Goal: Task Accomplishment & Management: Use online tool/utility

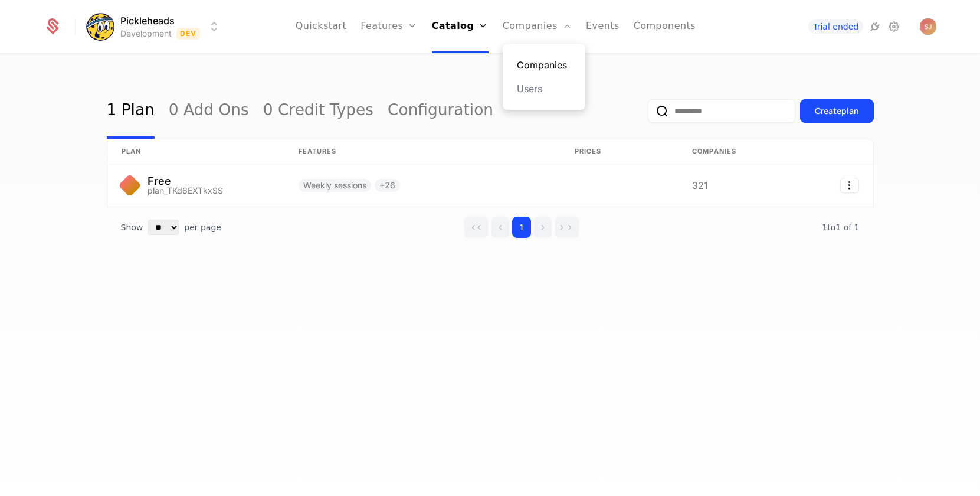
click at [543, 58] on link "Companies" at bounding box center [544, 65] width 54 height 14
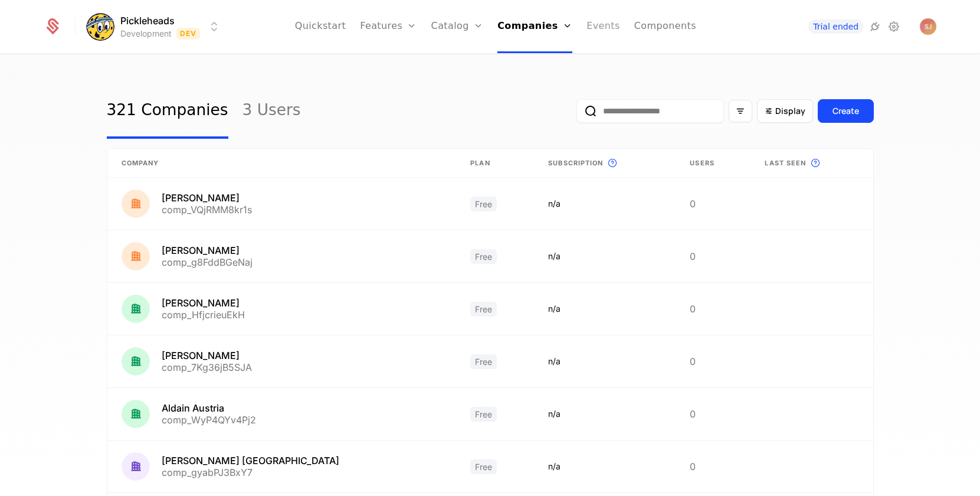
click at [596, 25] on link "Events" at bounding box center [604, 26] width 34 height 53
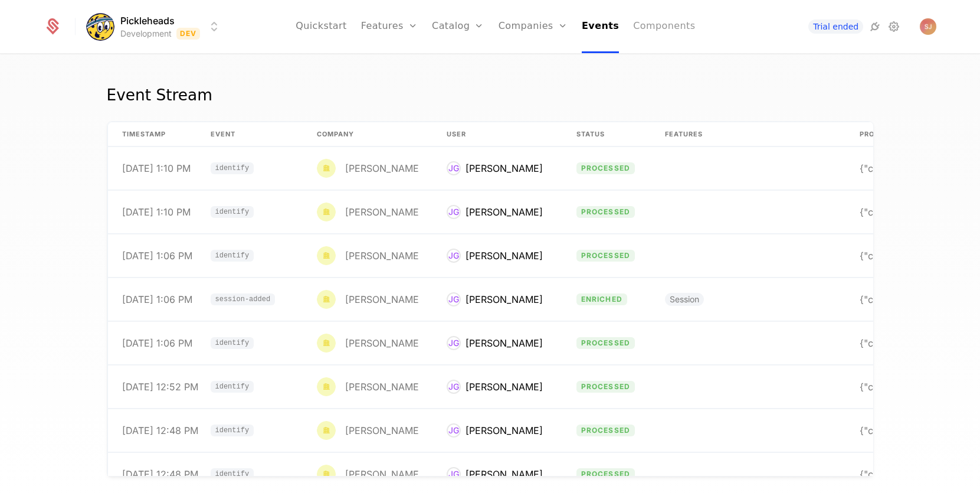
click at [653, 27] on link "Components" at bounding box center [664, 26] width 62 height 53
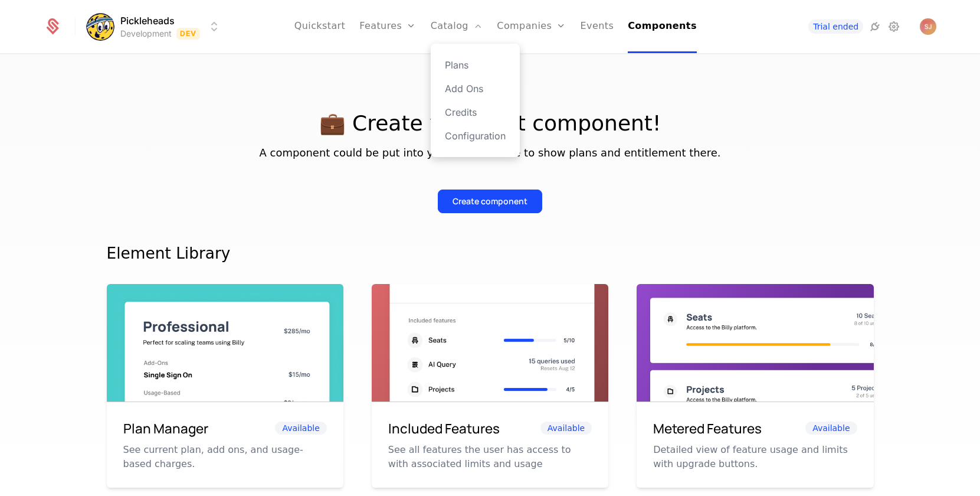
click at [465, 122] on div "Plans Add Ons Credits Configuration" at bounding box center [475, 100] width 89 height 113
click at [463, 115] on link "Credits" at bounding box center [475, 112] width 61 height 14
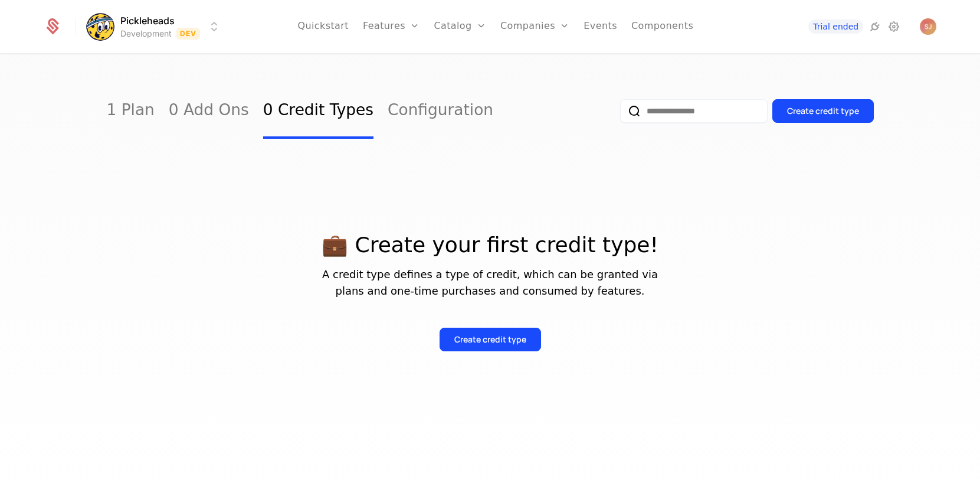
click at [683, 254] on p "💼 Create your first credit type!" at bounding box center [490, 245] width 767 height 24
click at [486, 343] on div "Create credit type" at bounding box center [491, 339] width 72 height 12
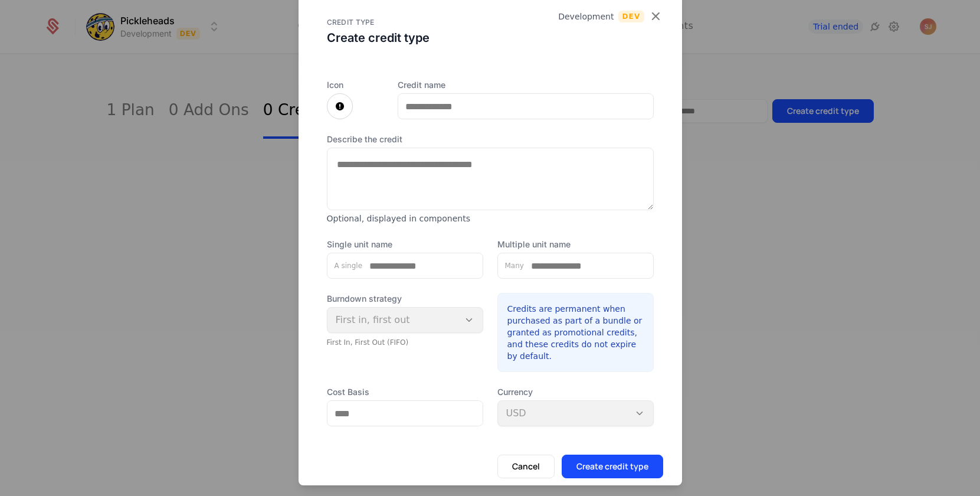
click at [467, 170] on textarea "Describe the credit" at bounding box center [490, 179] width 327 height 63
click at [508, 107] on input "Credit name" at bounding box center [525, 106] width 255 height 25
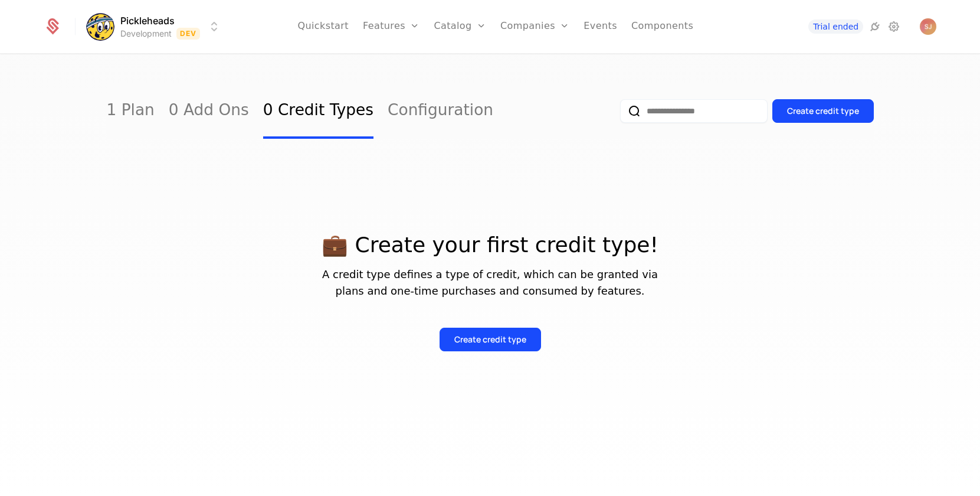
click at [610, 182] on div "💼 Create your first credit type! A credit type defines a type of credit, which …" at bounding box center [490, 278] width 767 height 279
click at [483, 335] on div "Create credit type" at bounding box center [491, 339] width 72 height 12
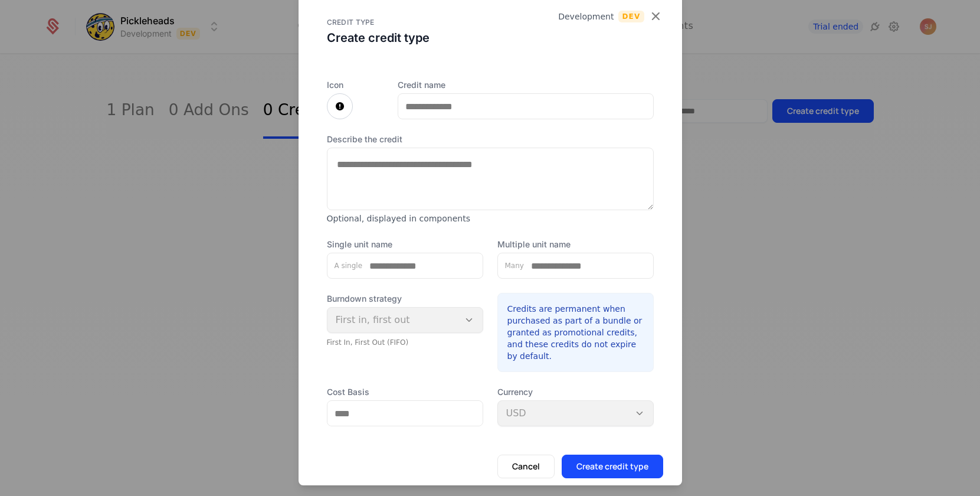
click at [390, 327] on div "Burndown strategy First in, first out First In, First Out (FIFO)" at bounding box center [405, 320] width 156 height 54
click at [390, 265] on input "Single unit name" at bounding box center [422, 265] width 120 height 25
click at [616, 258] on input "Multiple unit name" at bounding box center [588, 265] width 129 height 25
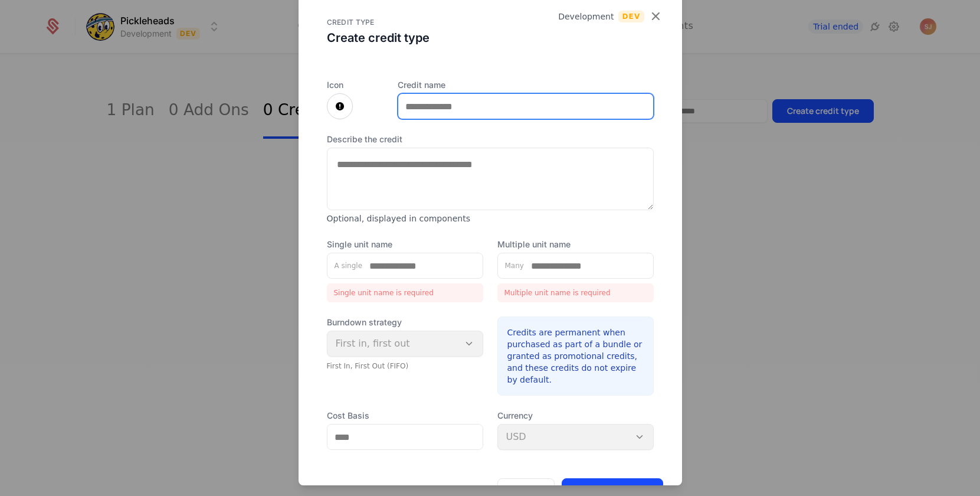
click at [433, 96] on input "Credit name" at bounding box center [525, 106] width 255 height 25
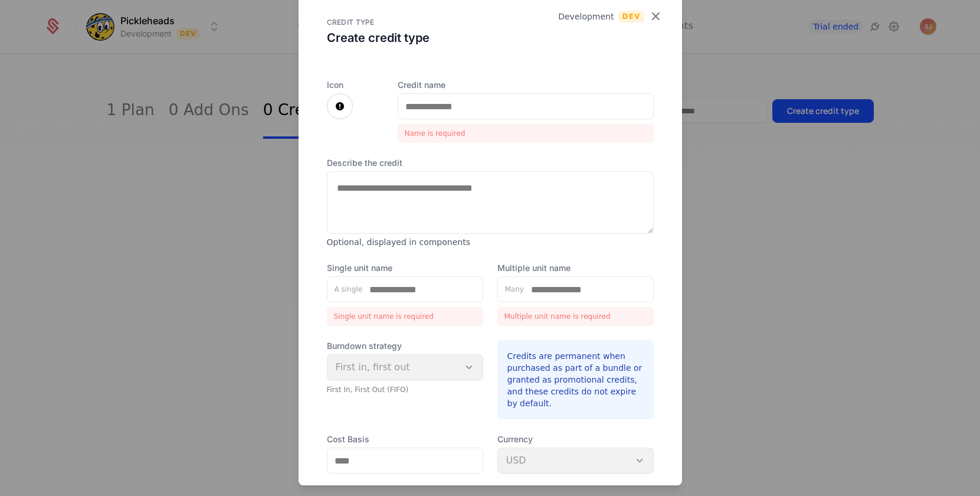
click at [325, 107] on div "Icon Credit name Name is required Describe the credit Optional, displayed in co…" at bounding box center [491, 281] width 384 height 432
click at [472, 84] on label "Credit name" at bounding box center [526, 85] width 256 height 12
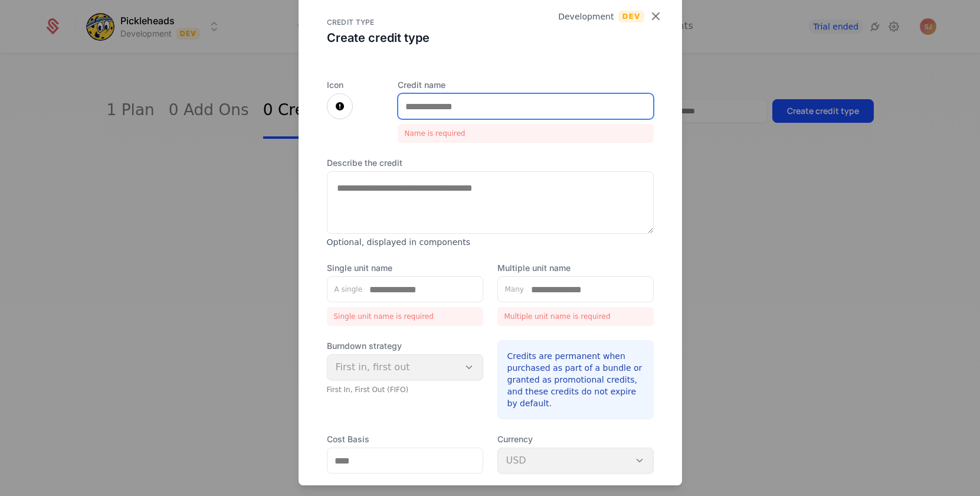
click at [472, 94] on input "Credit name" at bounding box center [525, 106] width 255 height 25
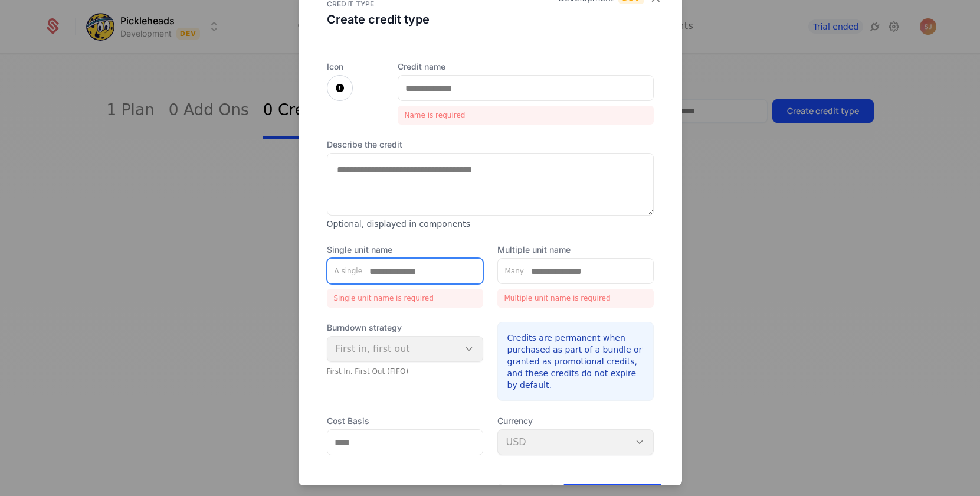
click at [416, 275] on input "Single unit name" at bounding box center [422, 271] width 120 height 25
click at [405, 295] on div "Single unit name is required" at bounding box center [405, 298] width 156 height 19
click at [401, 342] on div "Burndown strategy First in, first out First In, First Out (FIFO)" at bounding box center [405, 349] width 156 height 54
click at [410, 381] on div "Burndown strategy First in, first out First In, First Out (FIFO)" at bounding box center [405, 361] width 156 height 79
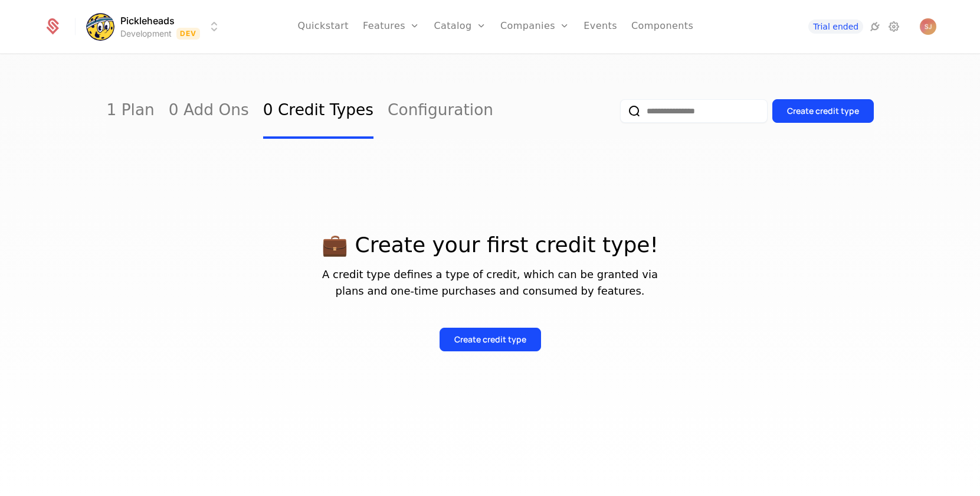
click at [532, 217] on div "💼 Create your first credit type! A credit type defines a type of credit, which …" at bounding box center [490, 278] width 767 height 146
click at [476, 194] on div "💼 Create your first credit type! A credit type defines a type of credit, which …" at bounding box center [490, 278] width 767 height 279
click at [476, 193] on div "💼 Create your first credit type! A credit type defines a type of credit, which …" at bounding box center [490, 278] width 767 height 279
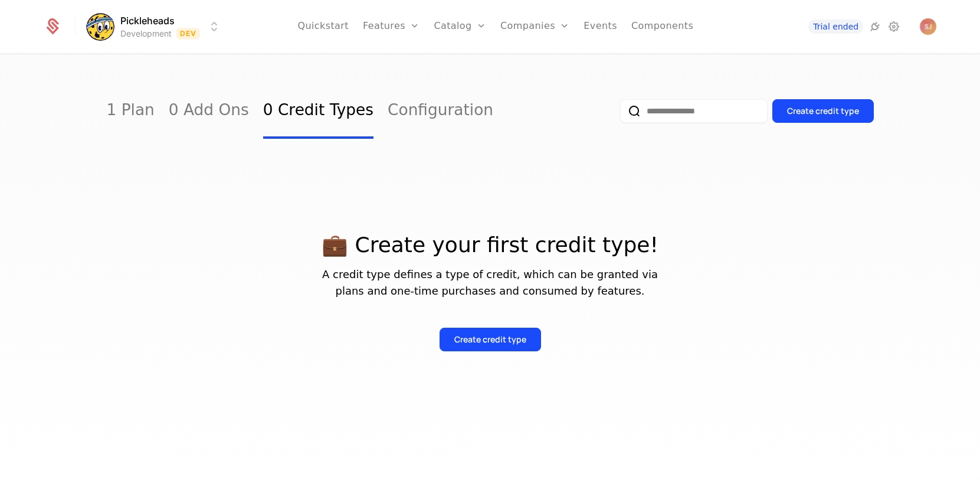
click at [500, 191] on div "💼 Create your first credit type! A credit type defines a type of credit, which …" at bounding box center [490, 278] width 767 height 279
click at [522, 339] on div "Create credit type" at bounding box center [491, 339] width 72 height 12
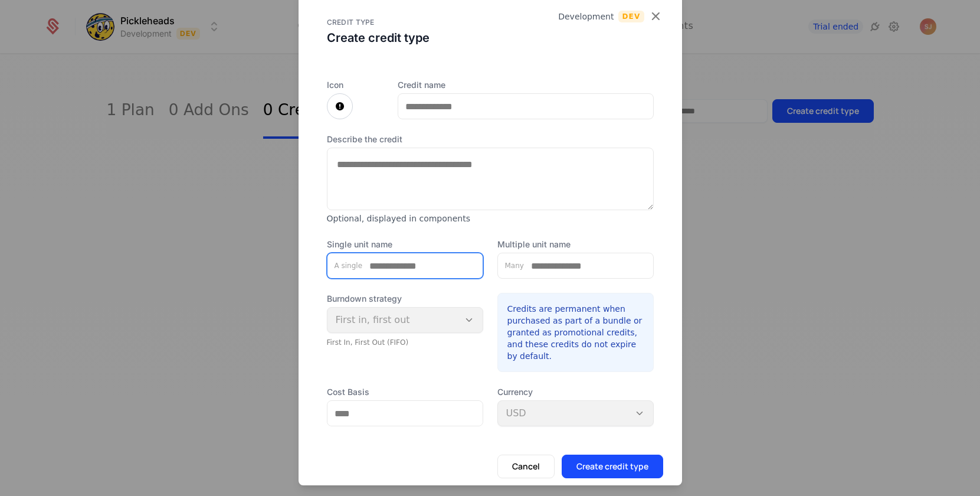
click at [388, 260] on input "Single unit name" at bounding box center [422, 265] width 120 height 25
click at [415, 191] on textarea "Describe the credit" at bounding box center [490, 179] width 327 height 63
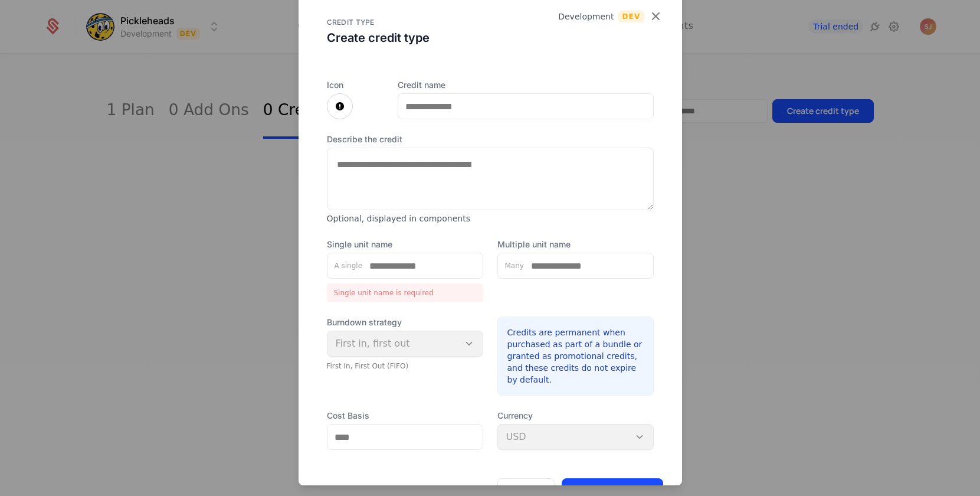
click at [360, 134] on label "Describe the credit" at bounding box center [490, 139] width 327 height 12
click at [360, 148] on textarea "Describe the credit" at bounding box center [490, 179] width 327 height 63
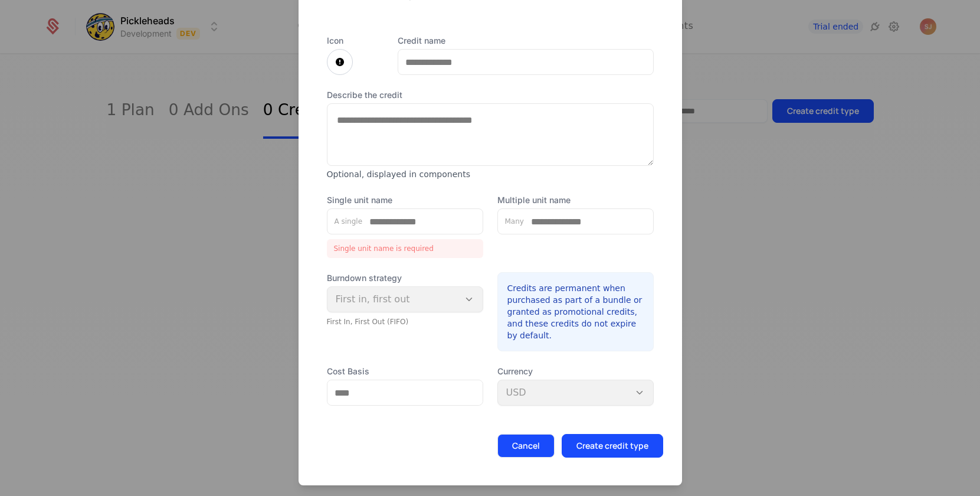
scroll to position [0, 0]
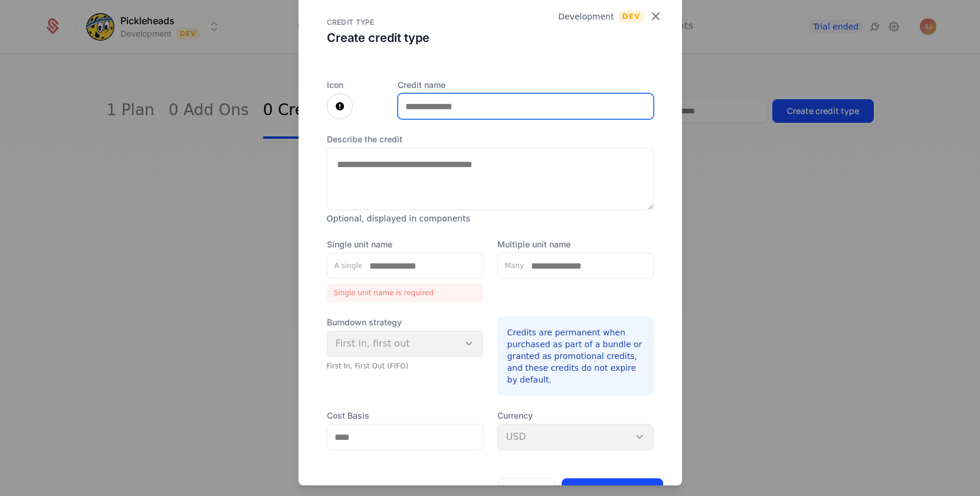
click at [450, 106] on input "Credit name" at bounding box center [525, 106] width 255 height 25
click at [493, 111] on input "Credit name" at bounding box center [525, 106] width 255 height 25
type input "*"
type input "**********"
click at [444, 182] on textarea "Describe the credit" at bounding box center [490, 179] width 327 height 63
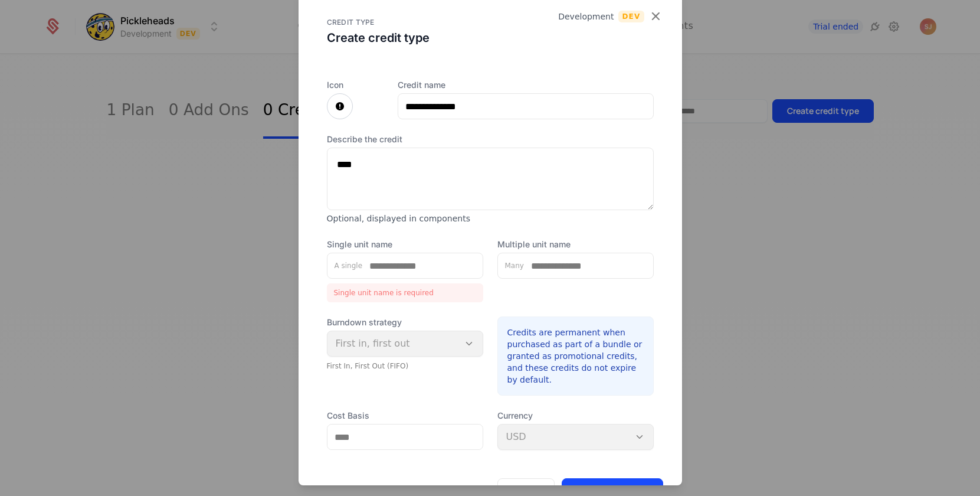
type textarea "****"
click at [423, 270] on input "Single unit name" at bounding box center [422, 265] width 120 height 25
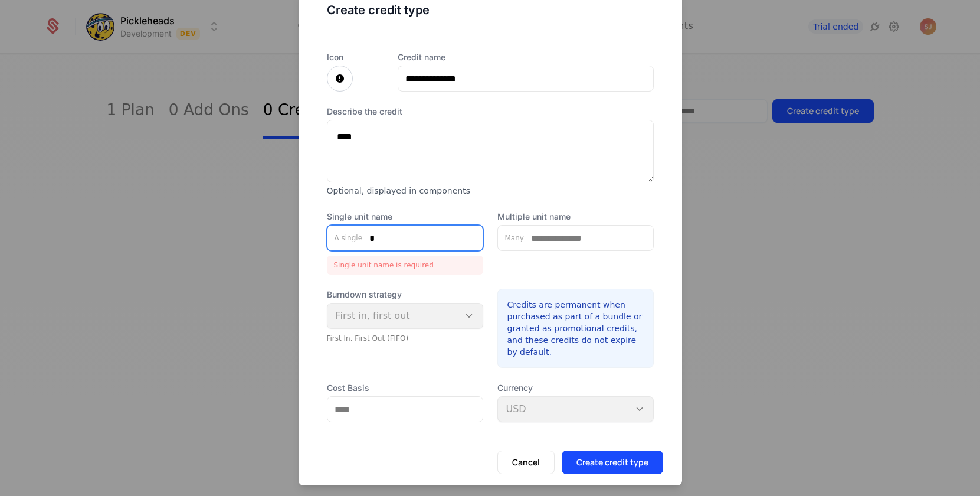
scroll to position [21, 0]
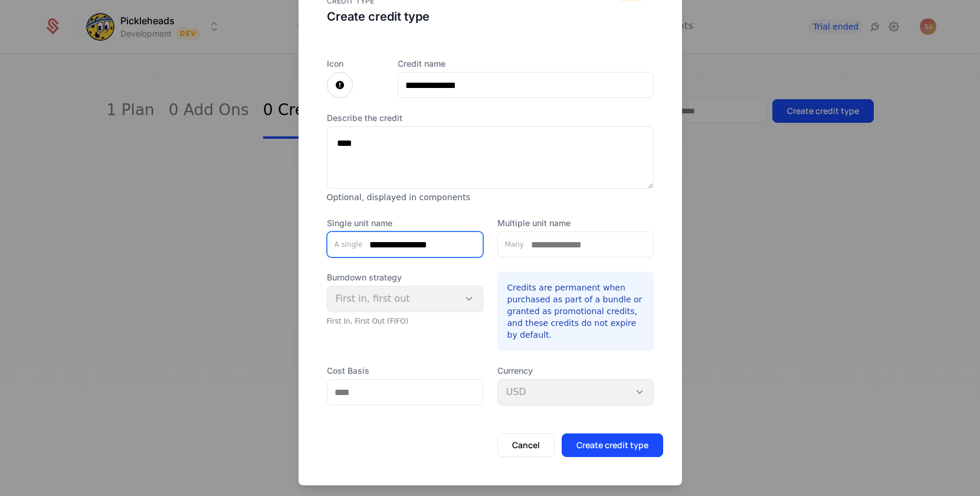
type input "**********"
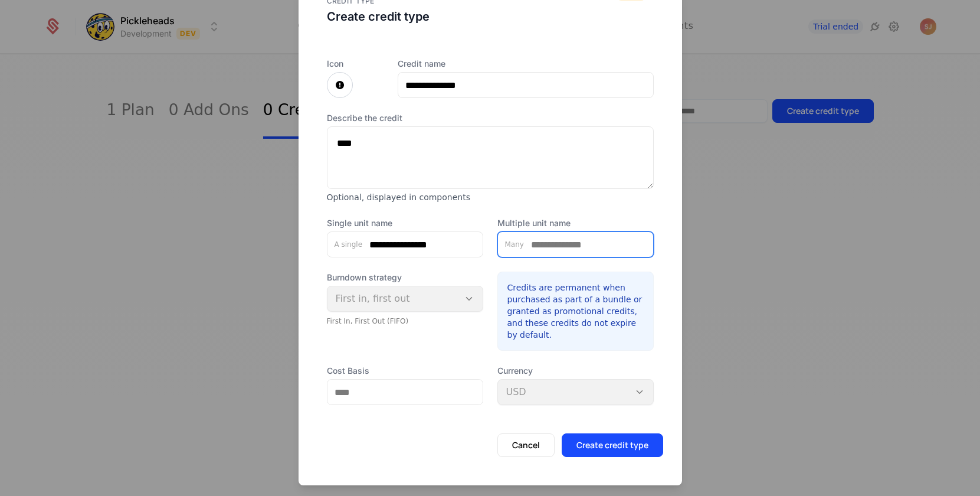
click at [545, 244] on input "Multiple unit name" at bounding box center [588, 244] width 129 height 25
type input "**********"
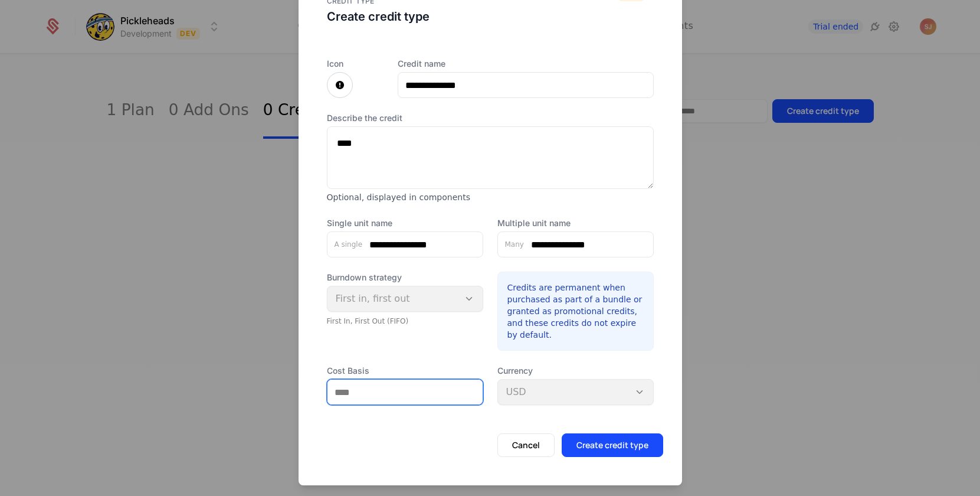
click at [436, 396] on input "Cost Basis" at bounding box center [405, 392] width 155 height 25
click at [416, 391] on input "Cost Basis" at bounding box center [405, 392] width 155 height 25
click at [554, 391] on div "Currency USD" at bounding box center [576, 385] width 156 height 40
click at [460, 373] on label "Cost Basis" at bounding box center [405, 371] width 156 height 12
click at [460, 380] on input "Cost Basis" at bounding box center [405, 392] width 155 height 25
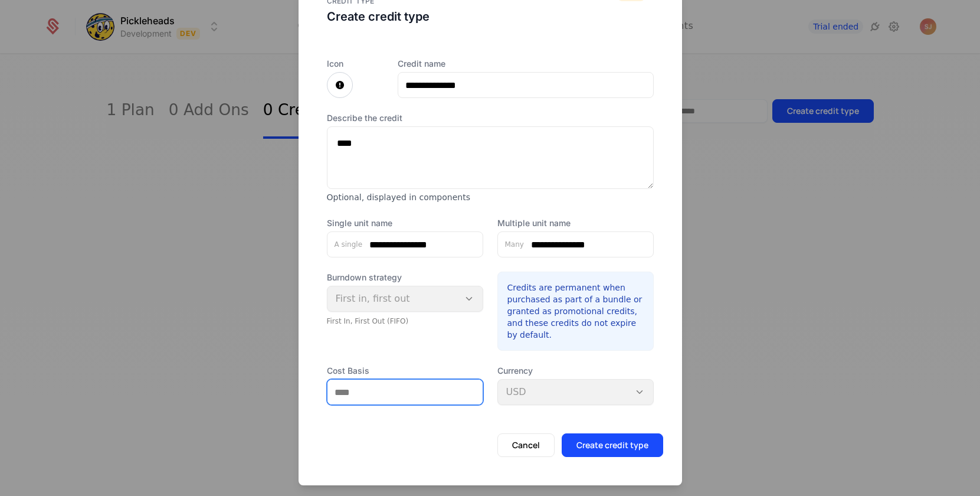
click at [384, 395] on input "Cost Basis" at bounding box center [405, 392] width 155 height 25
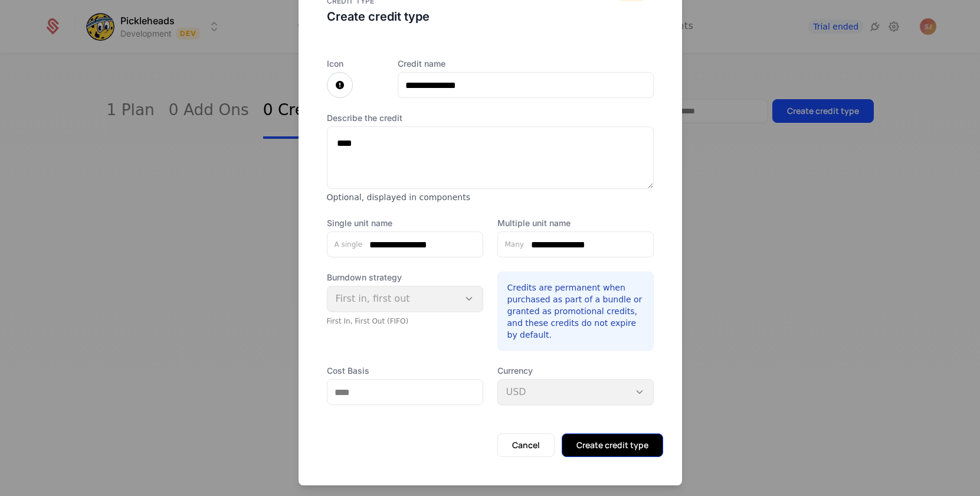
click at [630, 450] on button "Create credit type" at bounding box center [613, 445] width 102 height 24
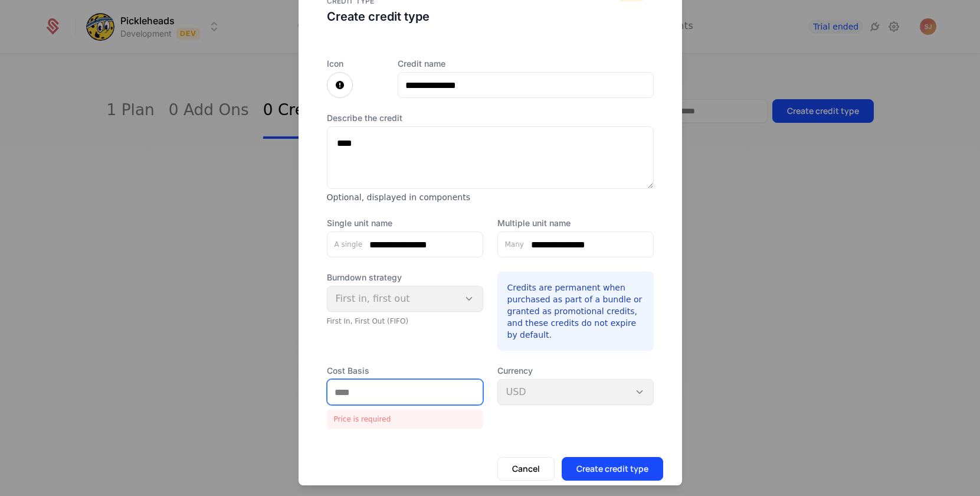
click at [426, 394] on input "Cost Basis" at bounding box center [405, 392] width 155 height 25
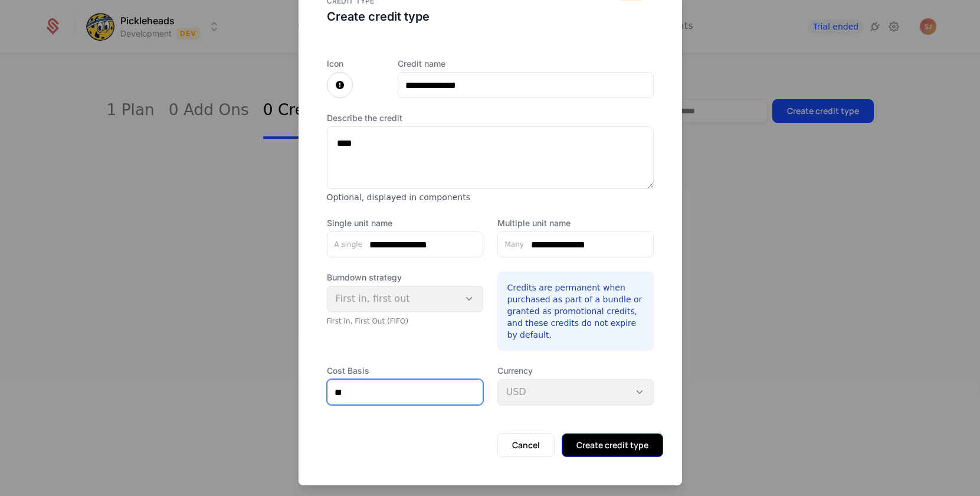
type input "**"
click at [611, 448] on button "Create credit type" at bounding box center [613, 445] width 102 height 24
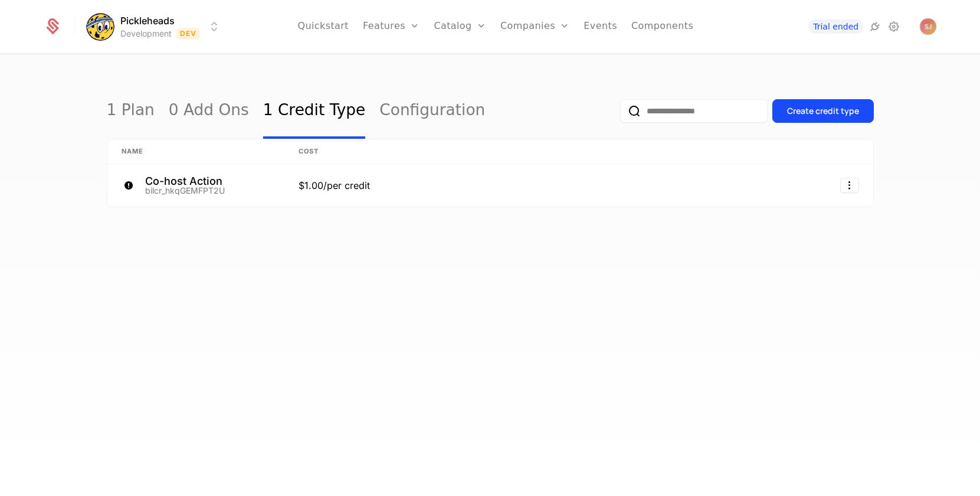
click at [659, 279] on div "1 Plan 0 Add Ons 1 Credit Type Configuration Create credit type Name Cost Co-ho…" at bounding box center [490, 279] width 980 height 448
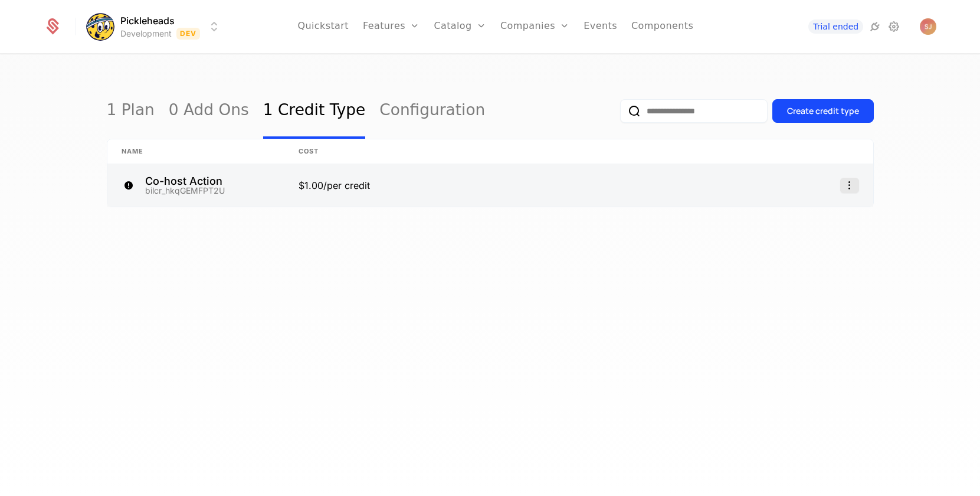
click at [854, 187] on icon "Select action" at bounding box center [850, 185] width 19 height 15
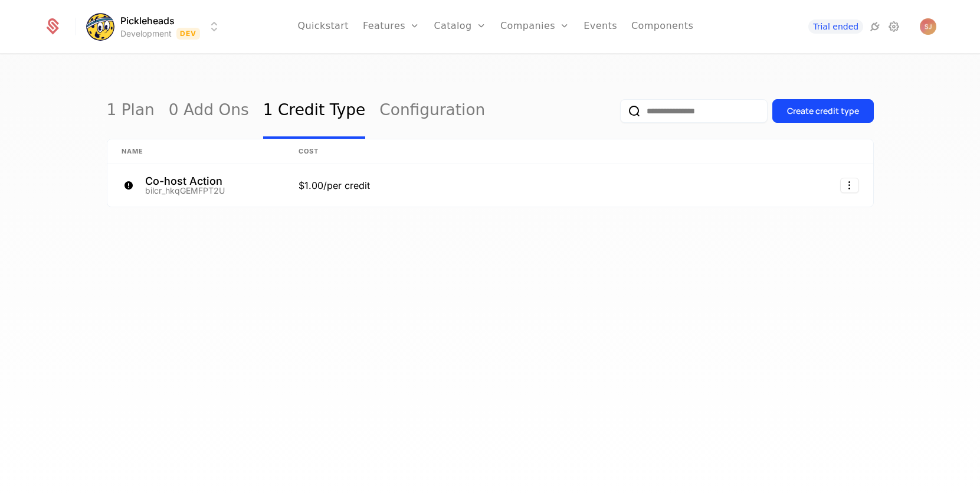
click at [927, 165] on html "Pickleheads Development Dev Quickstart Features Features Flags Catalog Plans Ad…" at bounding box center [490, 248] width 980 height 496
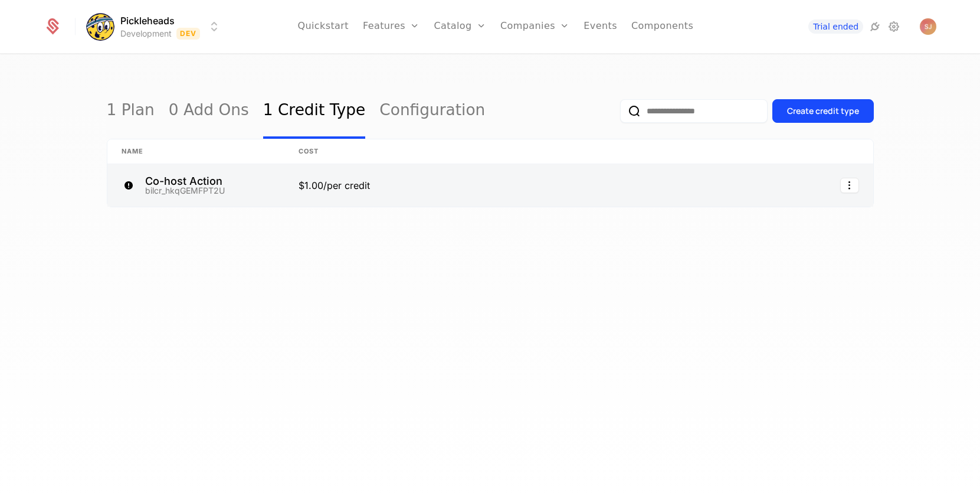
click at [252, 182] on link at bounding box center [195, 185] width 177 height 42
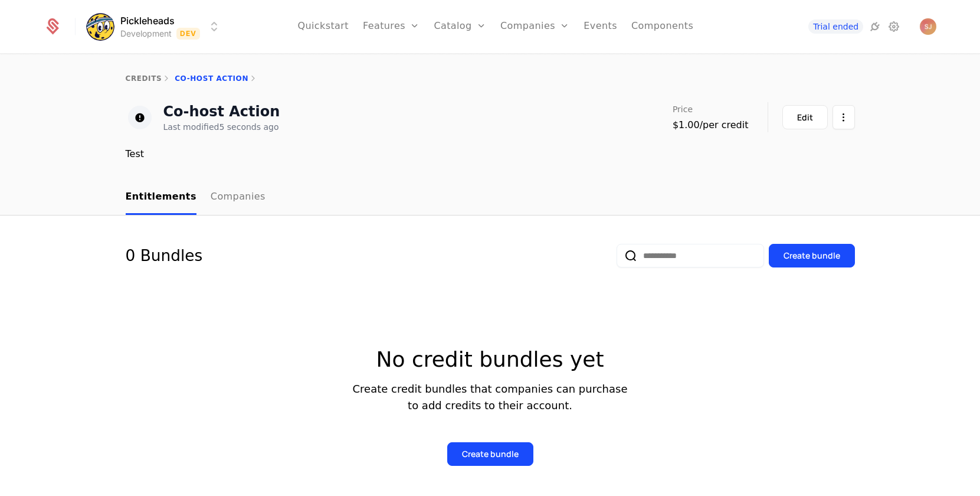
click at [351, 341] on div "No credit bundles yet Create credit bundles that companies can purchase to add …" at bounding box center [491, 392] width 730 height 146
click at [292, 332] on div "No credit bundles yet Create credit bundles that companies can purchase to add …" at bounding box center [491, 392] width 730 height 146
click at [323, 309] on div "No credit bundles yet Create credit bundles that companies can purchase to add …" at bounding box center [491, 393] width 730 height 222
click at [843, 118] on html "Pickleheads Development Dev Quickstart Features Features Flags Catalog Plans Ad…" at bounding box center [490, 248] width 980 height 496
click at [900, 103] on html "Pickleheads Development Dev Quickstart Features Features Flags Catalog Plans Ad…" at bounding box center [490, 248] width 980 height 496
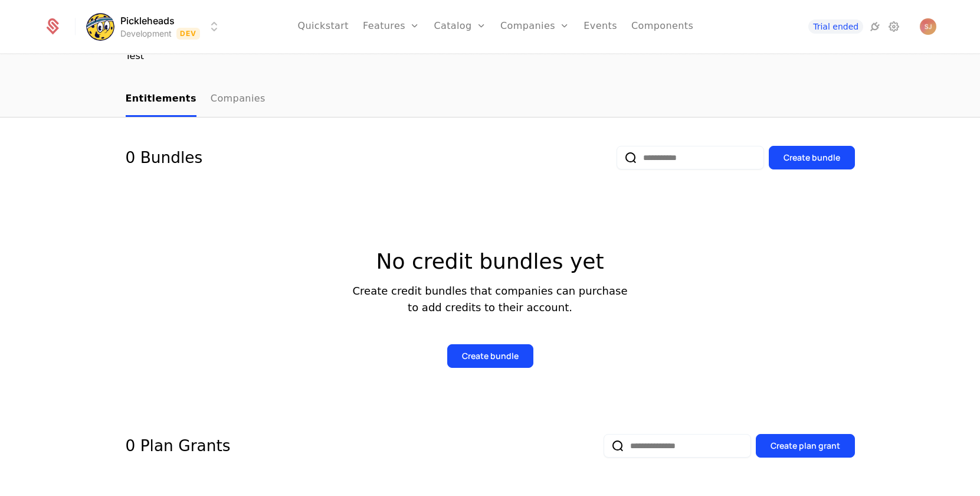
scroll to position [97, 0]
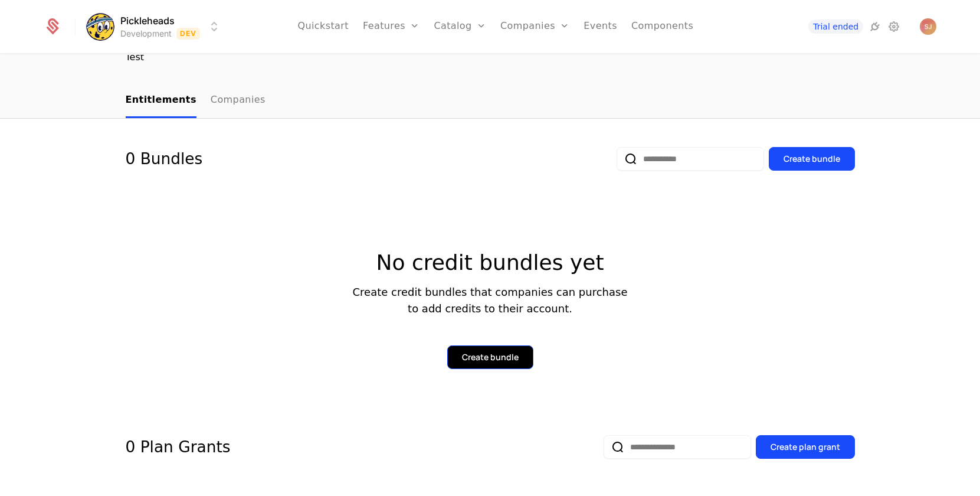
click at [483, 351] on div "Create bundle" at bounding box center [490, 357] width 57 height 12
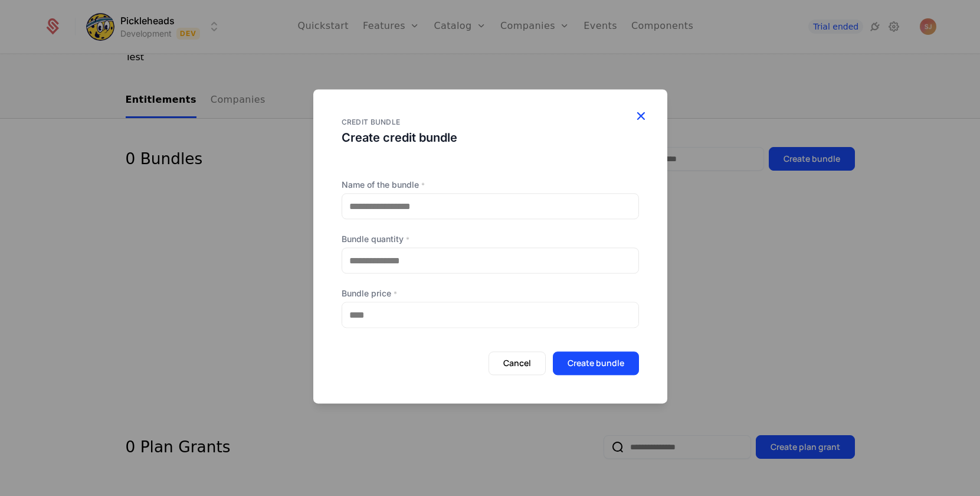
click at [639, 118] on icon "button" at bounding box center [640, 115] width 15 height 15
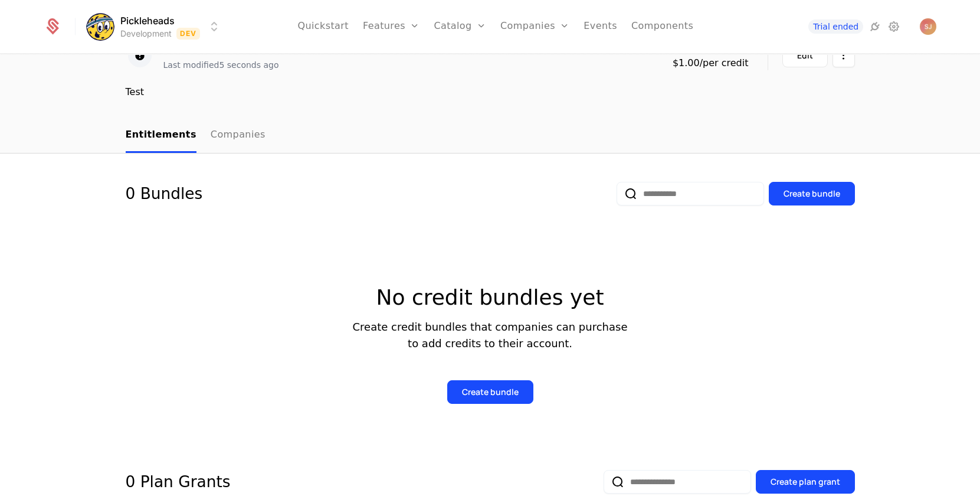
scroll to position [13, 0]
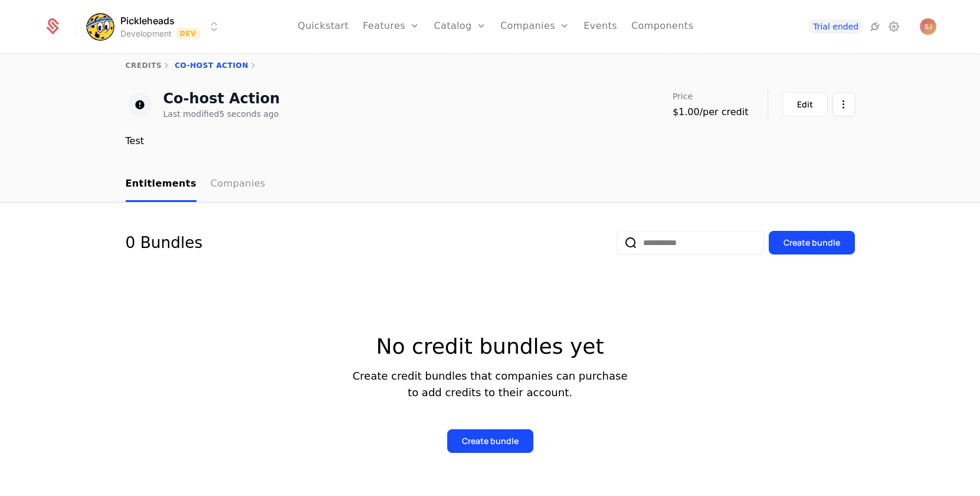
click at [239, 178] on link "Companies" at bounding box center [238, 184] width 55 height 35
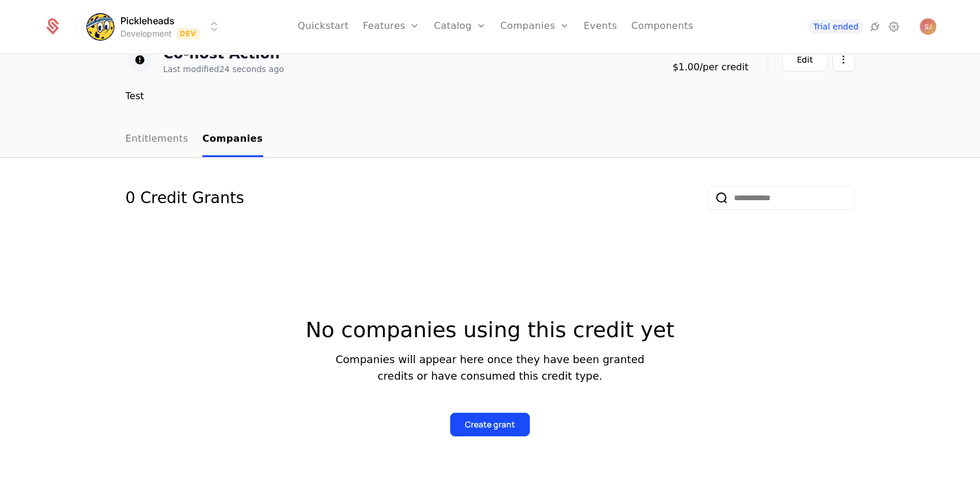
scroll to position [130, 0]
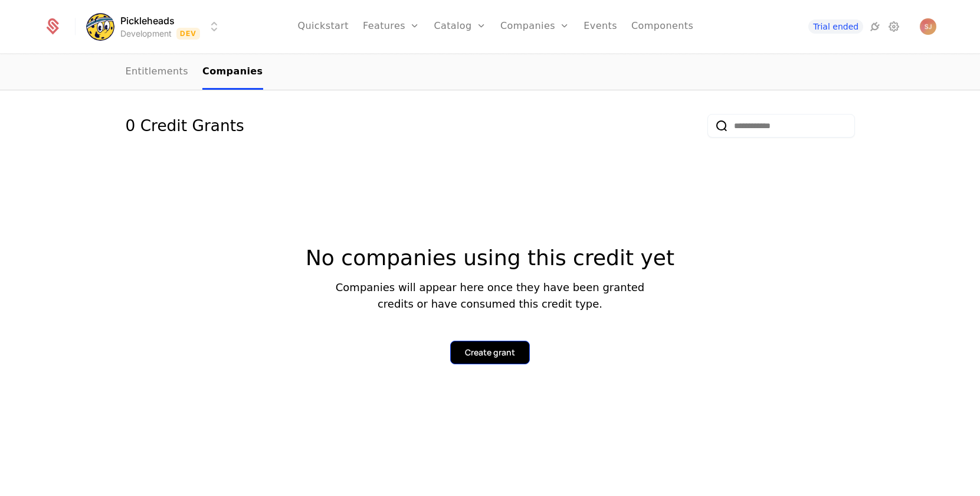
click at [503, 348] on div "Create grant" at bounding box center [490, 352] width 50 height 12
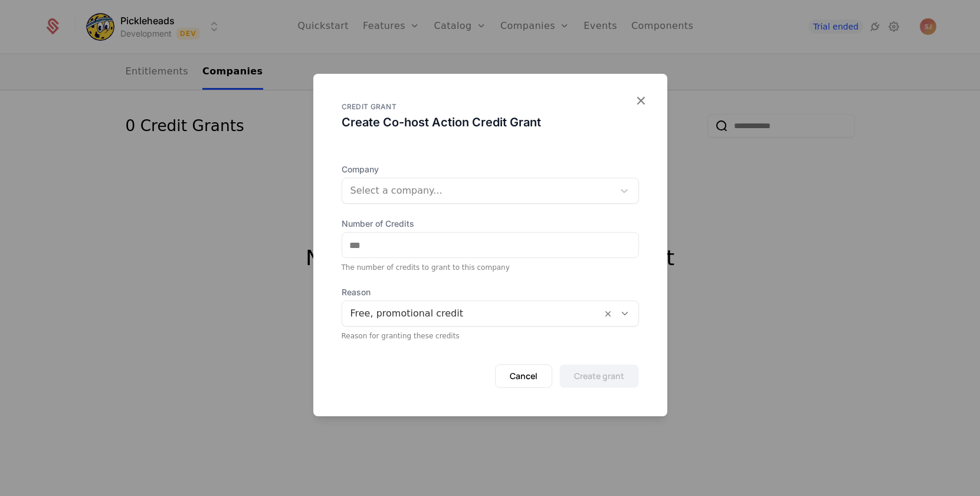
click at [414, 189] on div at bounding box center [478, 190] width 255 height 17
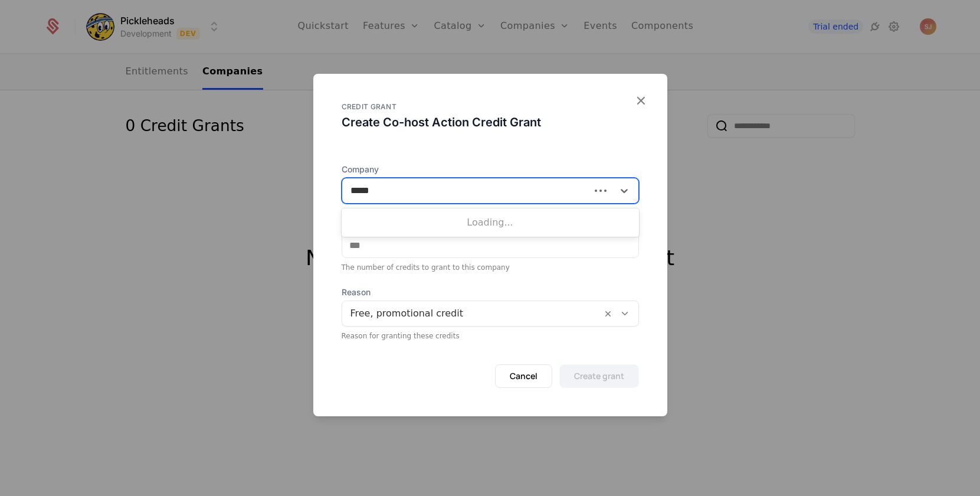
type input "******"
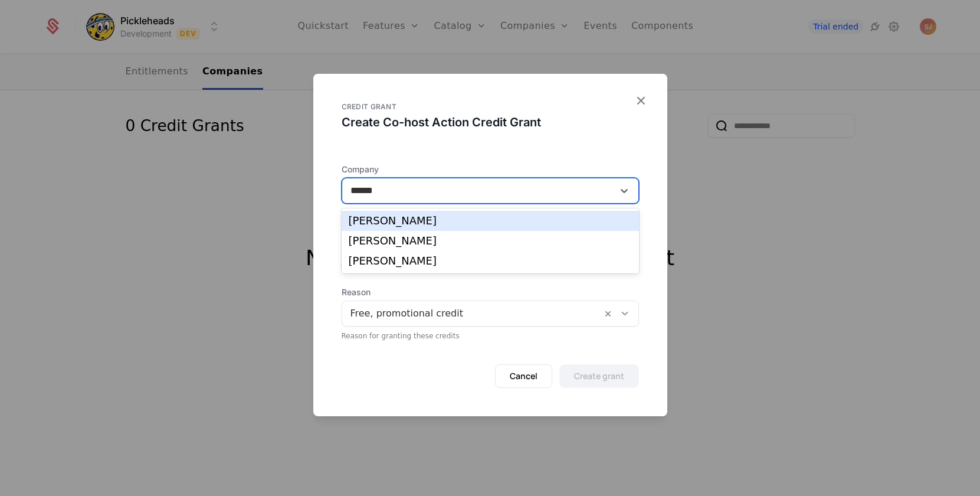
click at [388, 221] on div "jasand pereza" at bounding box center [490, 220] width 283 height 11
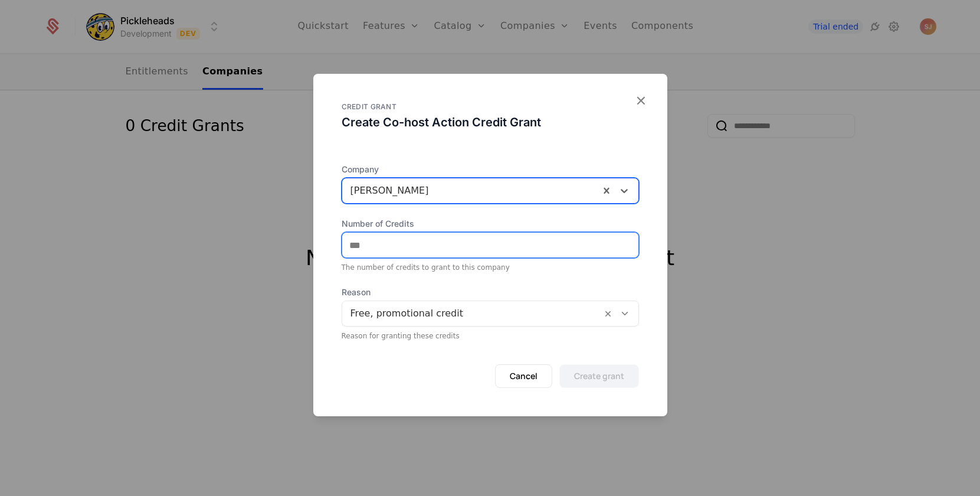
click at [421, 235] on input "Number of Credits" at bounding box center [490, 245] width 296 height 25
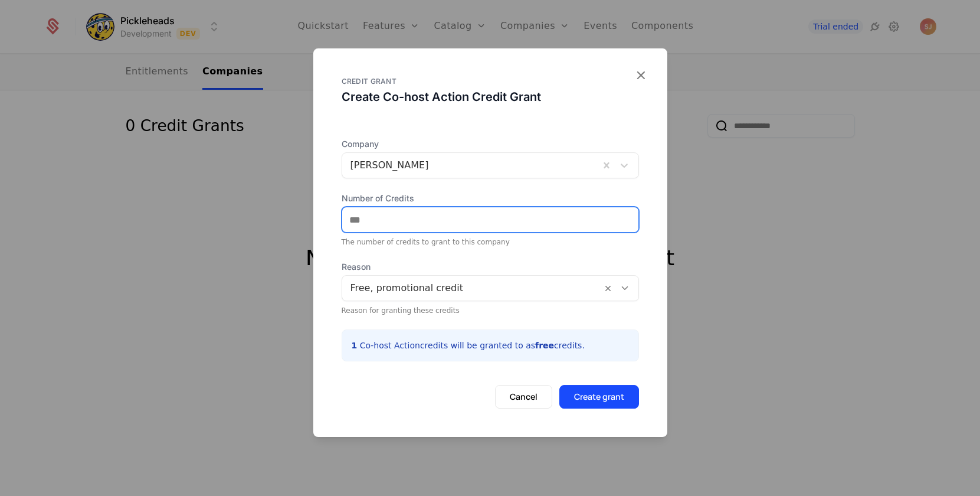
type input "*"
click at [469, 292] on div at bounding box center [472, 288] width 243 height 17
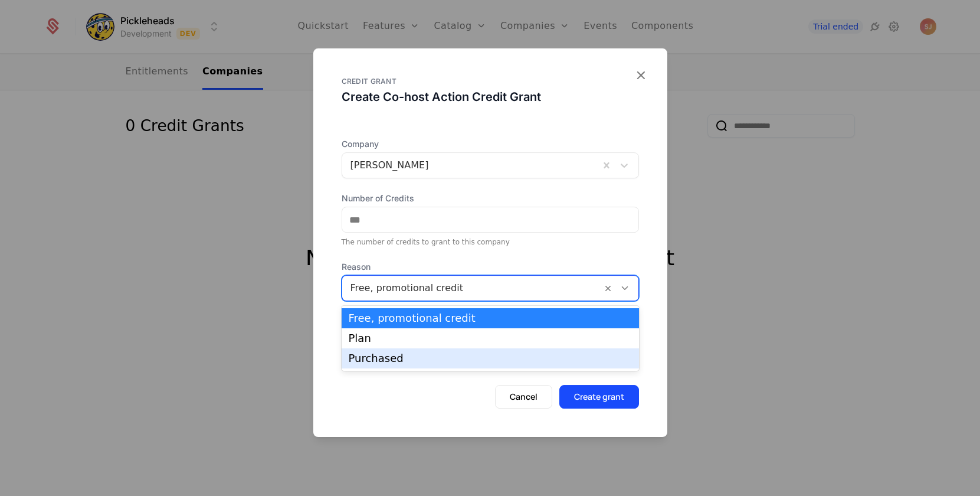
click at [439, 364] on div "Purchased" at bounding box center [490, 358] width 297 height 20
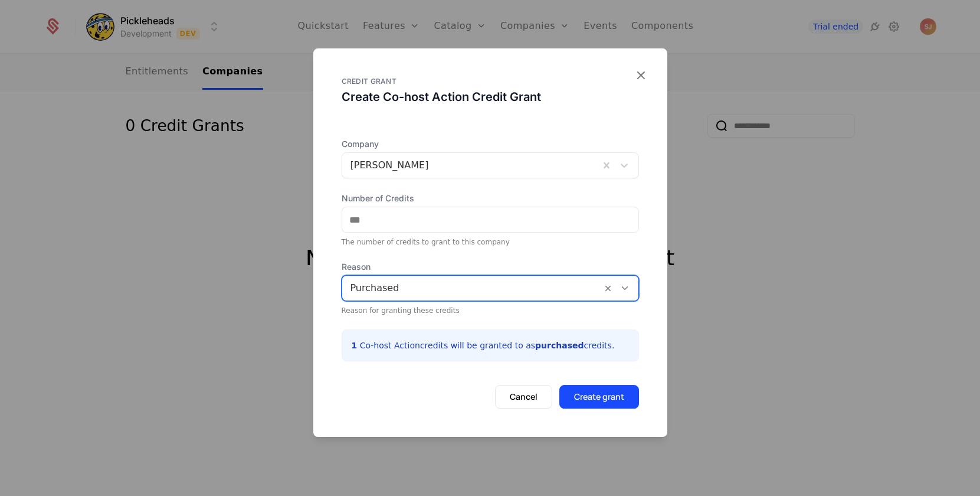
click at [408, 284] on div at bounding box center [472, 288] width 243 height 17
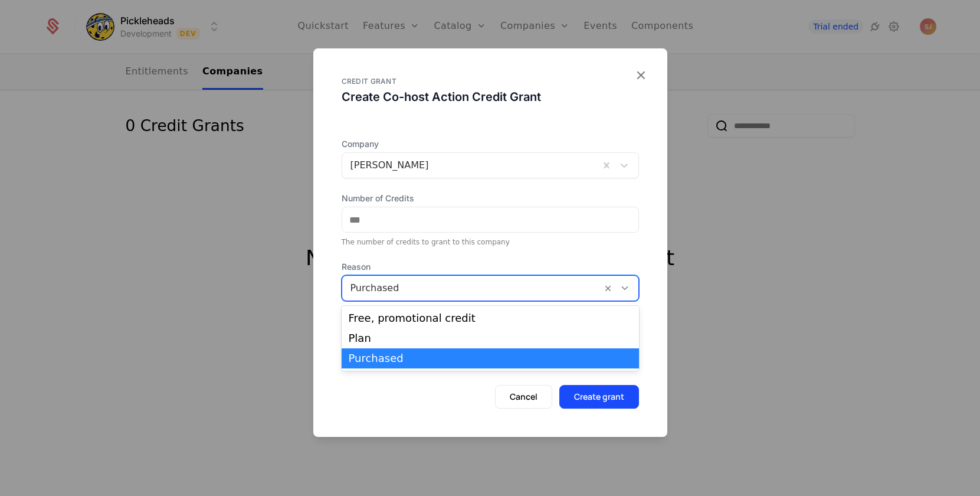
click at [495, 253] on form "Company jasand pereza Number of Credits * The number of credits to grant to thi…" at bounding box center [490, 273] width 297 height 270
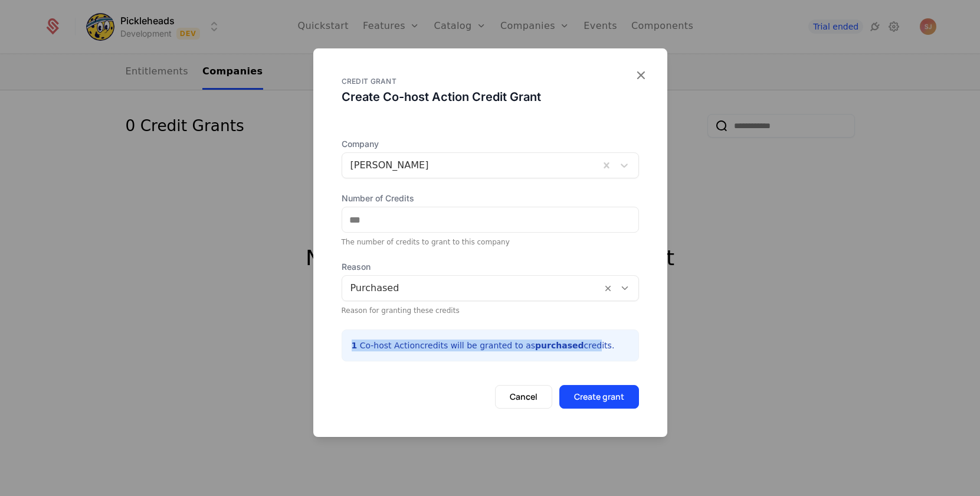
drag, startPoint x: 353, startPoint y: 345, endPoint x: 584, endPoint y: 345, distance: 231.4
click at [584, 345] on p "1 Co-host Action credits will be granted to as purchased credits." at bounding box center [490, 345] width 277 height 12
click at [444, 375] on div "Cancel Create grant" at bounding box center [490, 391] width 297 height 33
click at [436, 286] on div at bounding box center [472, 288] width 243 height 17
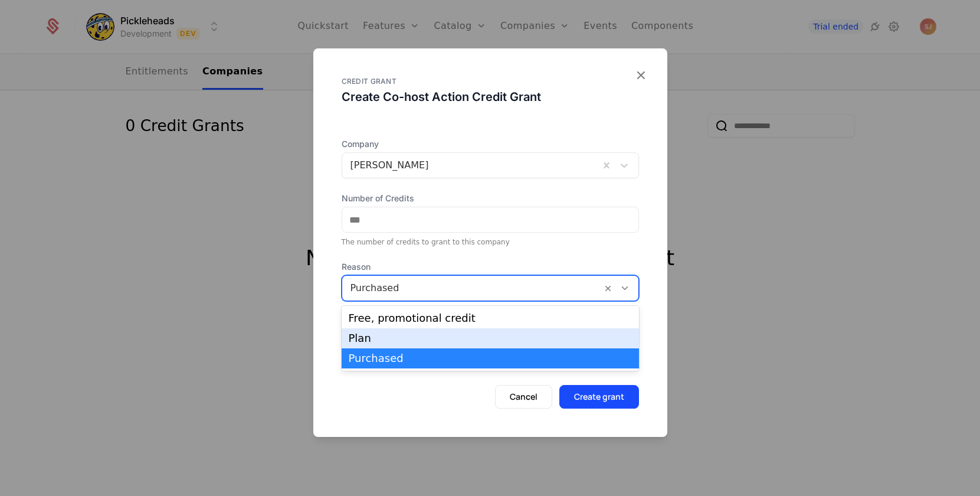
click at [401, 340] on div "Plan" at bounding box center [490, 338] width 283 height 11
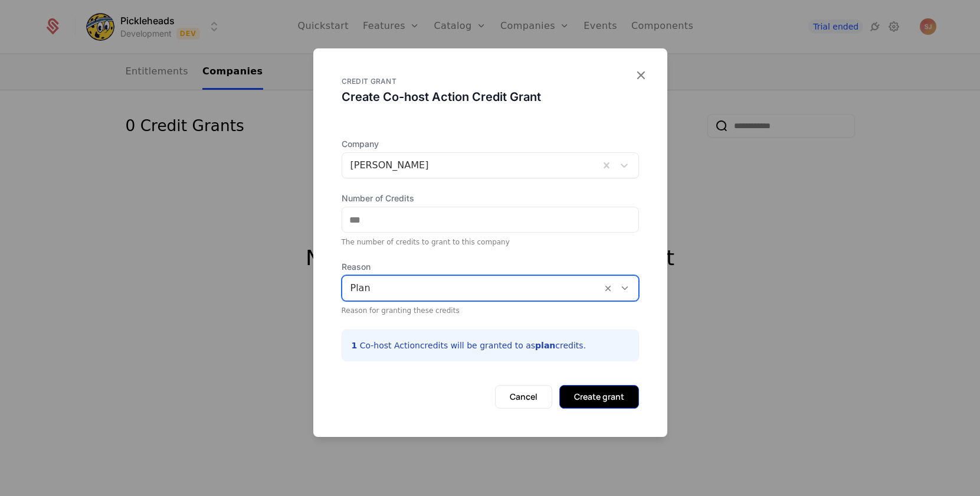
click at [605, 390] on button "Create grant" at bounding box center [600, 397] width 80 height 24
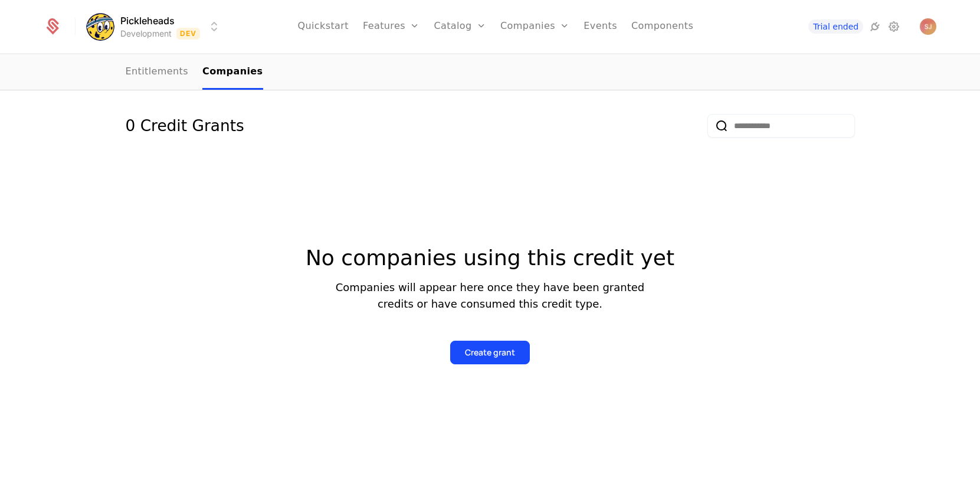
scroll to position [0, 0]
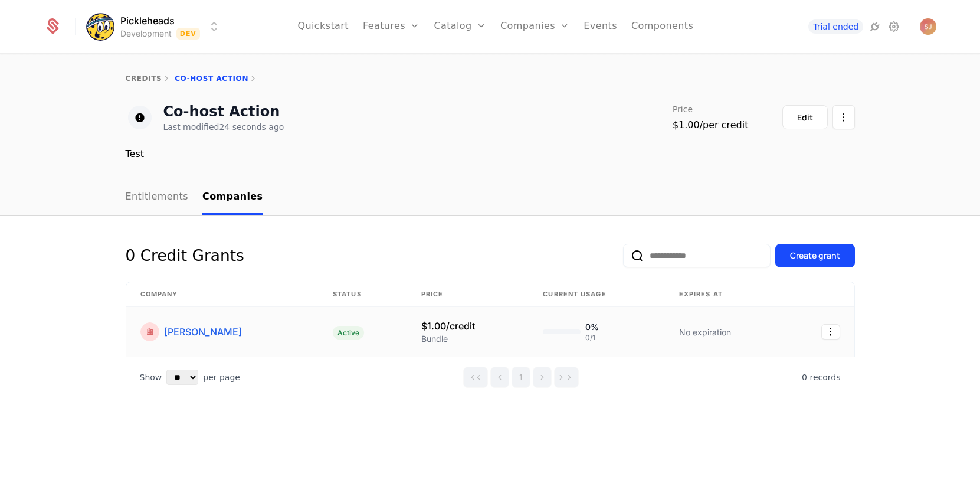
click at [263, 339] on div "jasand pereza" at bounding box center [222, 331] width 165 height 19
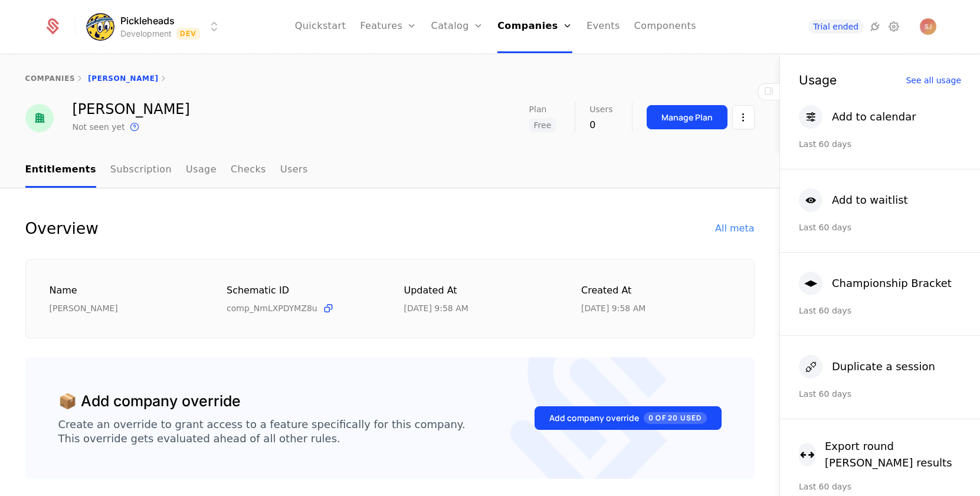
scroll to position [1, 0]
click at [120, 165] on link "Subscription" at bounding box center [140, 169] width 61 height 35
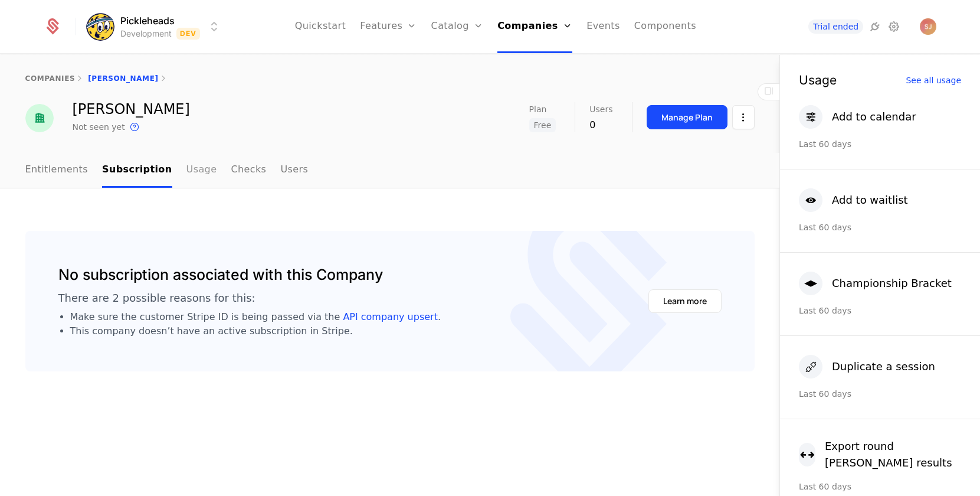
click at [190, 168] on link "Usage" at bounding box center [202, 170] width 31 height 35
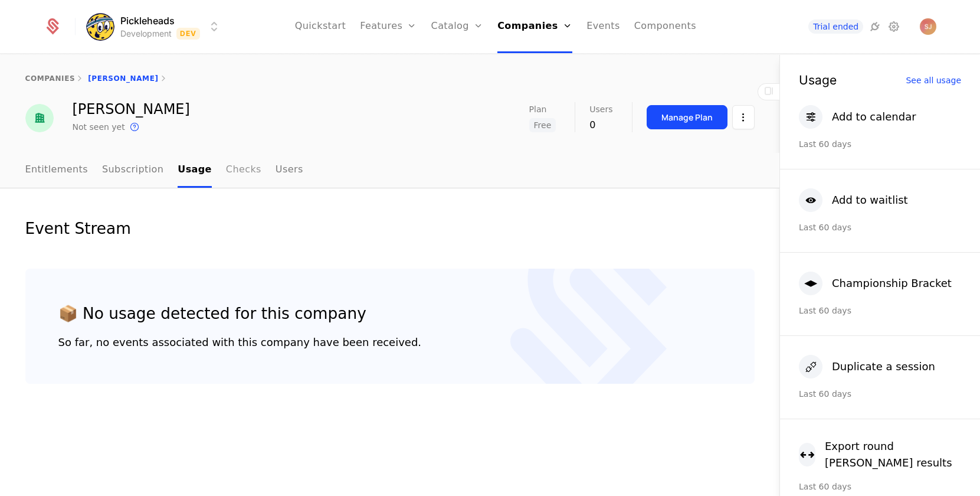
click at [234, 168] on link "Checks" at bounding box center [243, 170] width 35 height 35
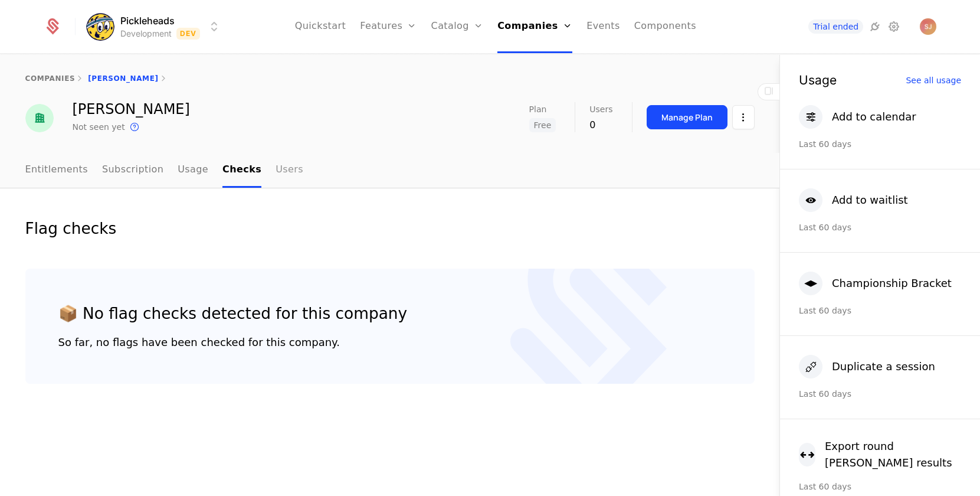
click at [283, 165] on link "Users" at bounding box center [290, 170] width 28 height 35
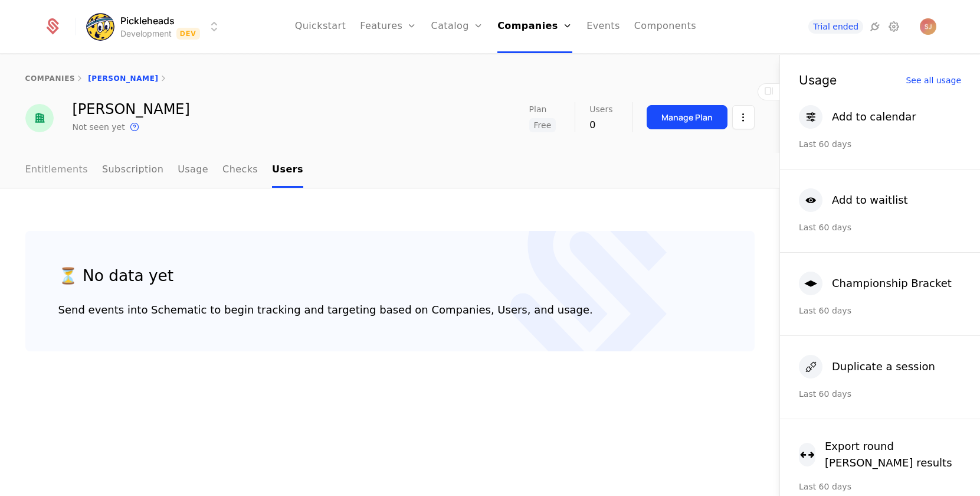
click at [60, 170] on link "Entitlements" at bounding box center [56, 170] width 63 height 35
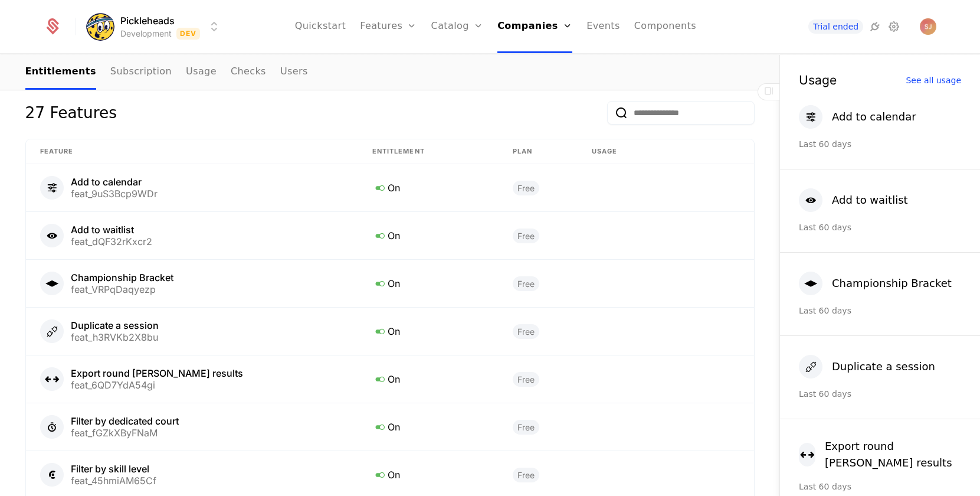
scroll to position [744, 0]
click at [132, 192] on div "feat_9uS3Bcp9WDr" at bounding box center [114, 193] width 87 height 9
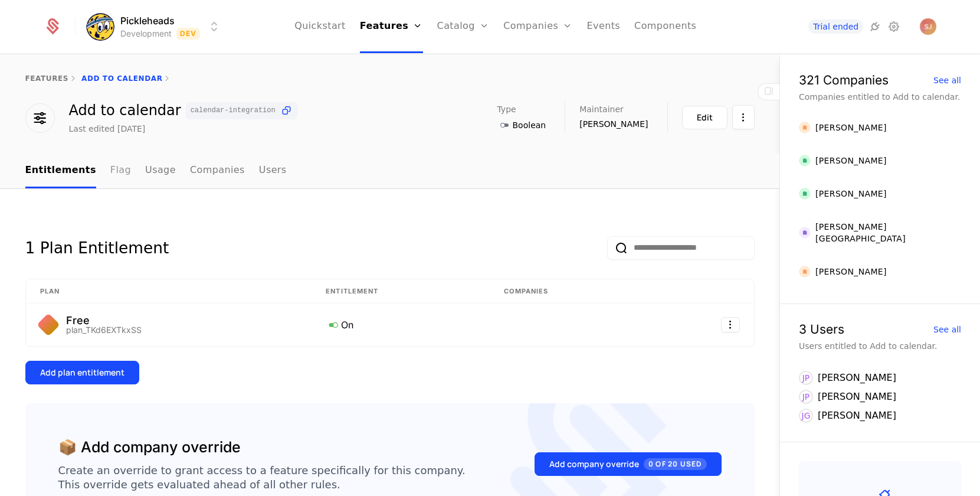
click at [119, 173] on link "Flag" at bounding box center [120, 170] width 21 height 35
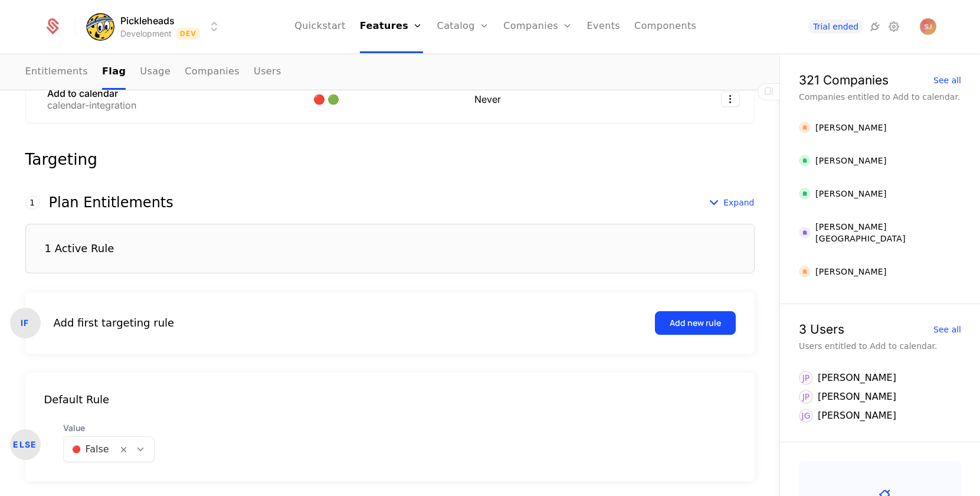
scroll to position [227, 0]
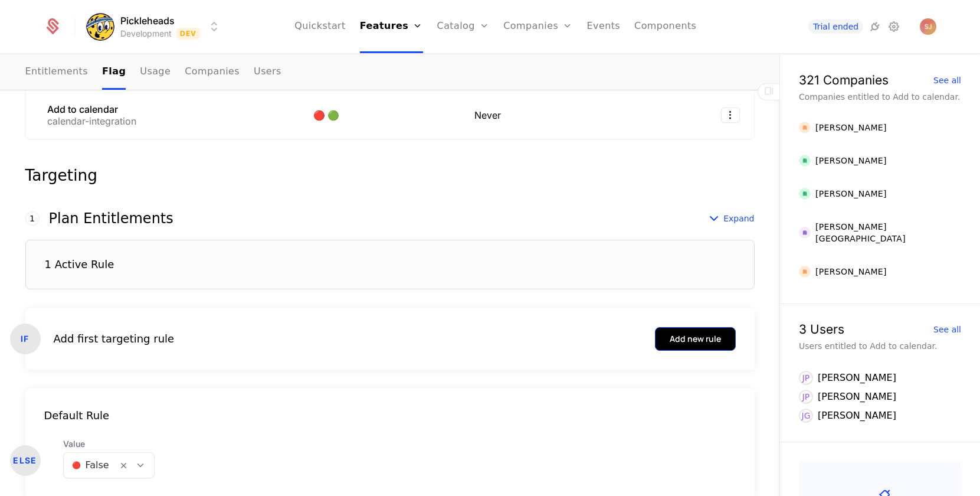
click at [689, 338] on div "Add new rule" at bounding box center [695, 339] width 51 height 12
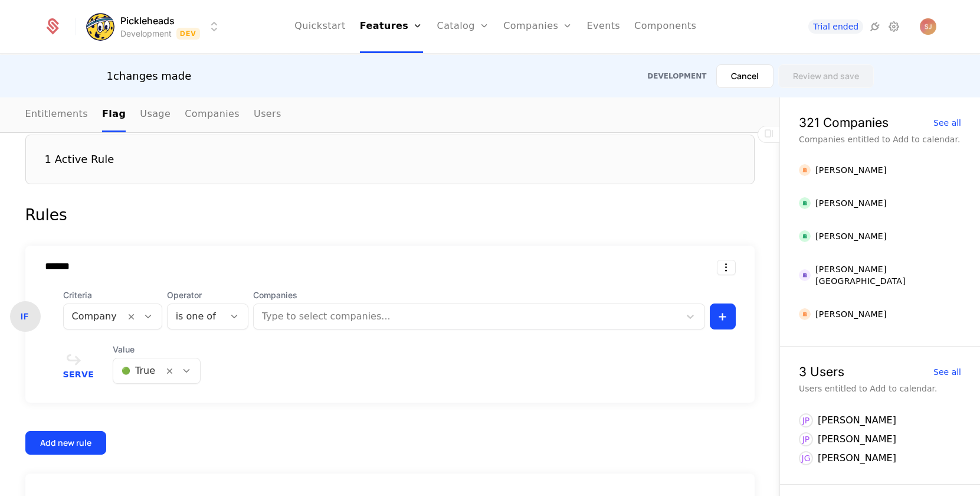
scroll to position [401, 0]
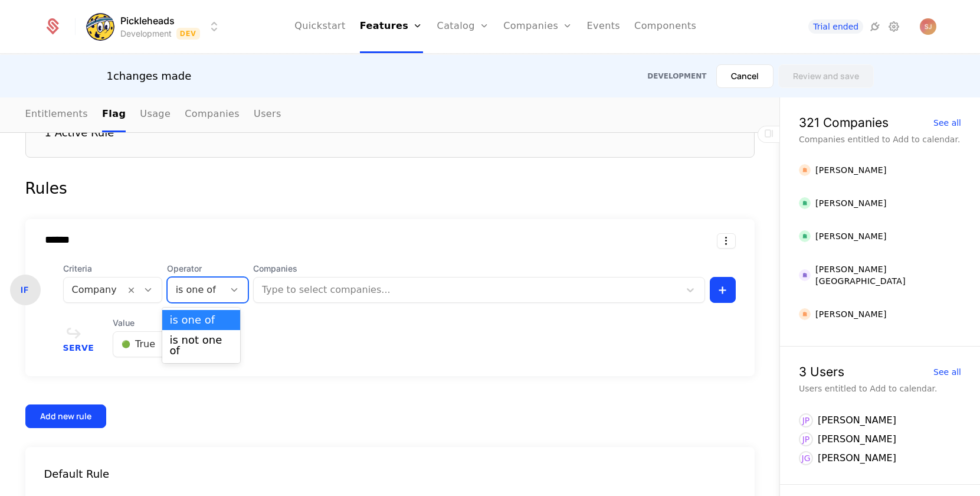
click at [199, 290] on div at bounding box center [196, 290] width 40 height 17
click at [300, 282] on div at bounding box center [468, 290] width 410 height 17
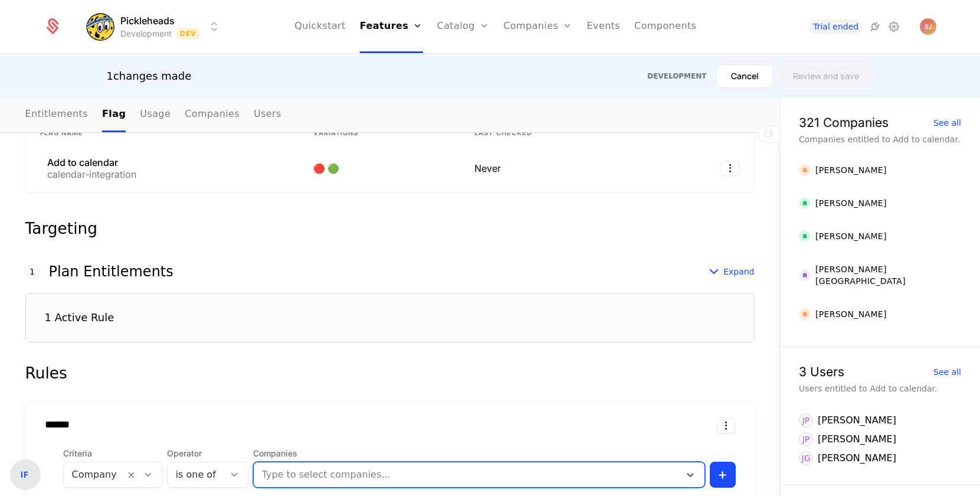
scroll to position [138, 0]
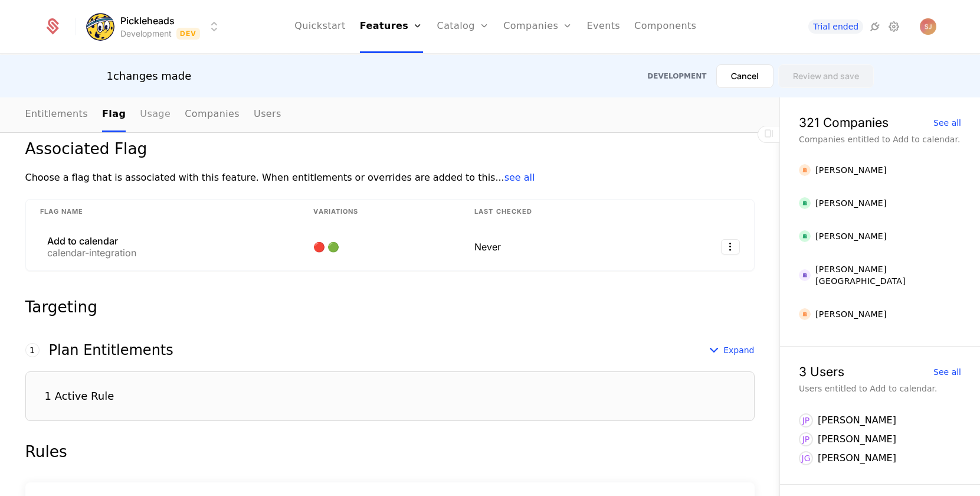
click at [147, 123] on link "Usage" at bounding box center [155, 114] width 31 height 35
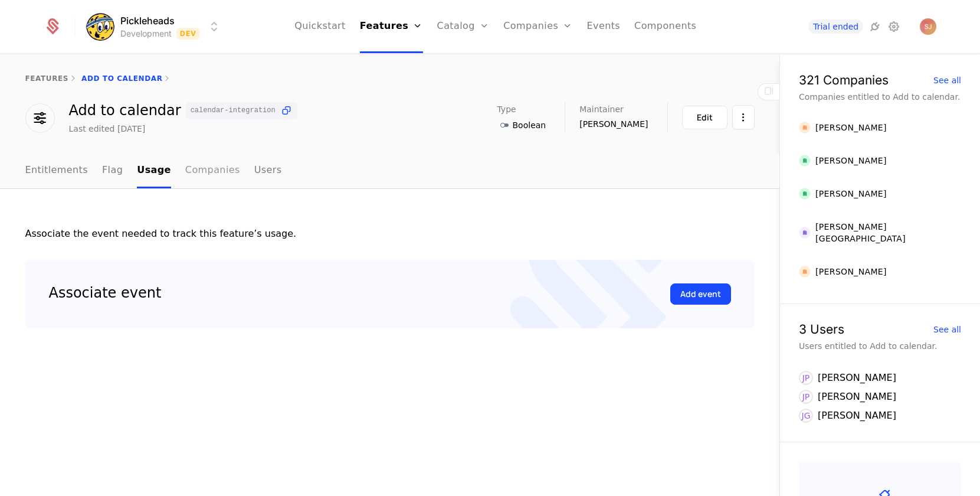
click at [201, 176] on link "Companies" at bounding box center [212, 170] width 55 height 35
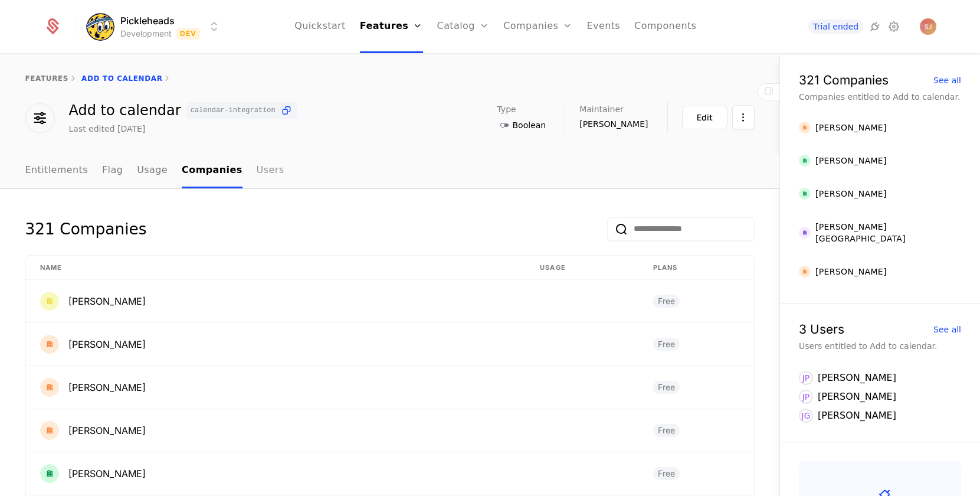
click at [257, 174] on link "Users" at bounding box center [271, 170] width 28 height 35
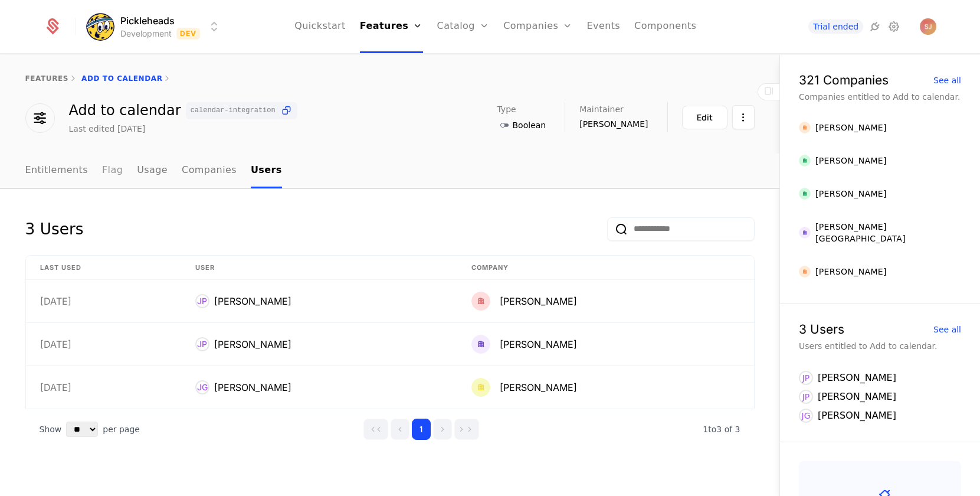
click at [102, 178] on link "Flag" at bounding box center [112, 170] width 21 height 35
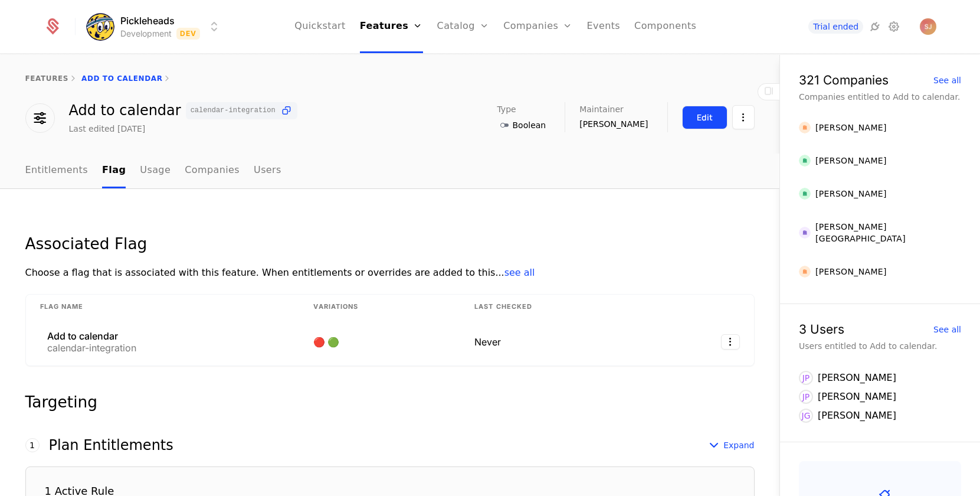
click at [705, 119] on div "Edit" at bounding box center [705, 118] width 16 height 12
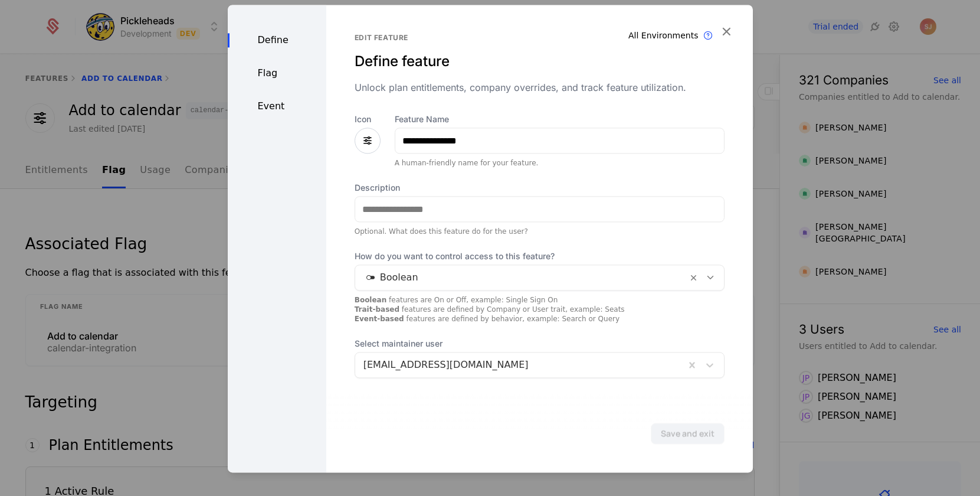
click at [257, 71] on div "Flag" at bounding box center [277, 73] width 99 height 14
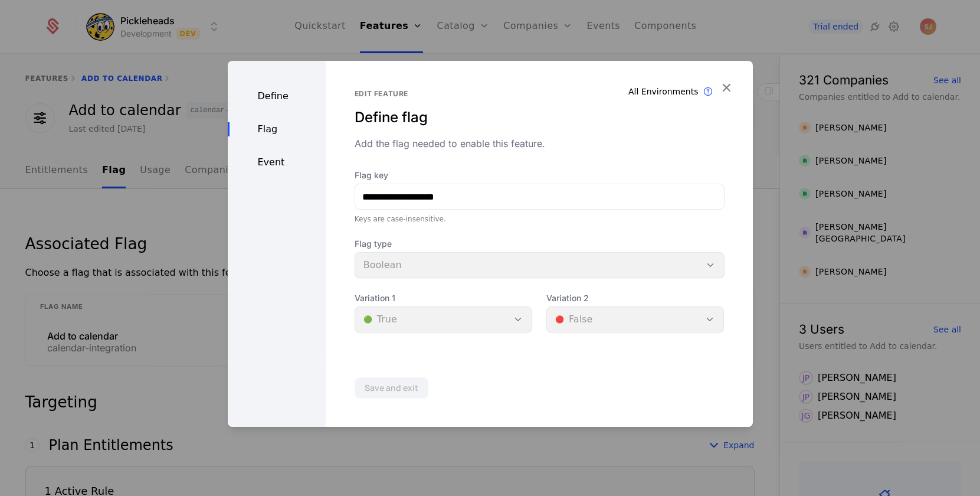
click at [273, 161] on div "Event" at bounding box center [277, 162] width 99 height 14
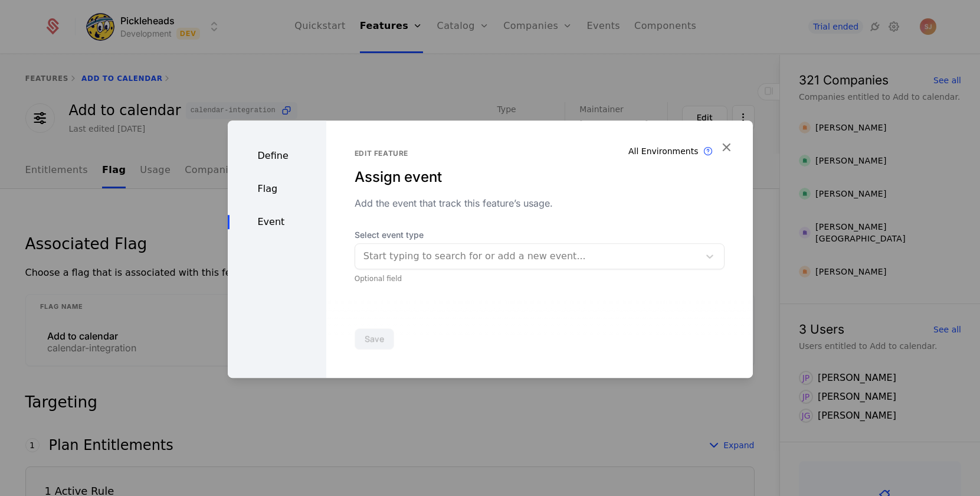
click at [269, 162] on div "Define" at bounding box center [277, 156] width 99 height 14
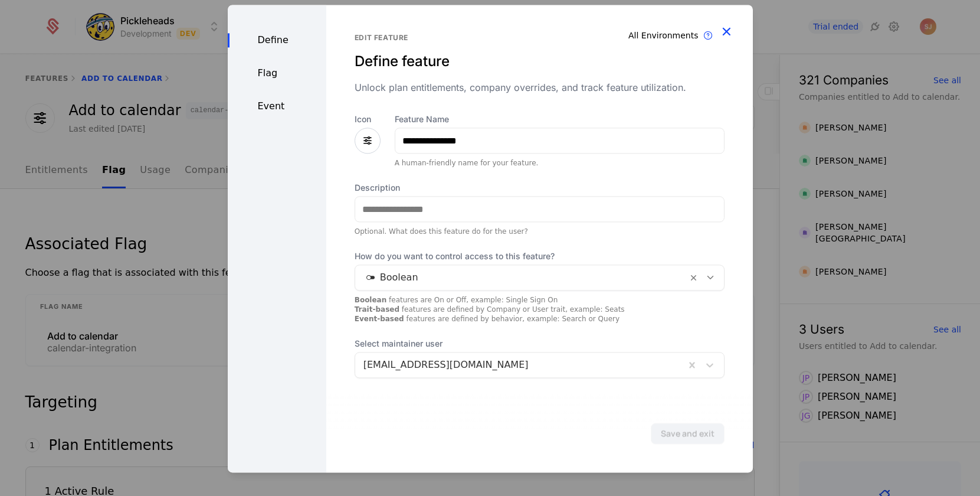
click at [728, 32] on icon "button" at bounding box center [726, 31] width 15 height 15
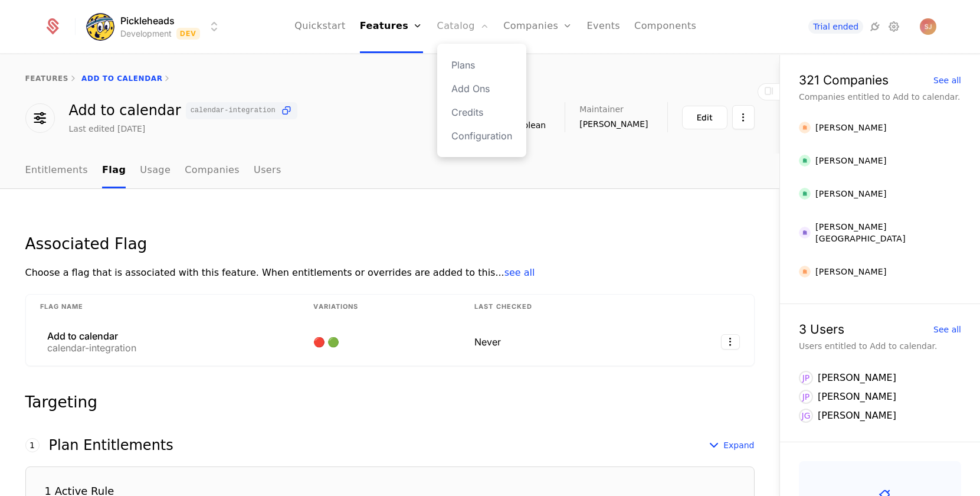
click at [457, 27] on link "Catalog" at bounding box center [463, 26] width 53 height 53
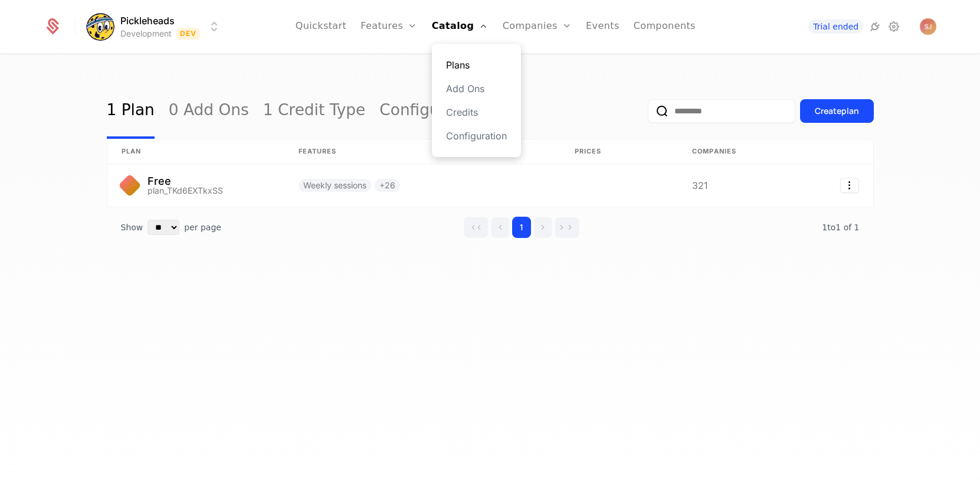
click at [457, 61] on link "Plans" at bounding box center [476, 65] width 61 height 14
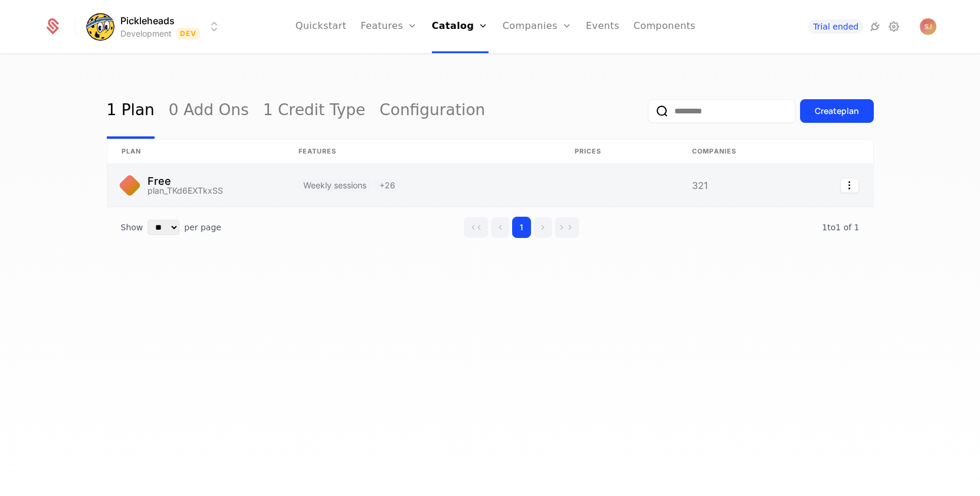
click at [252, 191] on link at bounding box center [195, 185] width 177 height 42
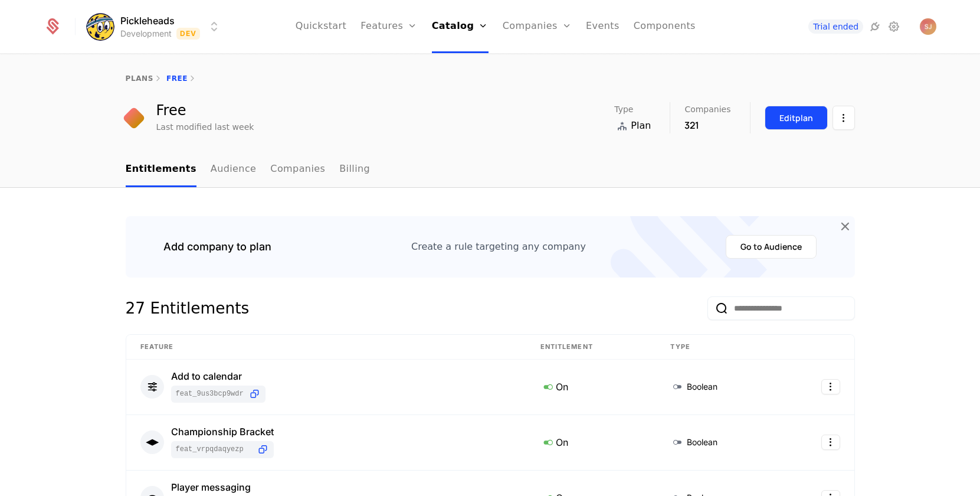
click at [789, 124] on button "Edit plan" at bounding box center [796, 118] width 63 height 24
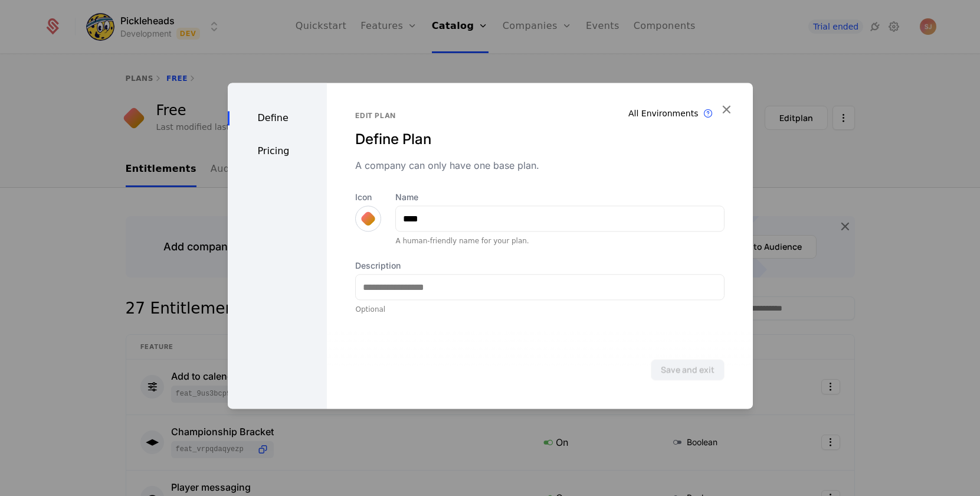
click at [261, 156] on div "Pricing" at bounding box center [278, 151] width 100 height 14
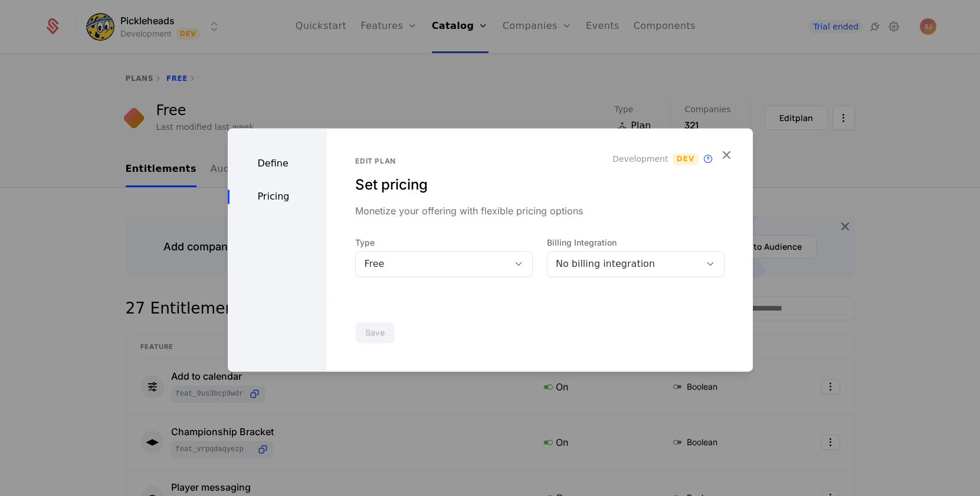
click at [608, 268] on div "No billing integration" at bounding box center [624, 264] width 136 height 14
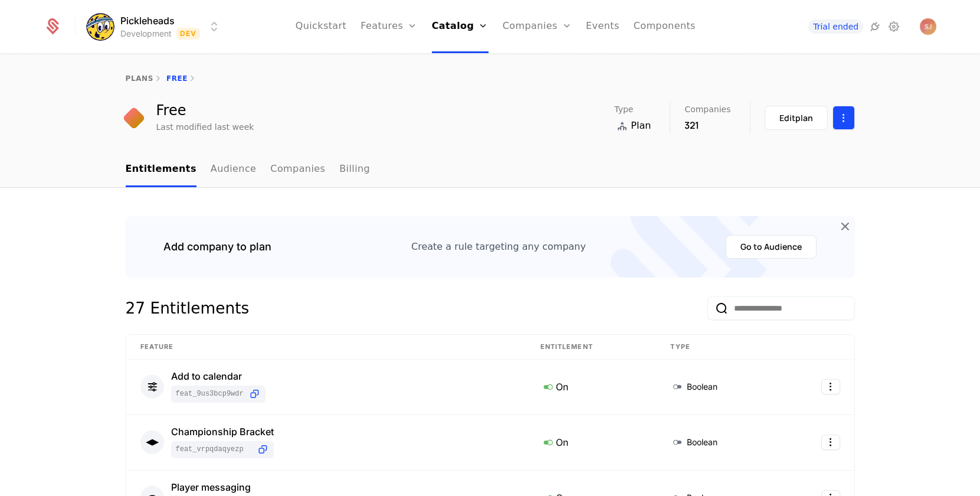
click at [850, 108] on html "Pickleheads Development Dev Quickstart Features Features Flags Catalog Plans Ad…" at bounding box center [490, 248] width 980 height 496
click at [356, 94] on html "Pickleheads Development Dev Quickstart Features Features Flags Catalog Plans Ad…" at bounding box center [490, 248] width 980 height 496
click at [223, 172] on link "Audience" at bounding box center [234, 169] width 46 height 35
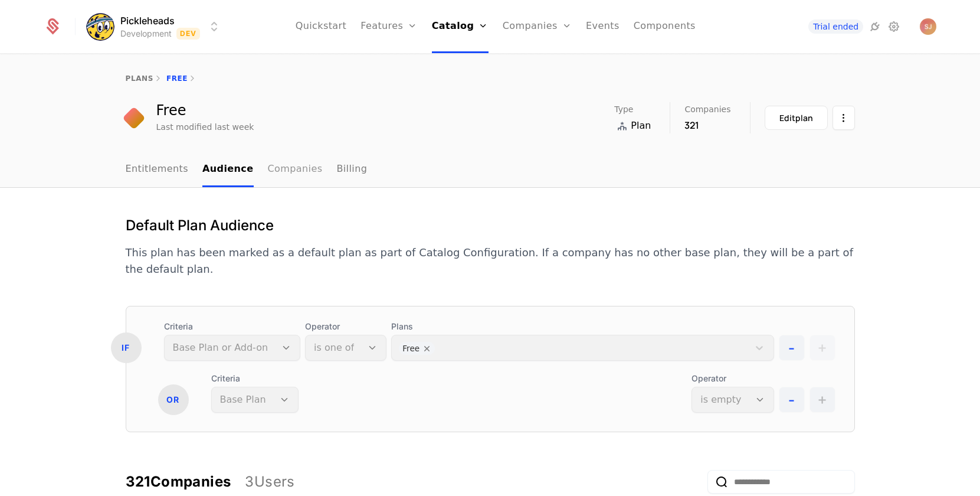
click at [274, 167] on link "Companies" at bounding box center [295, 169] width 55 height 35
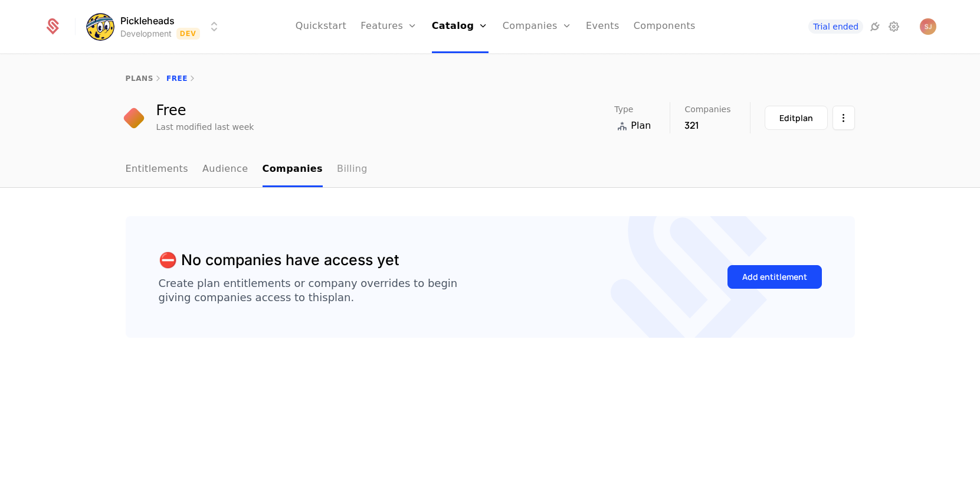
click at [346, 165] on link "Billing" at bounding box center [352, 169] width 31 height 35
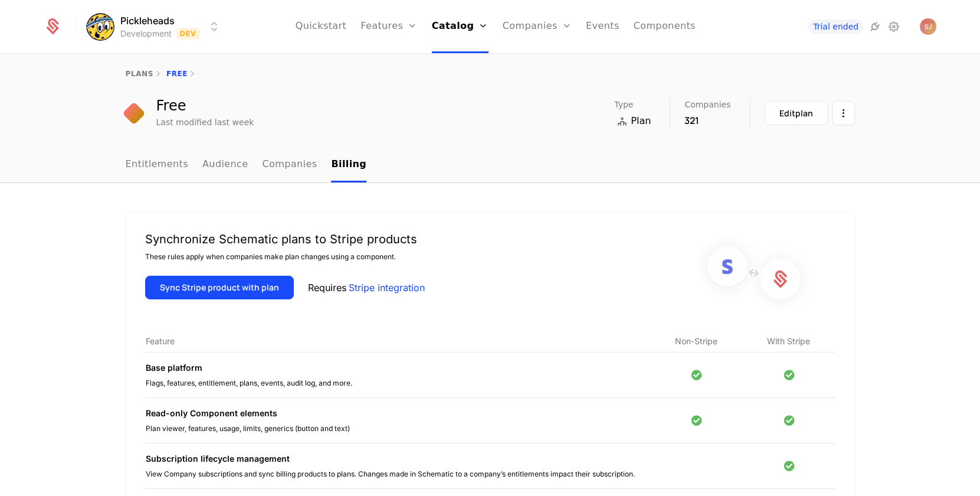
scroll to position [2, 0]
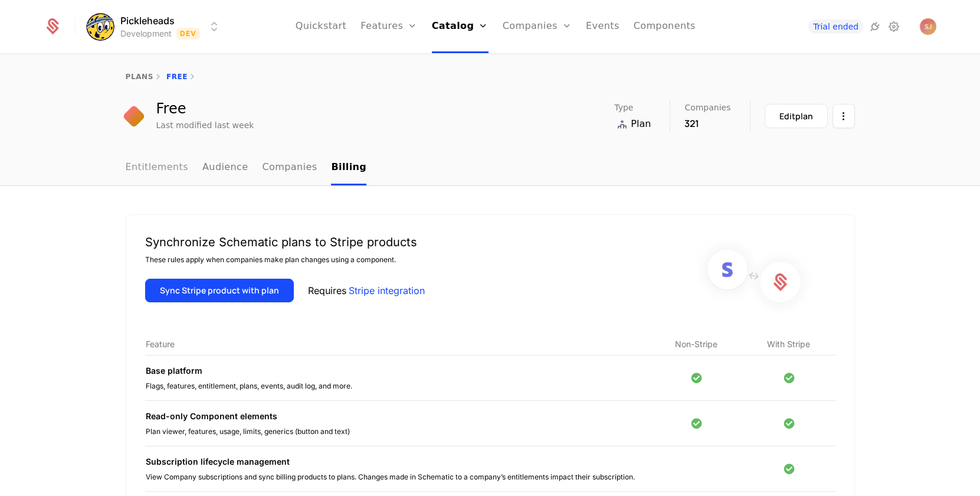
click at [149, 173] on link "Entitlements" at bounding box center [157, 168] width 63 height 35
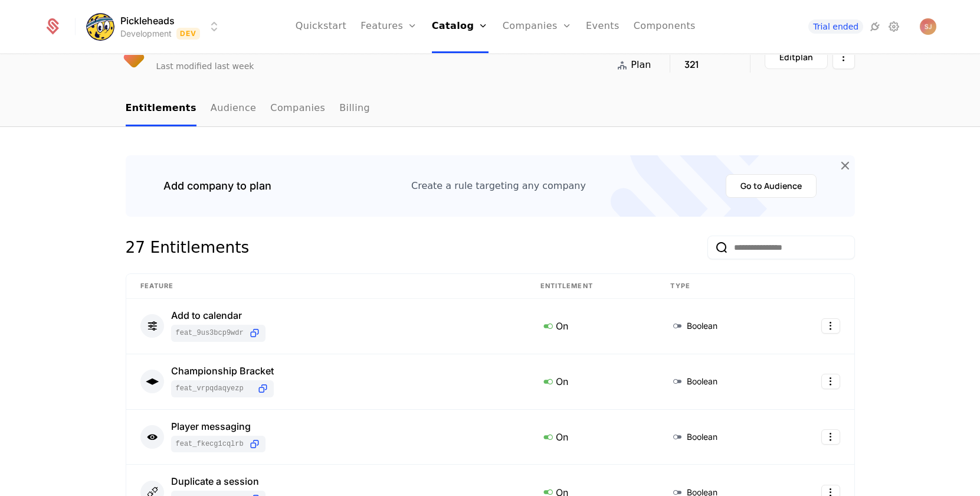
scroll to position [58, 0]
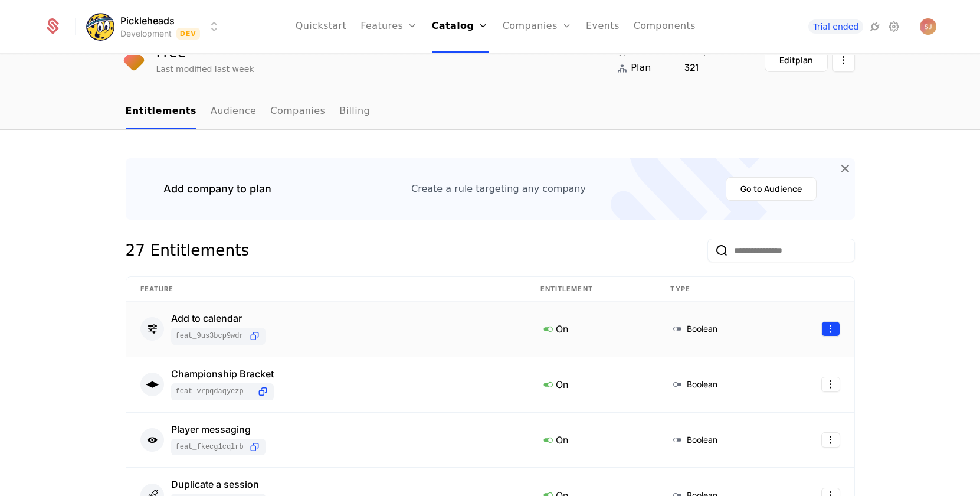
click at [833, 324] on html "Pickleheads Development Dev Quickstart Features Features Flags Catalog Plans Ad…" at bounding box center [490, 248] width 980 height 496
click at [770, 385] on div "Edit" at bounding box center [782, 385] width 90 height 17
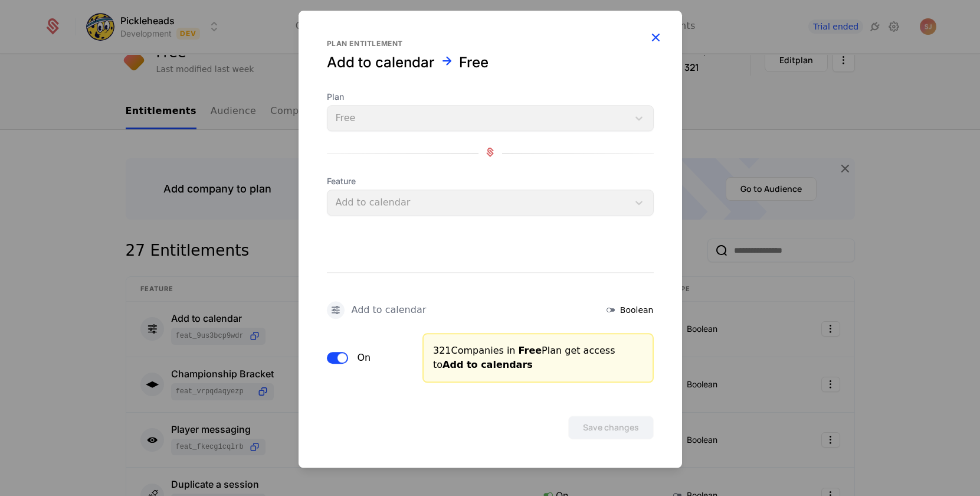
click at [656, 34] on icon "button" at bounding box center [655, 37] width 15 height 15
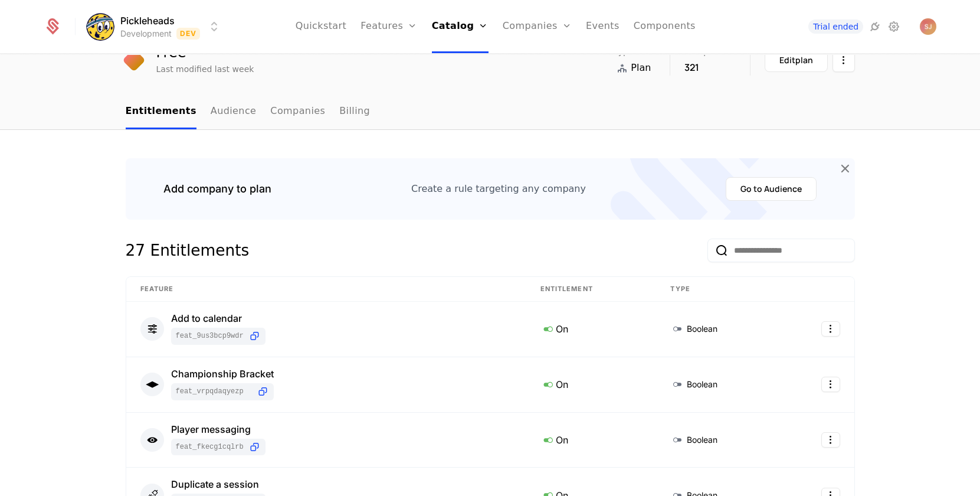
scroll to position [0, 0]
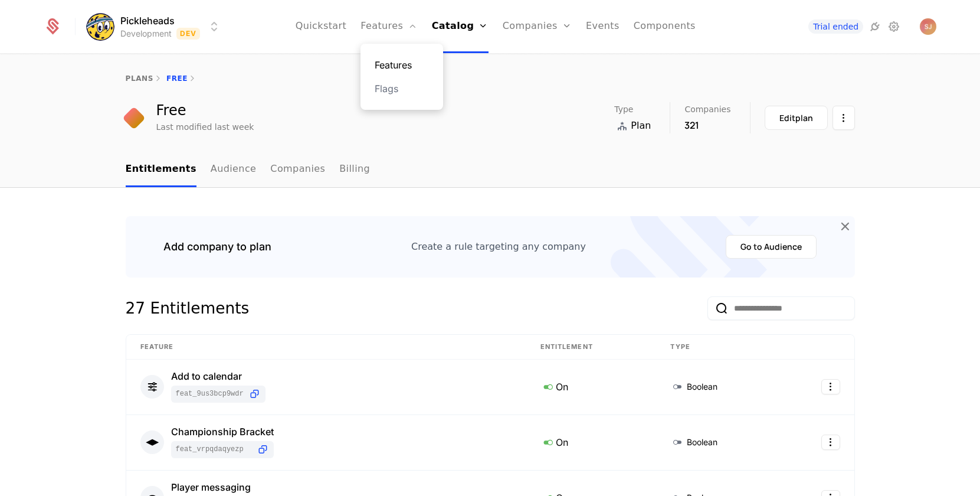
click at [382, 63] on link "Features" at bounding box center [402, 65] width 54 height 14
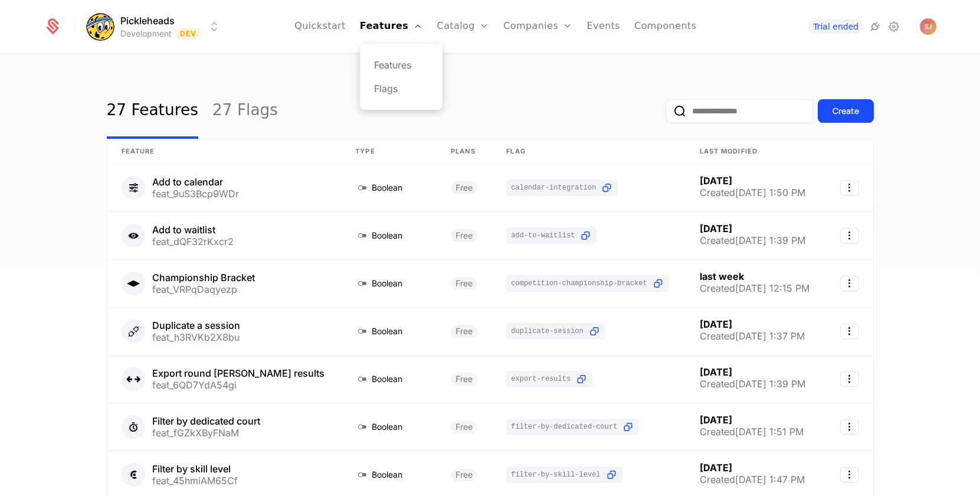
click at [391, 97] on div "Features Flags" at bounding box center [401, 77] width 83 height 66
click at [390, 91] on link "Flags" at bounding box center [401, 88] width 54 height 14
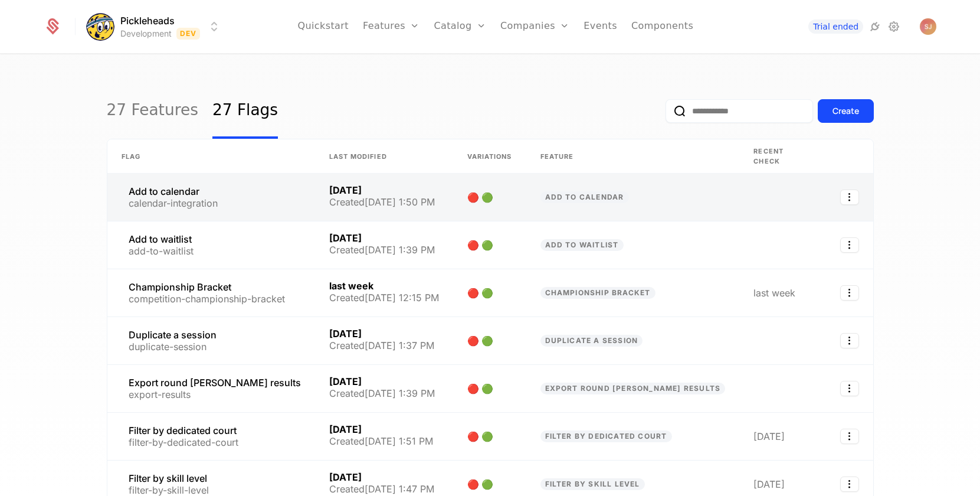
click at [842, 177] on link at bounding box center [849, 197] width 47 height 47
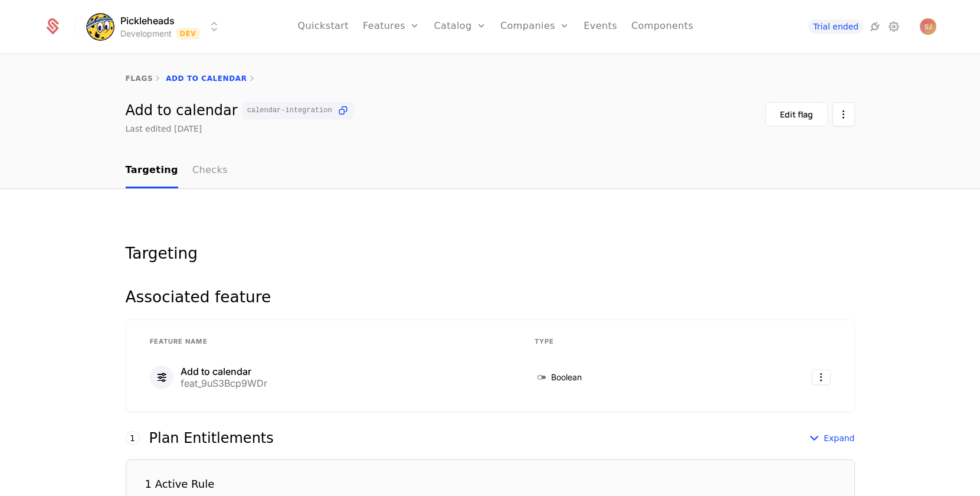
click at [212, 159] on link "Checks" at bounding box center [209, 170] width 35 height 35
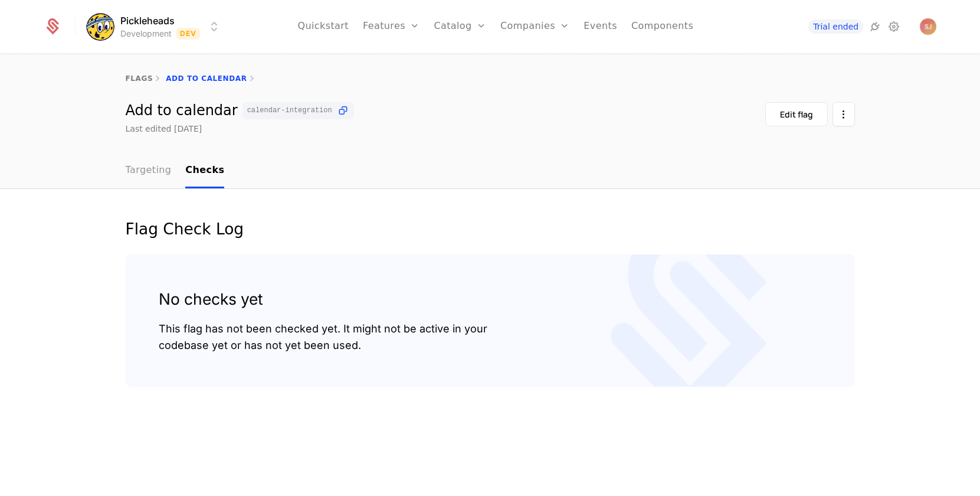
click at [151, 166] on link "Targeting" at bounding box center [149, 170] width 46 height 35
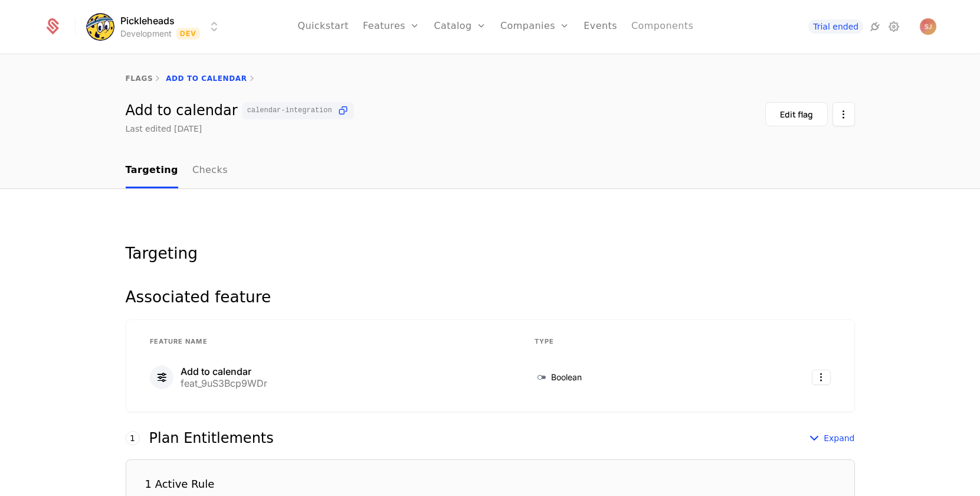
click at [661, 21] on link "Components" at bounding box center [663, 26] width 62 height 53
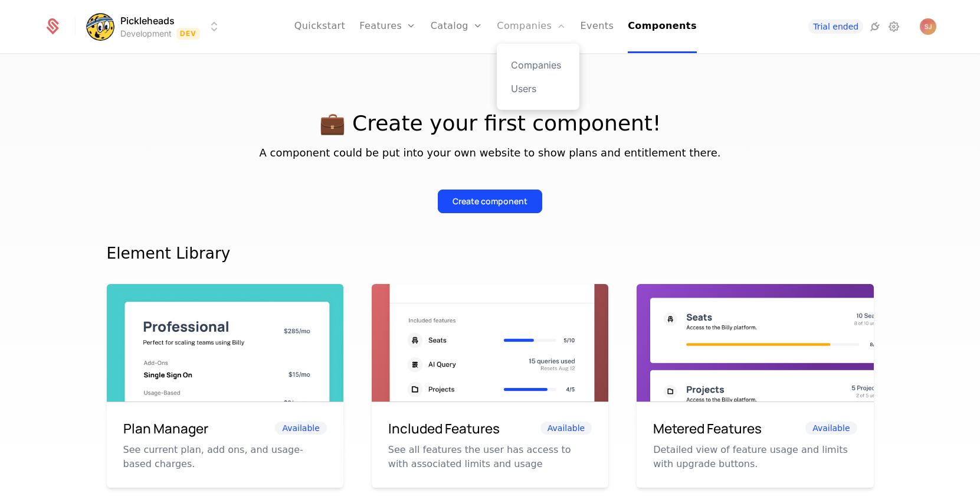
click at [525, 27] on link "Companies" at bounding box center [531, 26] width 69 height 53
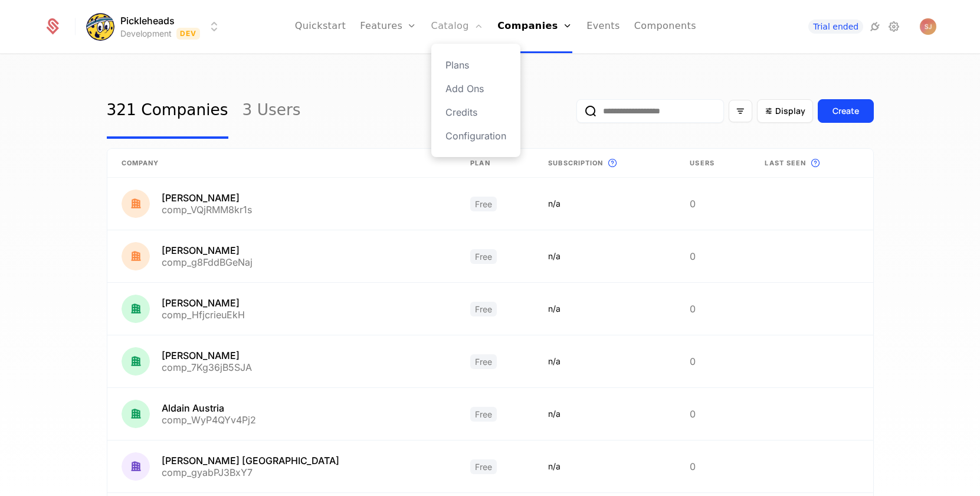
click at [461, 24] on link "Catalog" at bounding box center [457, 26] width 53 height 53
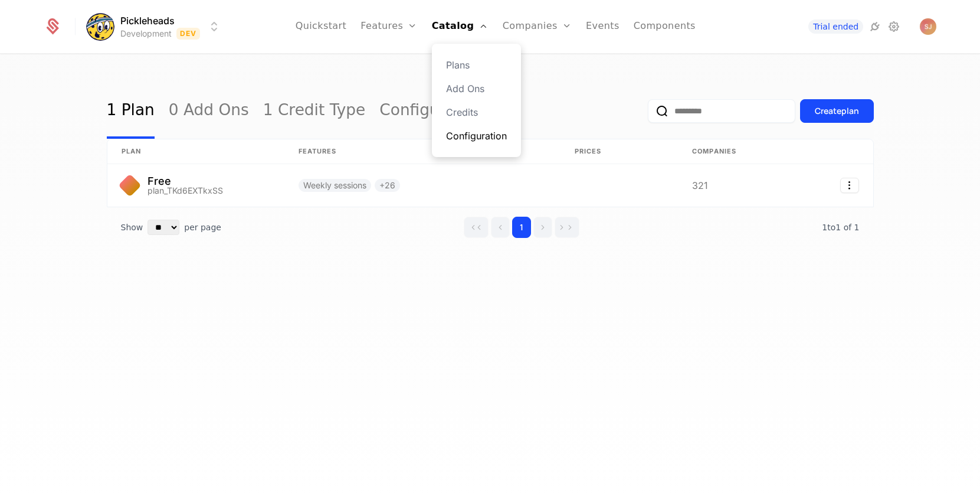
click at [461, 131] on link "Configuration" at bounding box center [476, 136] width 61 height 14
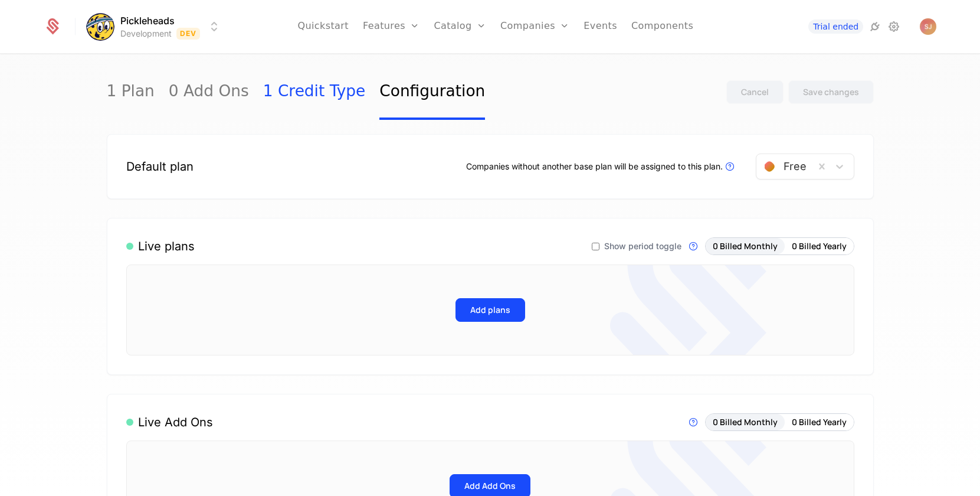
click at [289, 97] on link "1 Credit Type" at bounding box center [314, 91] width 103 height 55
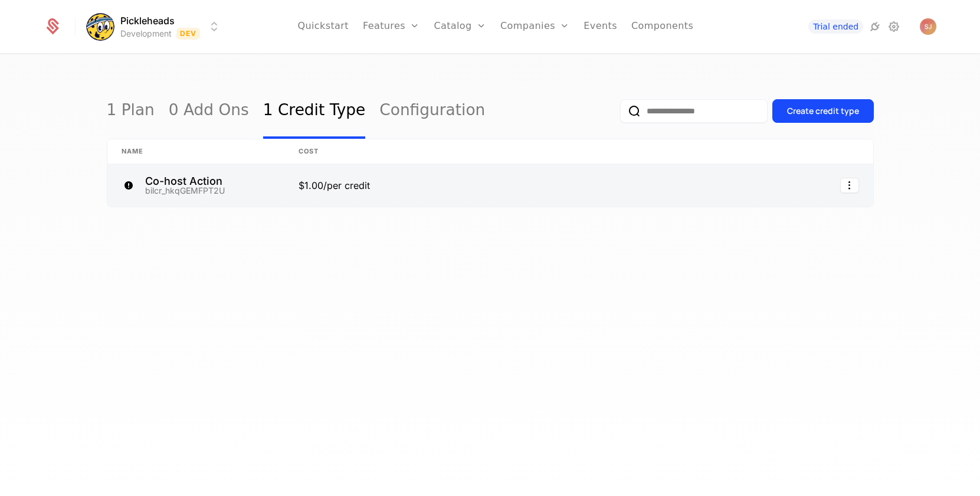
click at [223, 170] on link at bounding box center [195, 185] width 177 height 42
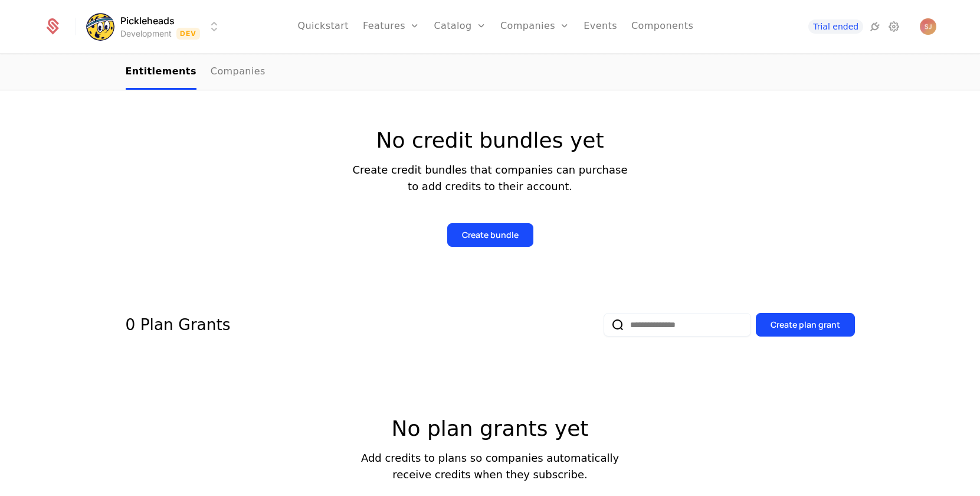
scroll to position [214, 0]
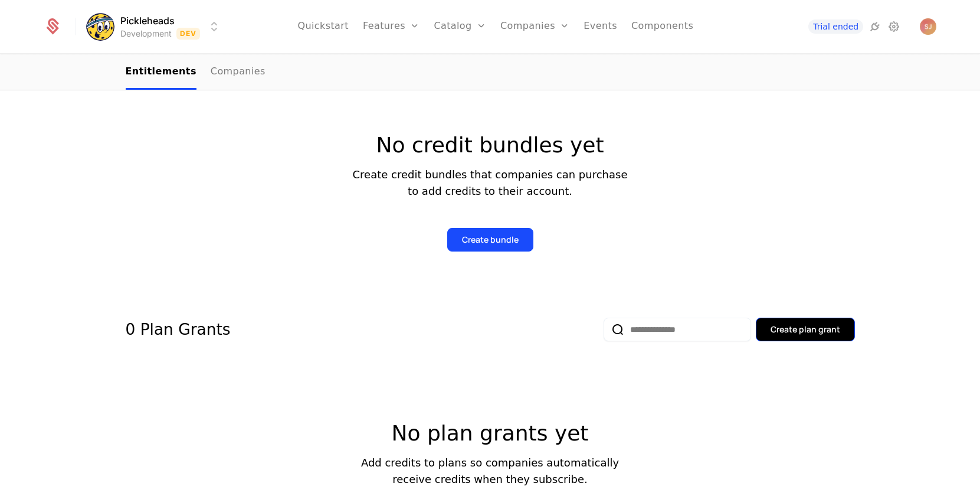
click at [800, 340] on button "Create plan grant" at bounding box center [805, 330] width 99 height 24
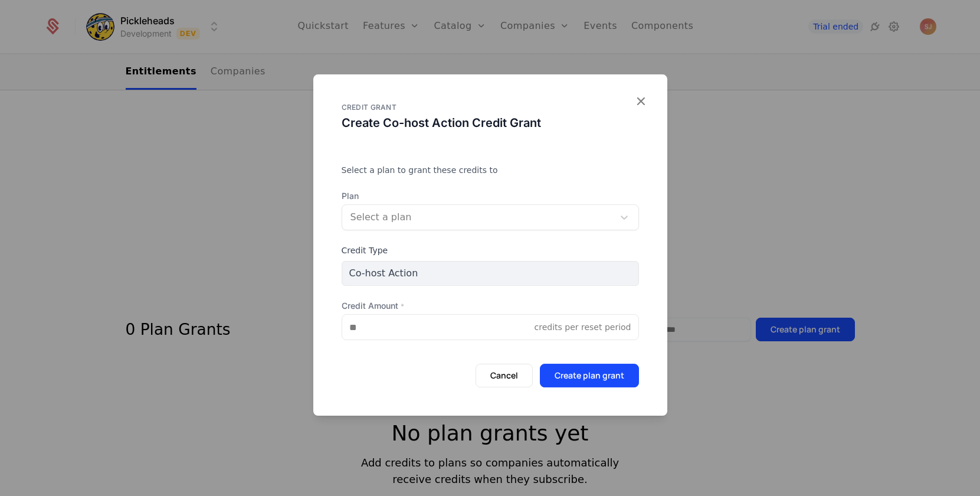
click at [475, 208] on div "Select a plan" at bounding box center [478, 217] width 272 height 21
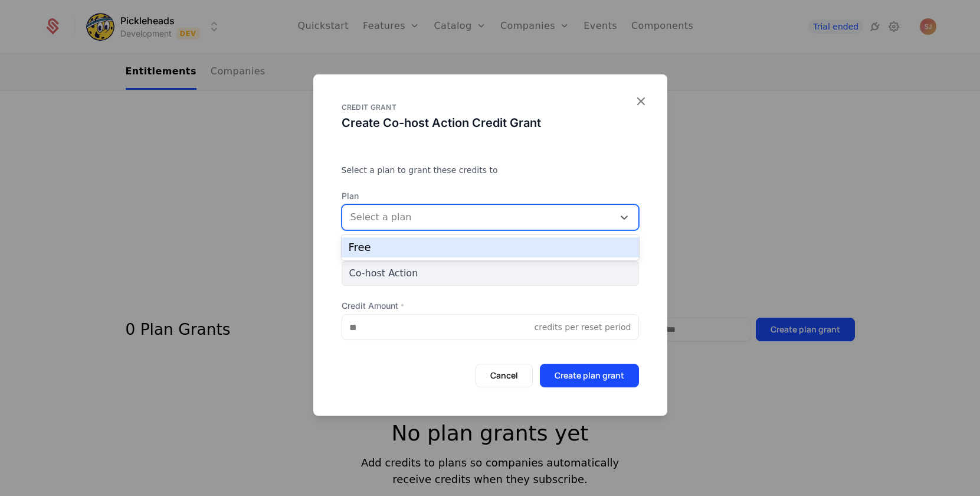
click at [449, 244] on div "Free" at bounding box center [490, 247] width 283 height 11
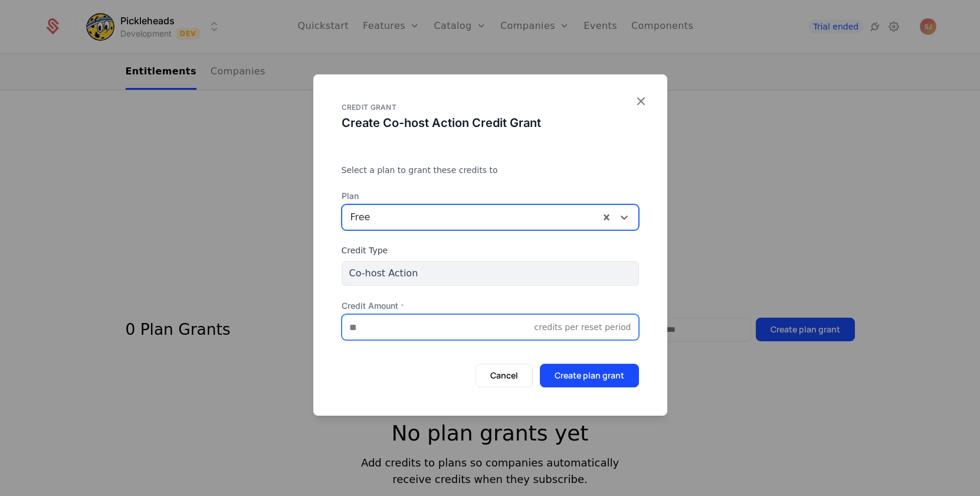
click at [440, 329] on input "Credit Amount *" at bounding box center [438, 327] width 192 height 25
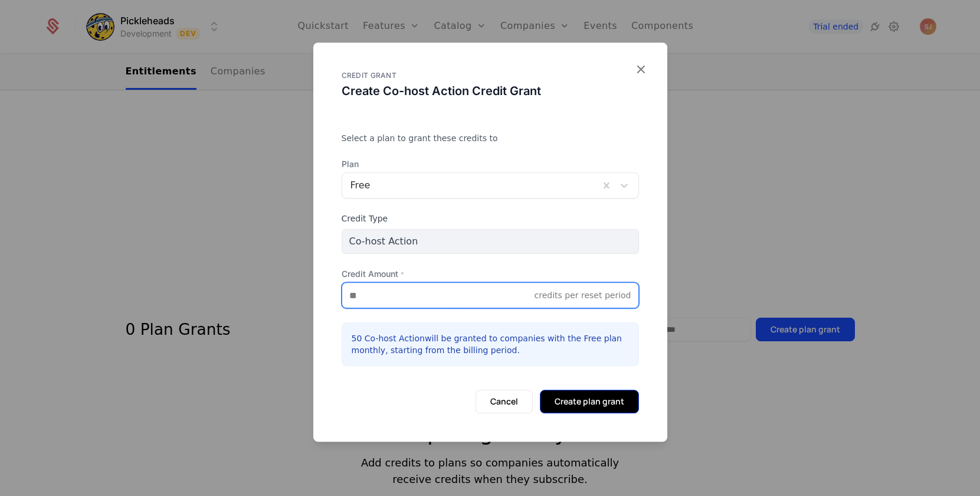
type input "**"
click at [574, 407] on button "Create plan grant" at bounding box center [589, 402] width 99 height 24
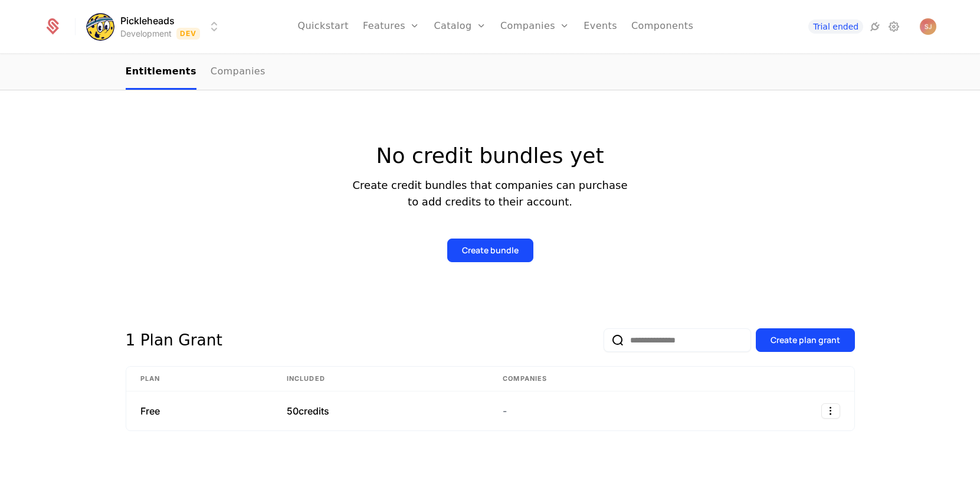
scroll to position [0, 0]
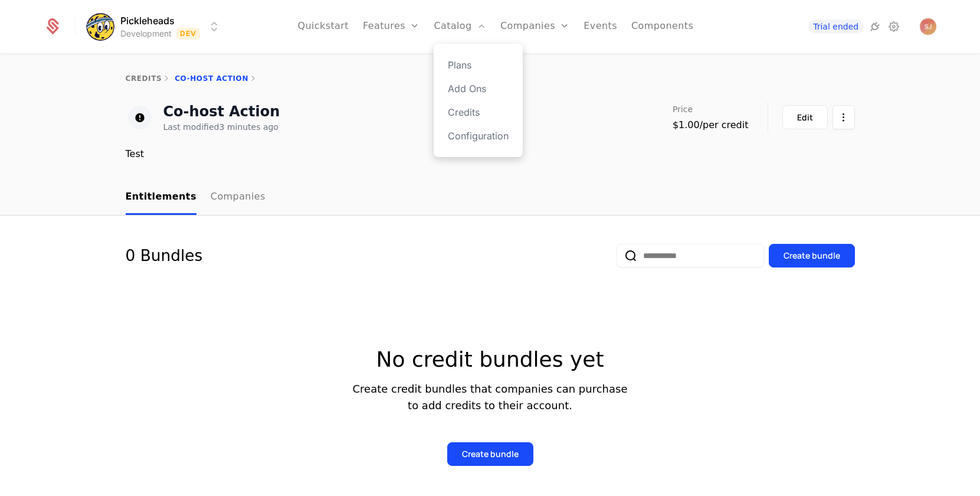
click at [450, 55] on div "Plans Add Ons Credits Configuration" at bounding box center [478, 100] width 89 height 113
click at [450, 64] on div "Plans Add Ons Credits Configuration" at bounding box center [478, 100] width 89 height 113
click at [466, 63] on link "Plans" at bounding box center [478, 65] width 61 height 14
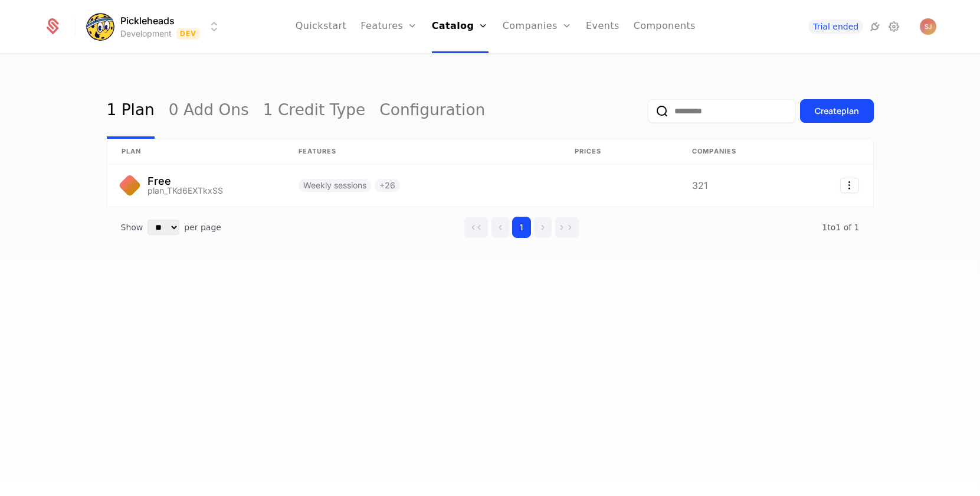
click at [404, 315] on div "1 Plan 0 Add Ons 1 Credit Type Configuration Create plan plan Features Prices C…" at bounding box center [490, 279] width 980 height 448
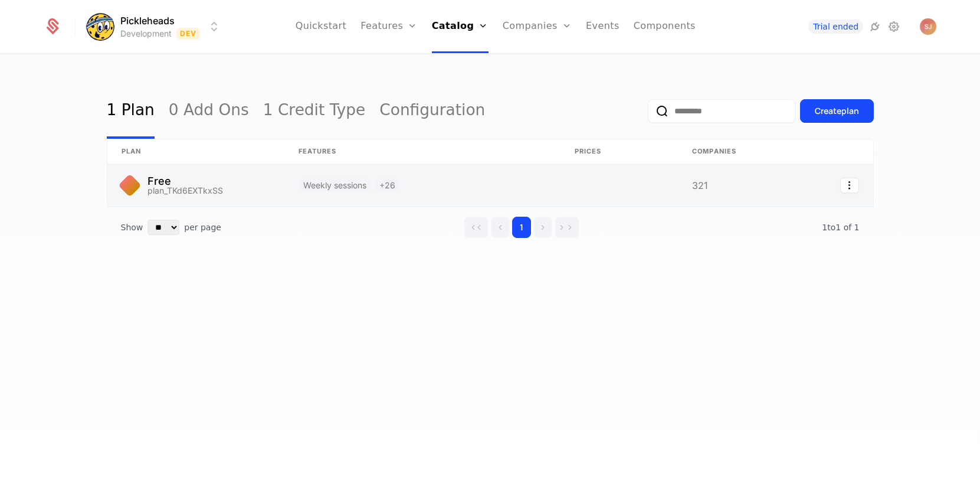
click at [450, 189] on link at bounding box center [423, 185] width 276 height 42
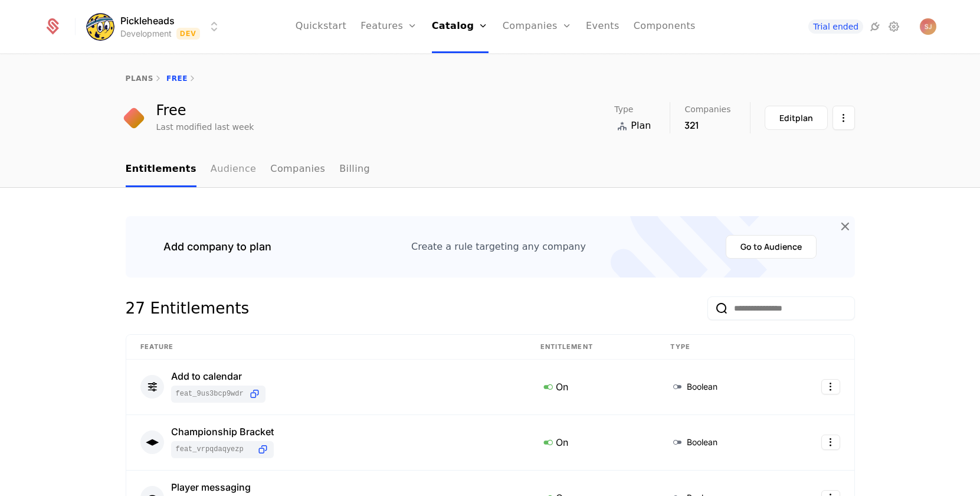
click at [219, 165] on link "Audience" at bounding box center [234, 169] width 46 height 35
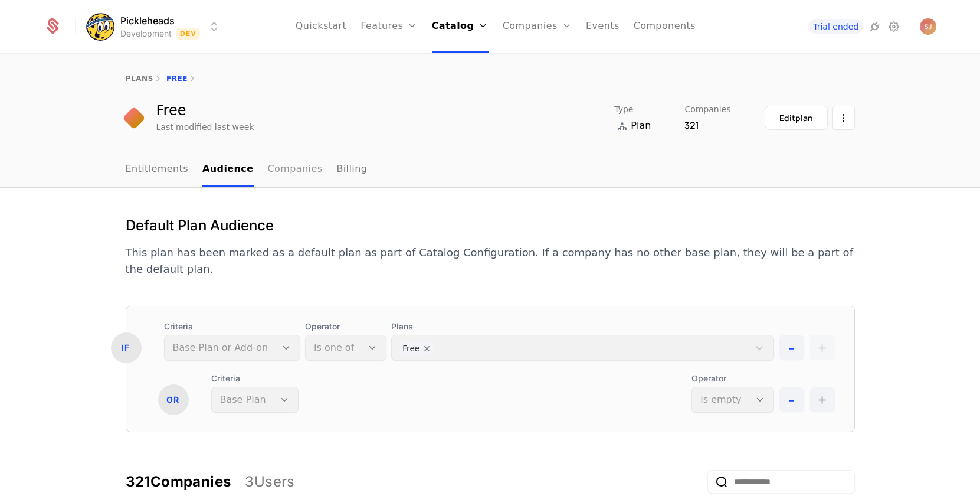
click at [273, 174] on link "Companies" at bounding box center [295, 169] width 55 height 35
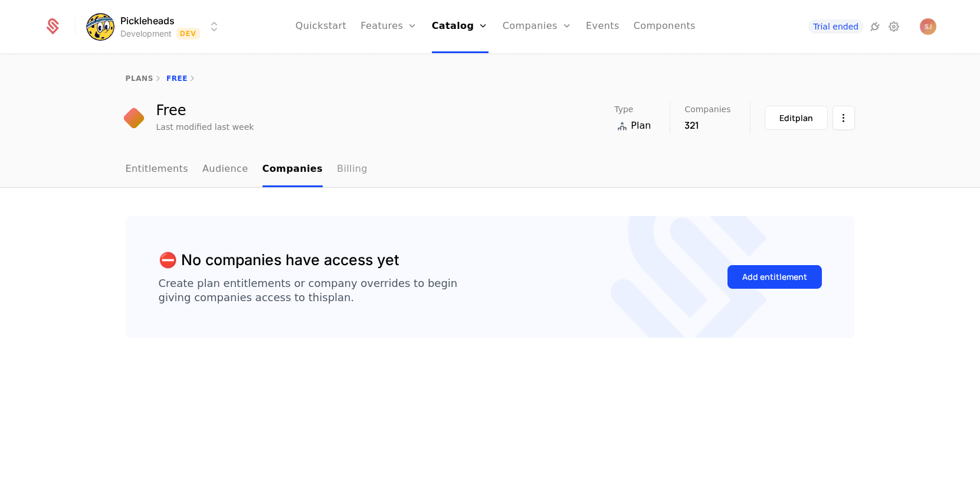
click at [341, 171] on link "Billing" at bounding box center [352, 169] width 31 height 35
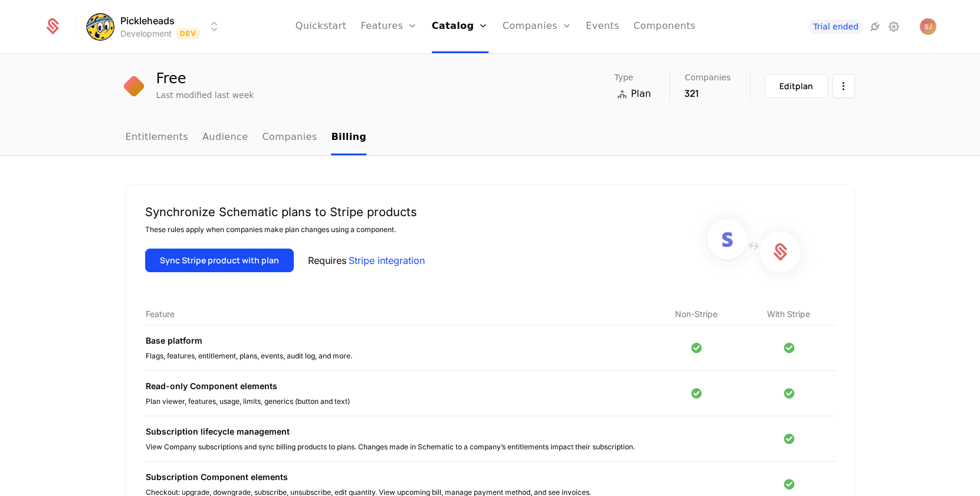
scroll to position [26, 0]
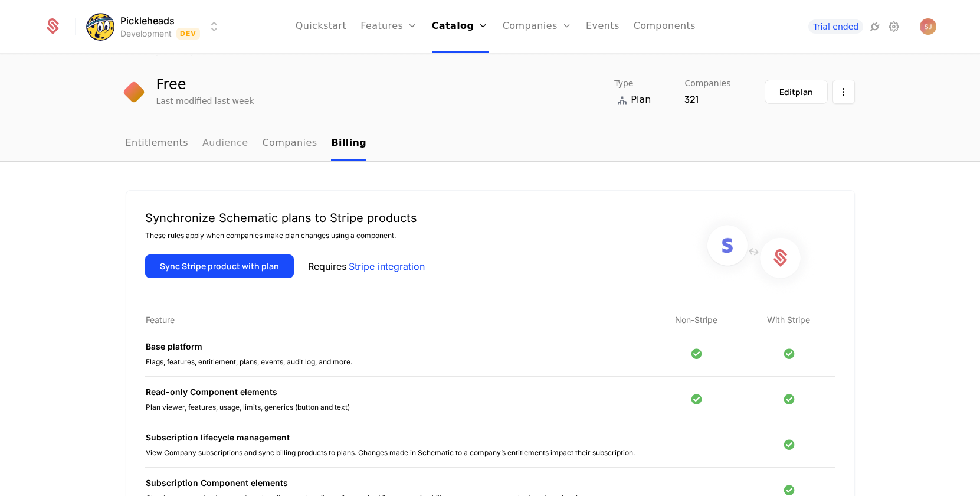
click at [206, 153] on link "Audience" at bounding box center [225, 143] width 46 height 35
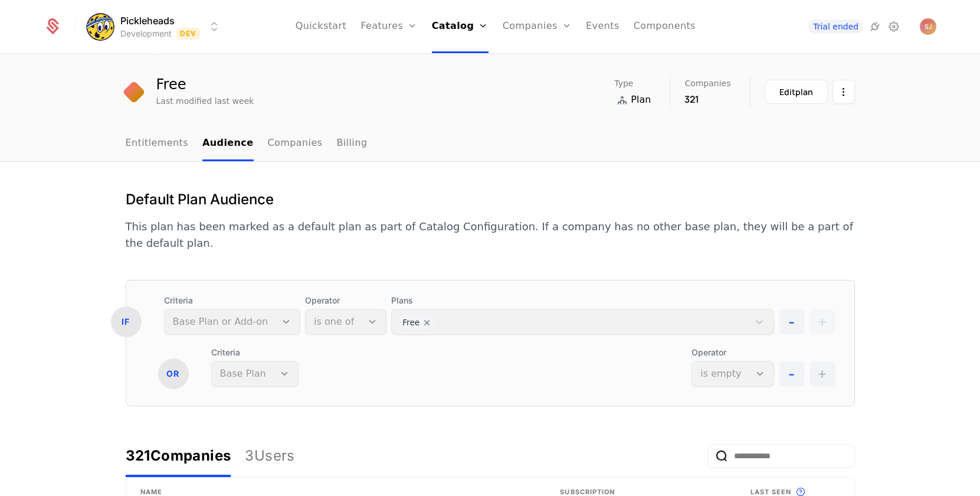
click at [280, 356] on div "Criteria Base Plan" at bounding box center [254, 366] width 87 height 40
click at [365, 358] on div "Criteria Base Plan Operator is empty" at bounding box center [492, 366] width 563 height 40
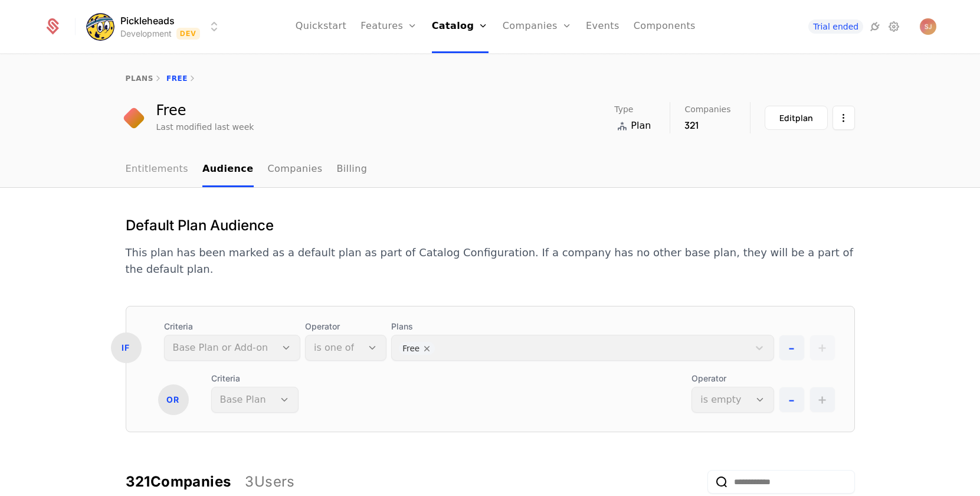
click at [164, 167] on link "Entitlements" at bounding box center [157, 169] width 63 height 35
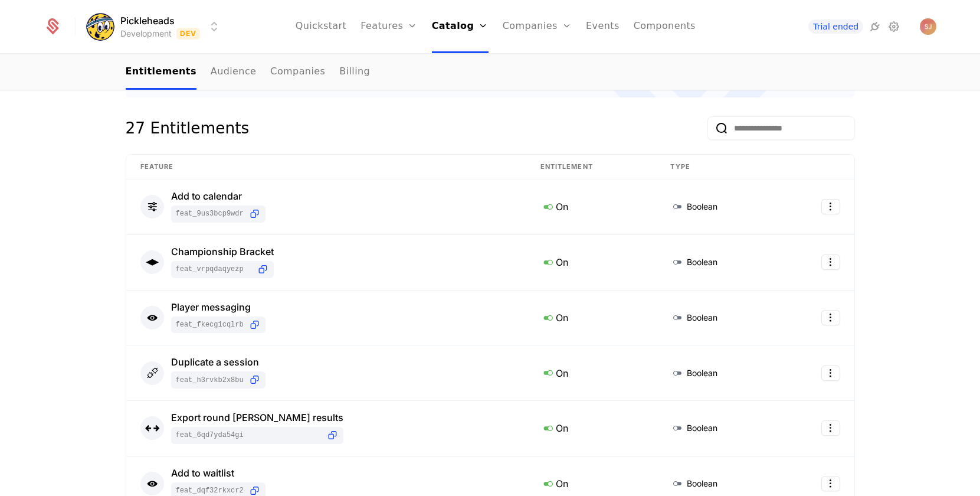
scroll to position [201, 0]
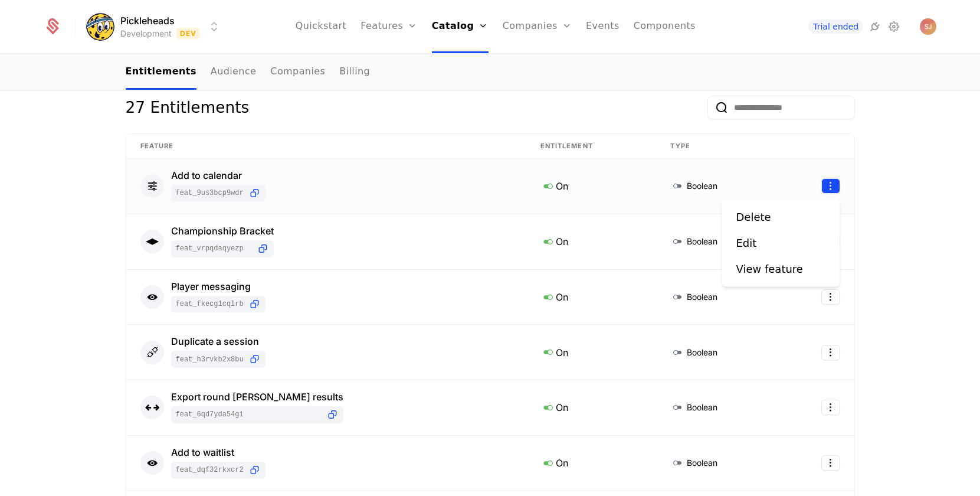
click at [828, 192] on html "Pickleheads Development Dev Quickstart Features Features Flags Catalog Plans Ad…" at bounding box center [490, 248] width 980 height 496
click at [770, 244] on div "Edit" at bounding box center [782, 243] width 90 height 17
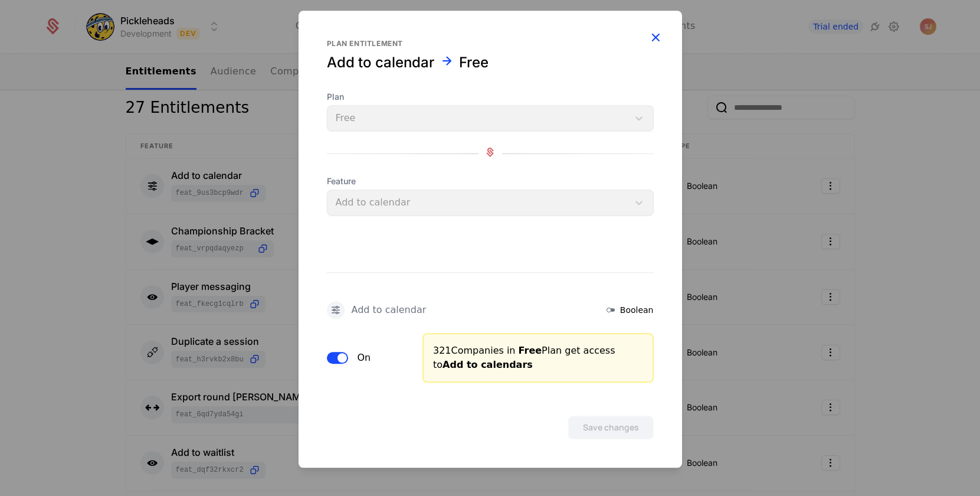
click at [654, 37] on icon "button" at bounding box center [655, 37] width 15 height 15
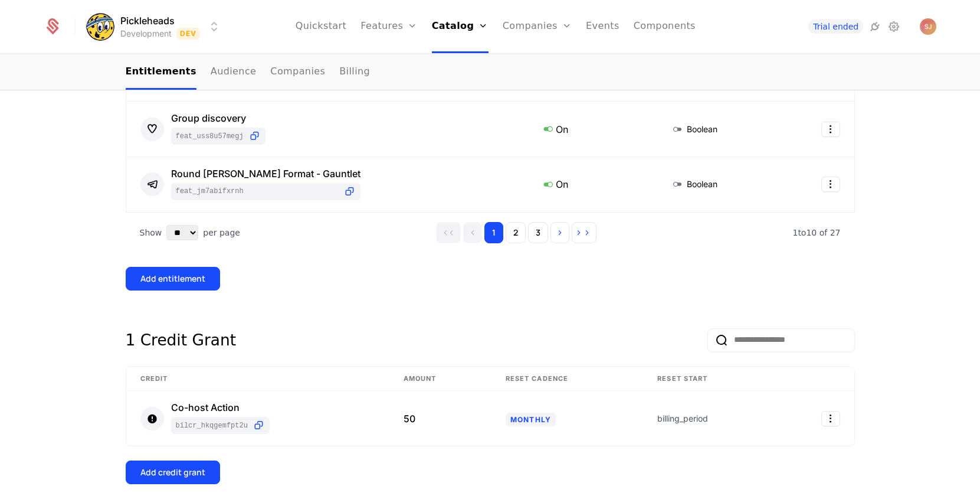
scroll to position [755, 0]
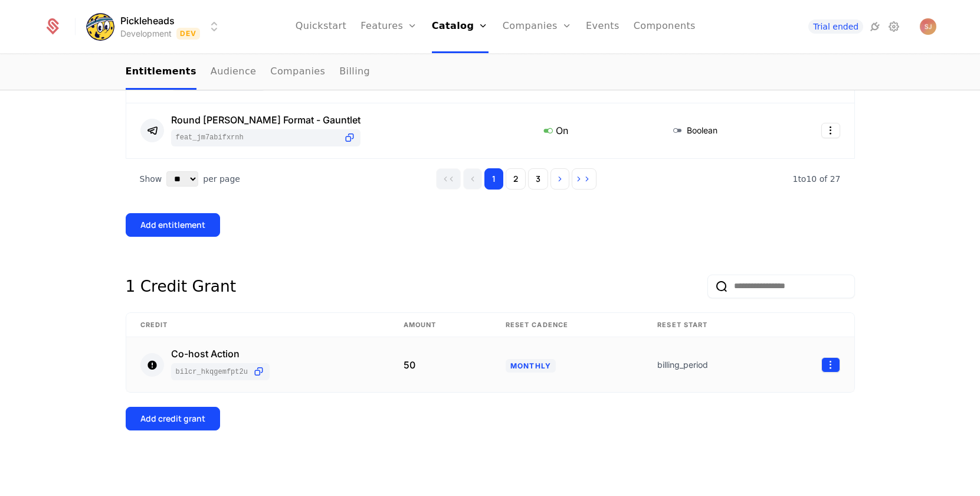
click at [838, 365] on html "Pickleheads Development Dev Quickstart Features Features Flags Catalog Plans Ad…" at bounding box center [490, 248] width 980 height 496
click at [783, 422] on div "View credit" at bounding box center [766, 421] width 59 height 17
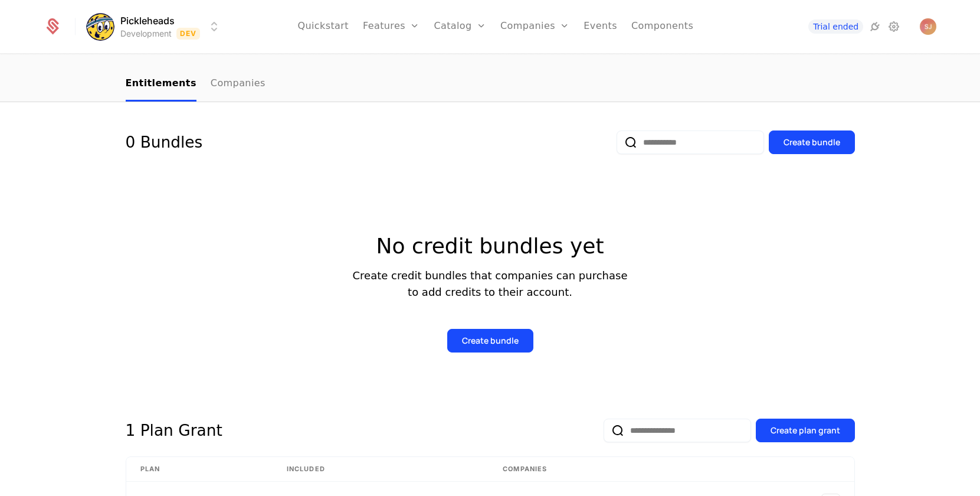
scroll to position [204, 0]
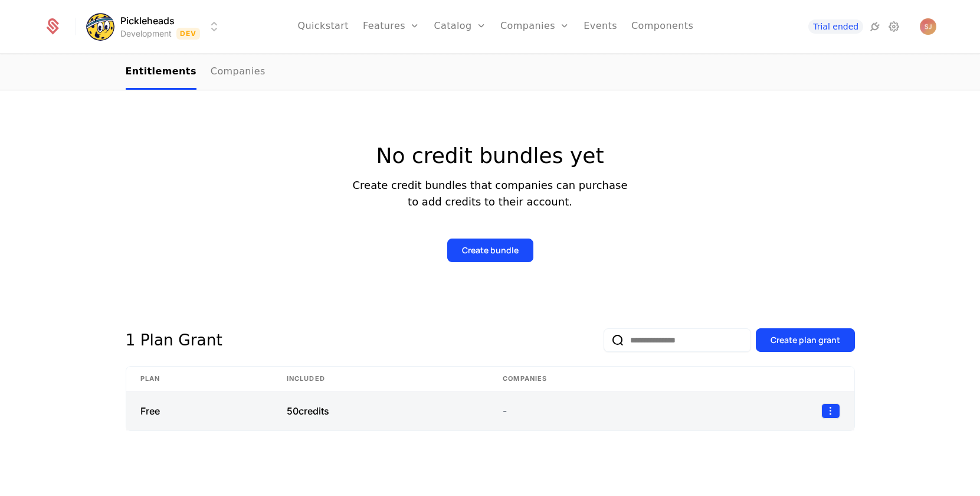
click at [824, 404] on icon "Select action" at bounding box center [831, 410] width 19 height 15
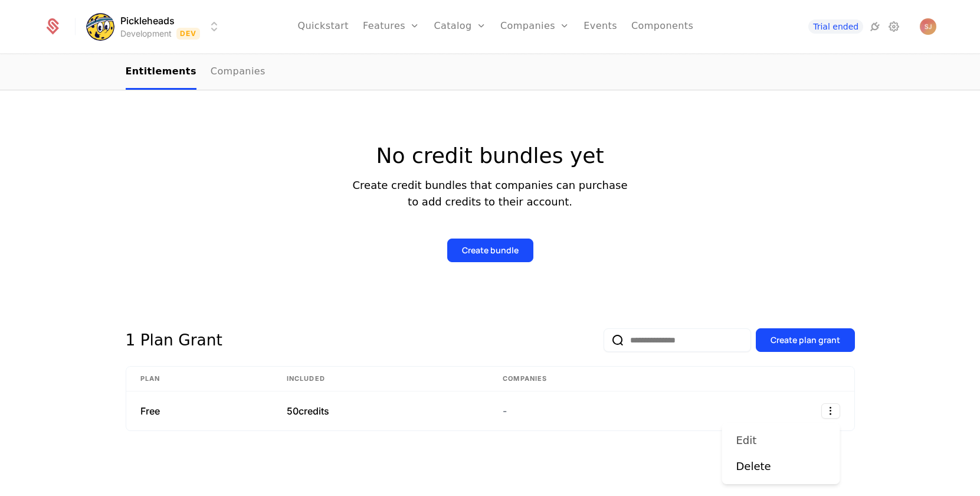
click at [800, 433] on div "Edit" at bounding box center [782, 440] width 90 height 17
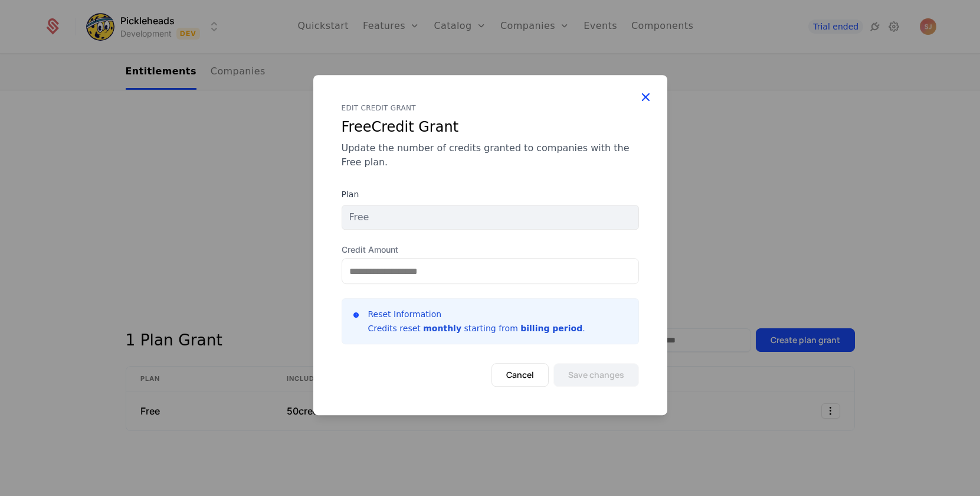
click at [647, 96] on icon at bounding box center [645, 96] width 15 height 15
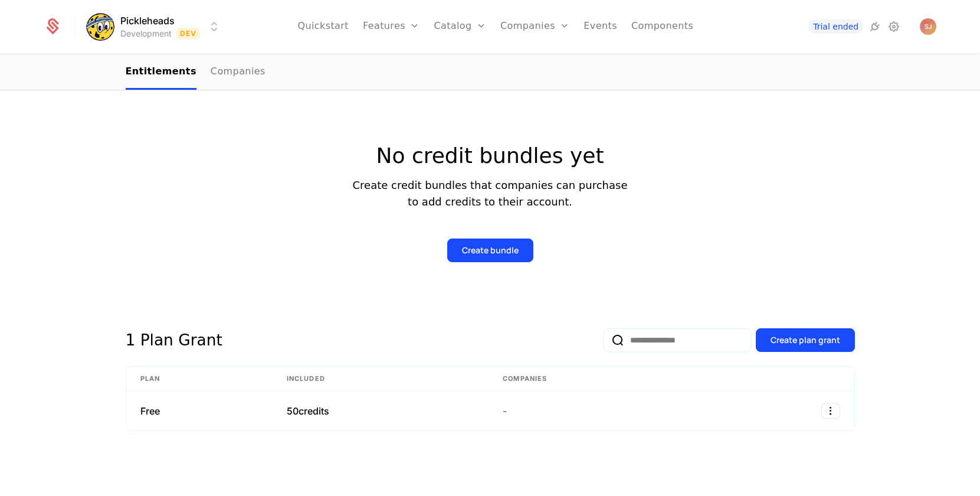
scroll to position [0, 0]
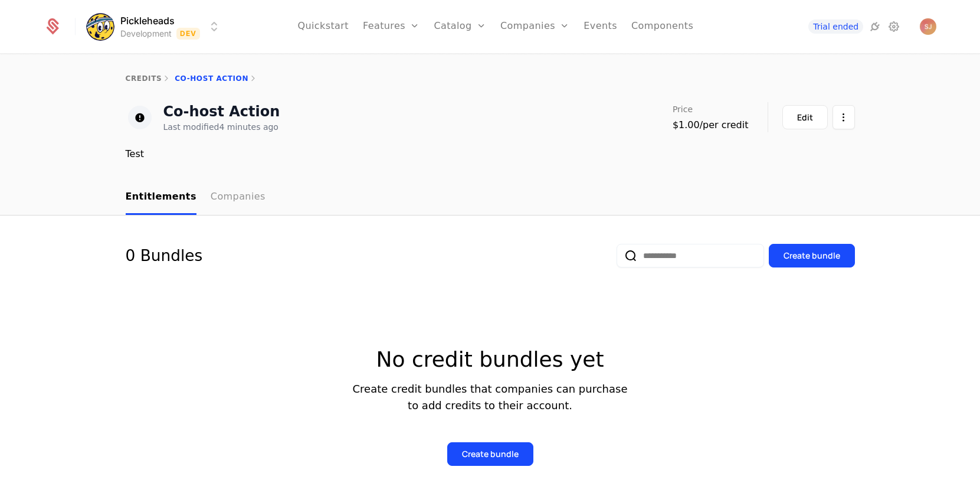
click at [211, 185] on link "Companies" at bounding box center [238, 197] width 55 height 35
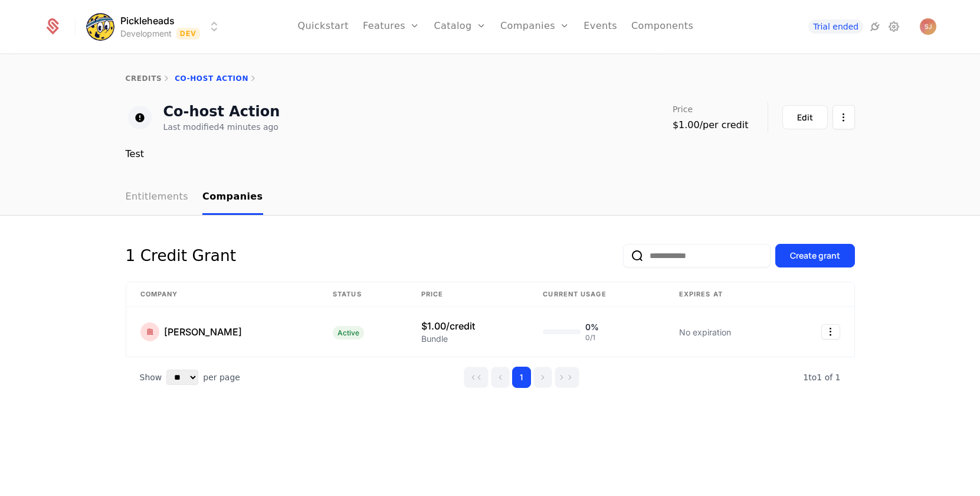
click at [165, 194] on link "Entitlements" at bounding box center [157, 197] width 63 height 35
click at [439, 438] on div "1 Credit Grant Create grant Company Status Price Current Usage Expires at jasan…" at bounding box center [490, 355] width 980 height 281
click at [159, 202] on link "Entitlements" at bounding box center [157, 197] width 63 height 35
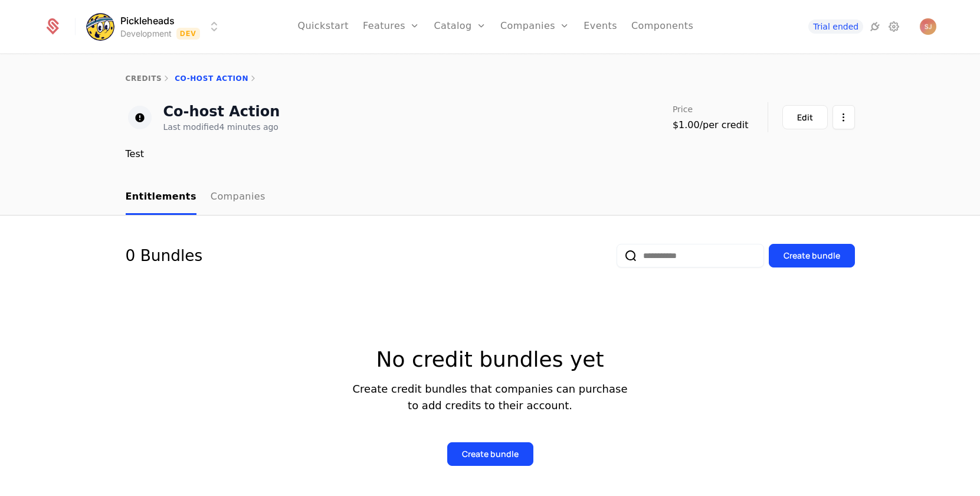
click at [144, 83] on div "credits Co-host Action" at bounding box center [490, 78] width 980 height 47
click at [139, 77] on link "credits" at bounding box center [144, 78] width 37 height 8
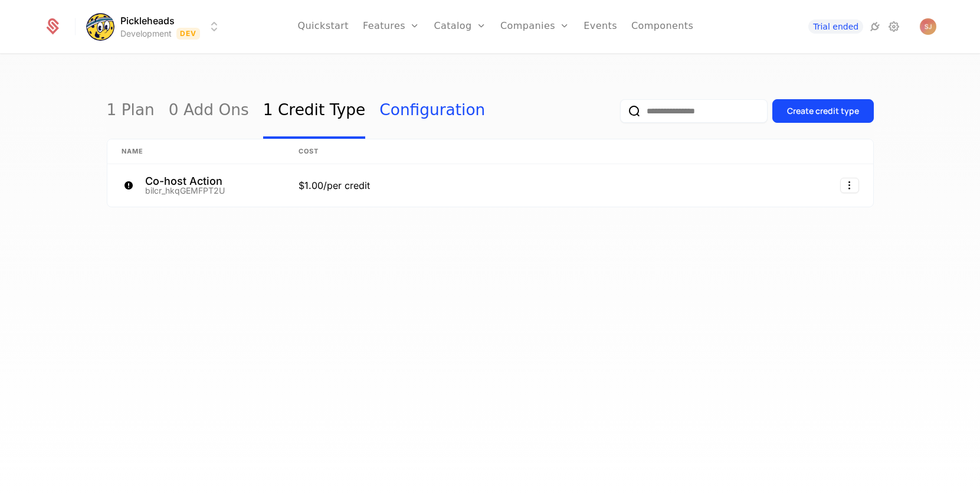
click at [380, 111] on link "Configuration" at bounding box center [433, 110] width 106 height 55
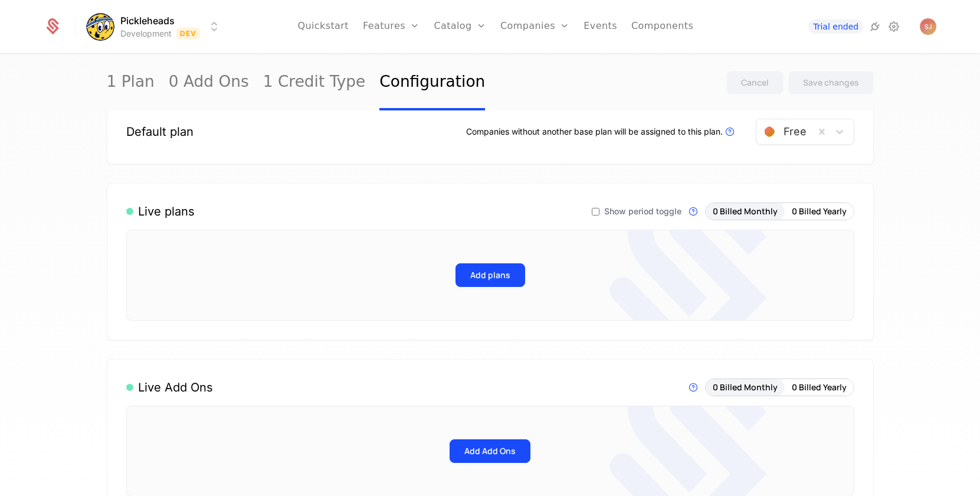
scroll to position [30, 0]
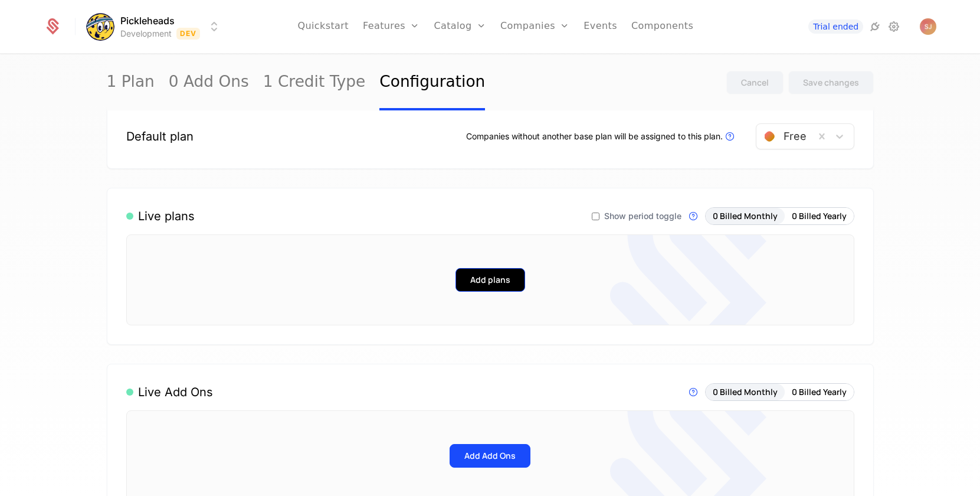
click at [502, 288] on button "Add plans" at bounding box center [491, 280] width 70 height 24
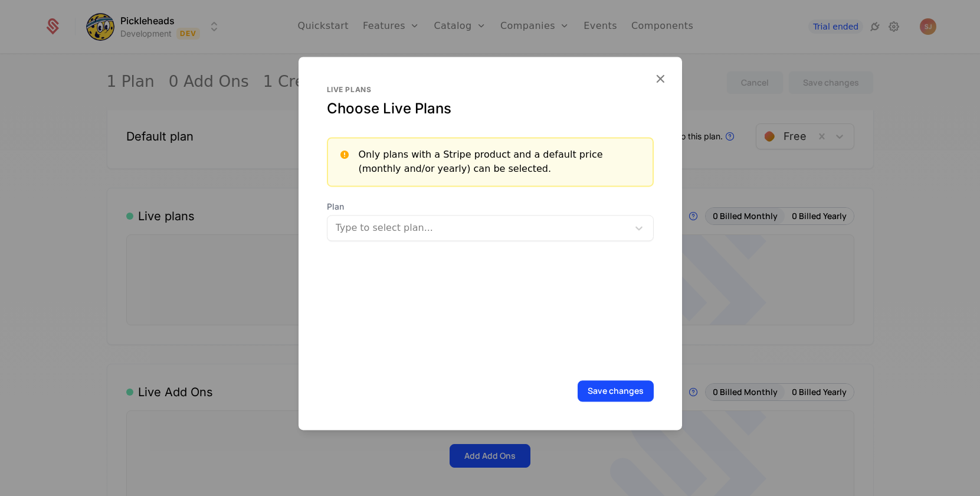
click at [502, 226] on div at bounding box center [479, 228] width 285 height 17
click at [568, 397] on div "Save changes" at bounding box center [490, 390] width 327 height 21
click at [665, 89] on div "Live plans Choose Live Plans Only plans with a Stripe product and a default pri…" at bounding box center [491, 243] width 384 height 373
click at [662, 81] on icon "button" at bounding box center [660, 78] width 15 height 15
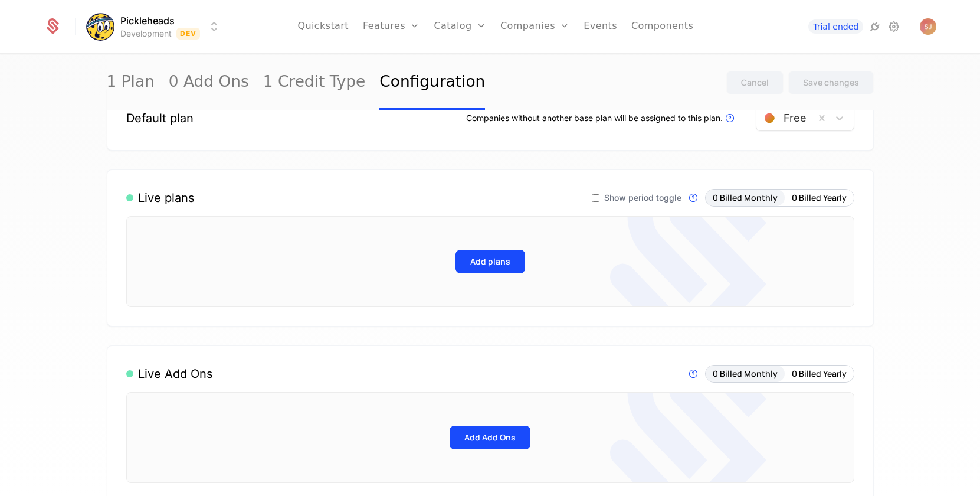
scroll to position [0, 0]
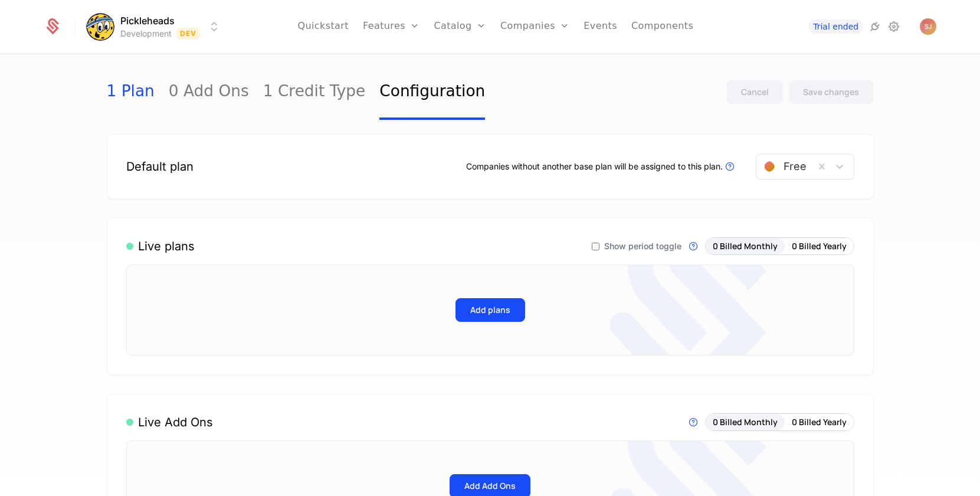
click at [123, 91] on link "1 Plan" at bounding box center [131, 91] width 48 height 55
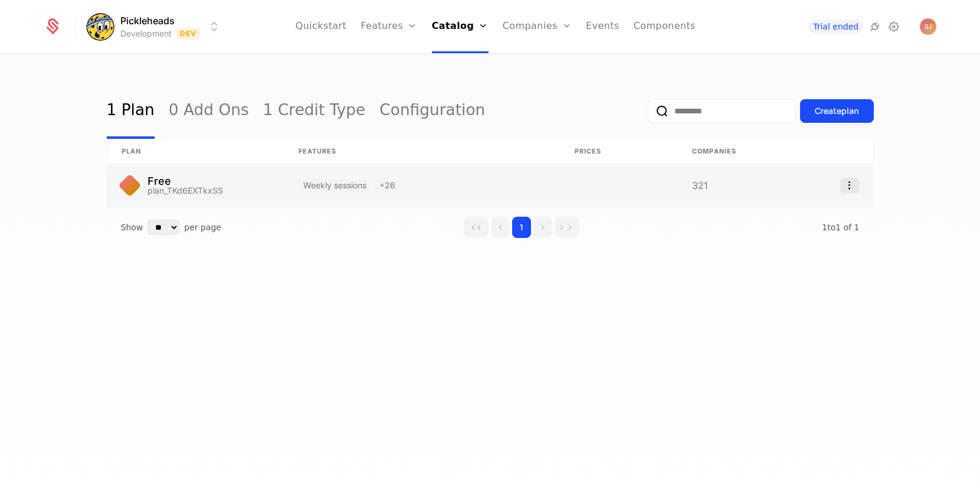
click at [851, 186] on icon "Select action" at bounding box center [850, 185] width 19 height 15
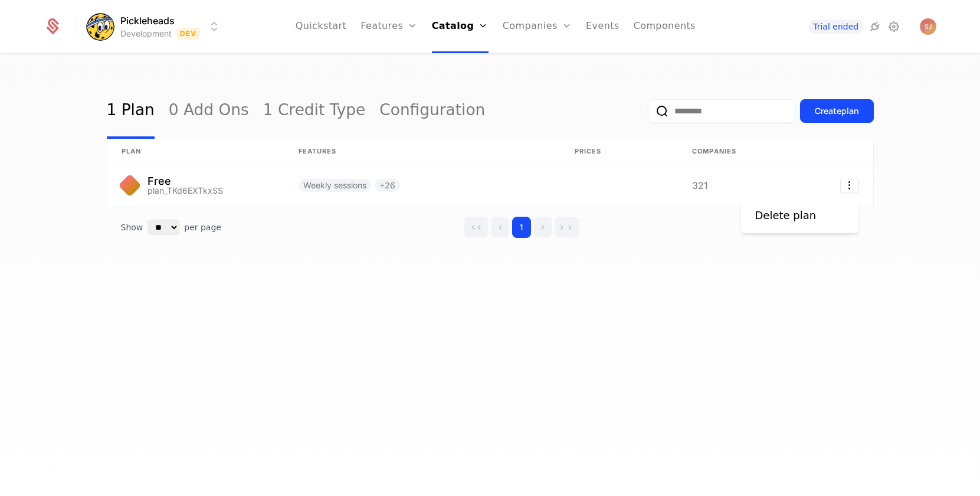
click at [718, 408] on html "Pickleheads Development Dev Quickstart Features Features Flags Catalog Plans Ad…" at bounding box center [490, 248] width 980 height 496
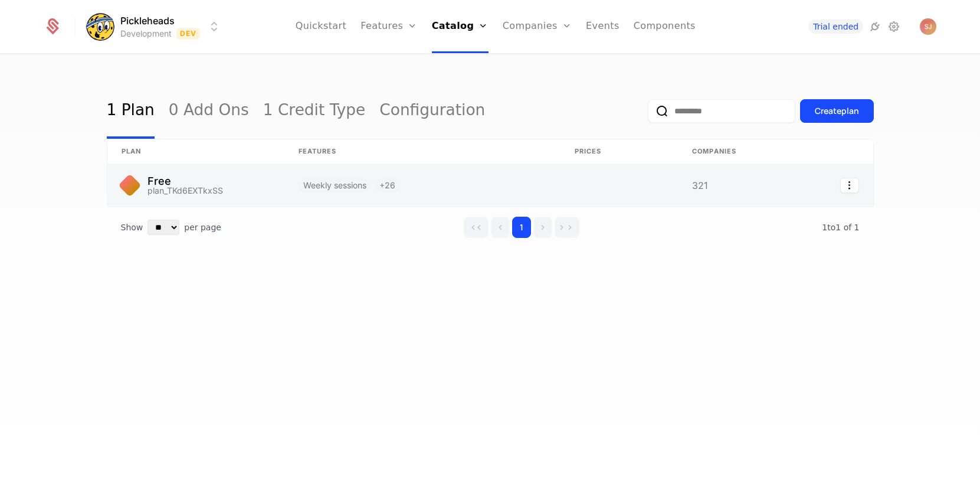
click at [166, 178] on link at bounding box center [195, 185] width 177 height 42
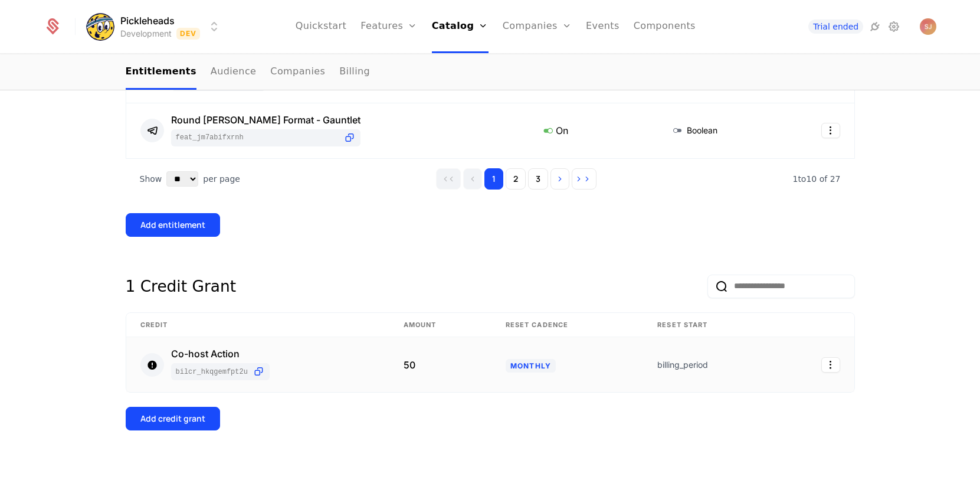
scroll to position [754, 0]
click at [526, 418] on div "Add credit grant" at bounding box center [491, 419] width 730 height 24
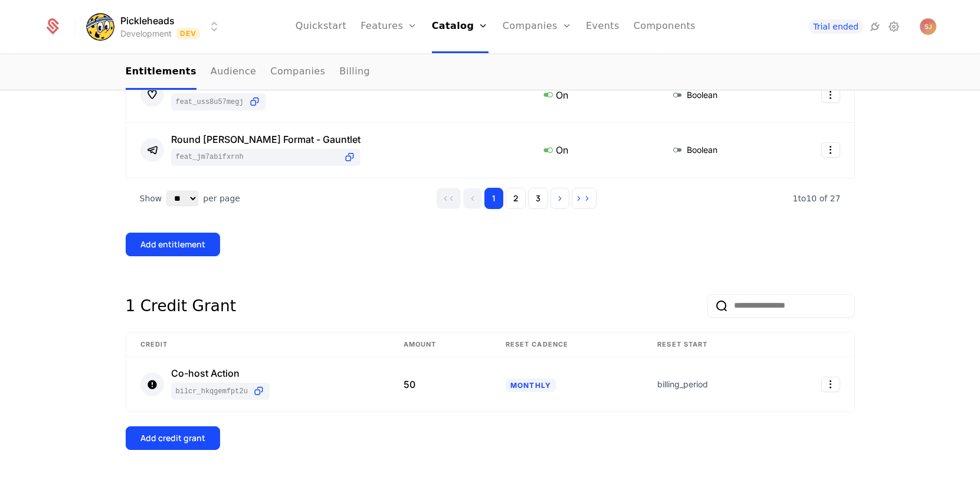
scroll to position [755, 0]
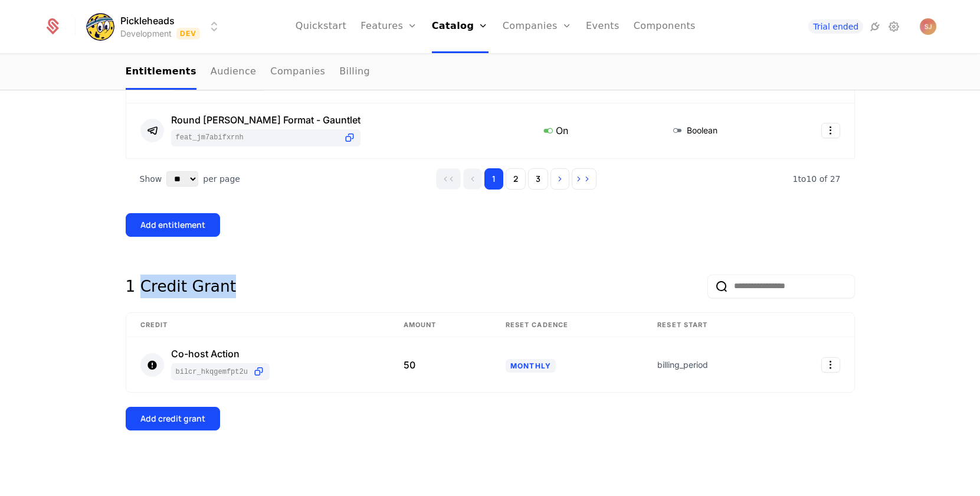
drag, startPoint x: 220, startPoint y: 289, endPoint x: 139, endPoint y: 289, distance: 80.9
click at [139, 289] on div "1 Credit Grant" at bounding box center [491, 293] width 730 height 38
copy div "Credit Grant"
click at [352, 426] on div "Add credit grant" at bounding box center [491, 419] width 730 height 24
click at [543, 429] on div "Add credit grant" at bounding box center [491, 419] width 730 height 24
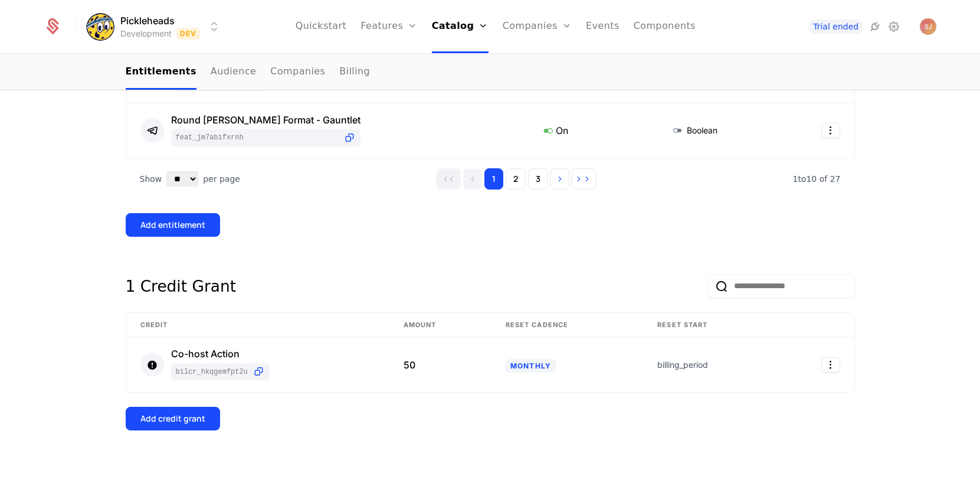
click at [543, 429] on div "Add credit grant" at bounding box center [491, 419] width 730 height 24
click at [229, 375] on span "bilcr_hkqGEMFPT2U" at bounding box center [212, 371] width 72 height 9
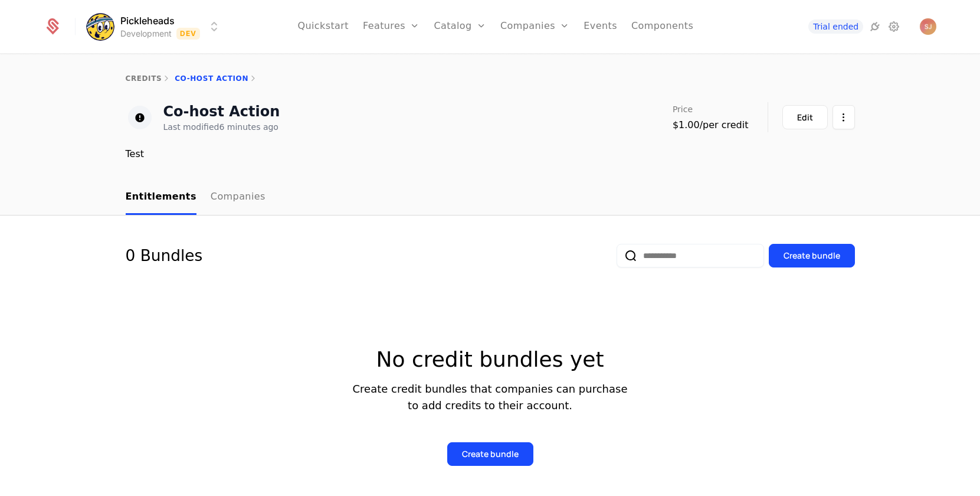
scroll to position [204, 0]
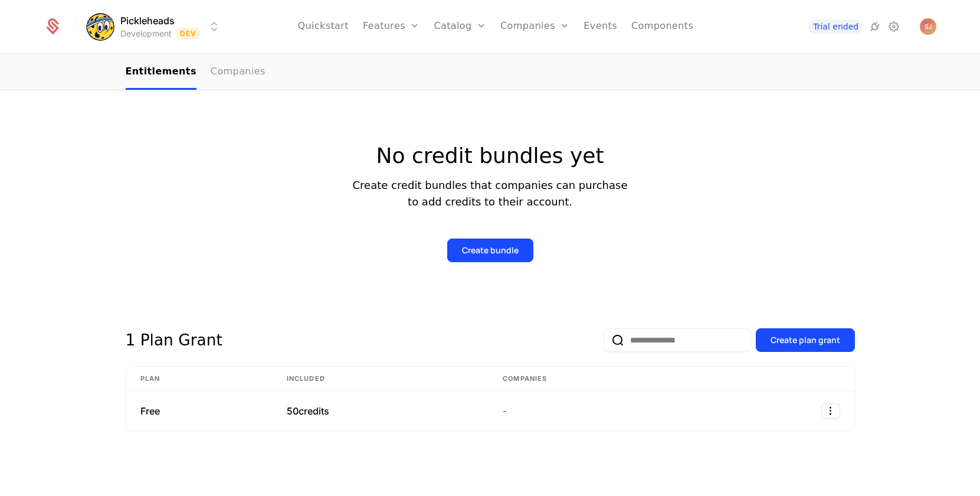
click at [231, 73] on link "Companies" at bounding box center [238, 72] width 55 height 35
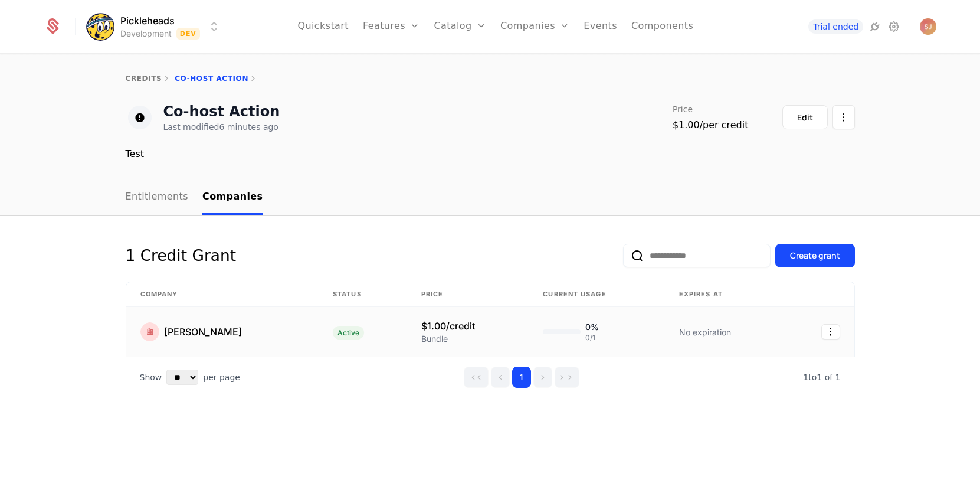
click at [841, 333] on td at bounding box center [819, 332] width 70 height 50
click at [836, 333] on html "Pickleheads Development Dev Quickstart Features Features Flags Catalog Plans Ad…" at bounding box center [490, 248] width 980 height 496
click at [887, 298] on html "Pickleheads Development Dev Quickstart Features Features Flags Catalog Plans Ad…" at bounding box center [490, 248] width 980 height 496
click at [182, 330] on span "jasand pereza" at bounding box center [203, 332] width 78 height 14
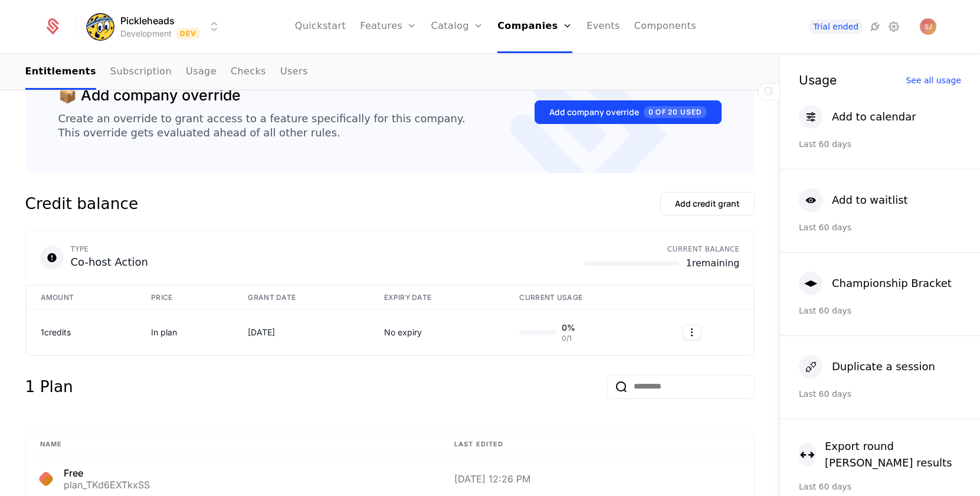
scroll to position [299, 0]
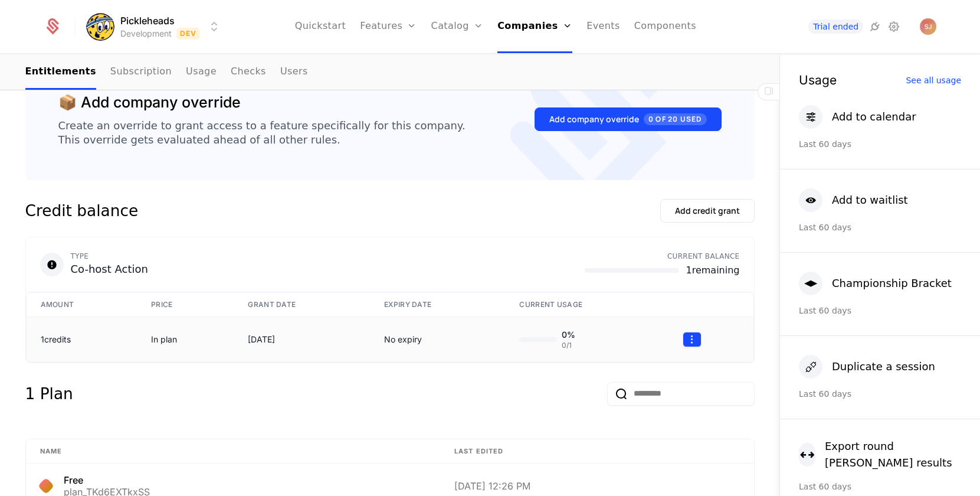
click at [694, 336] on html "Pickleheads Development Dev Quickstart Features Features Flags Catalog Plans Ad…" at bounding box center [490, 248] width 980 height 496
click at [548, 222] on html "Pickleheads Development Dev Quickstart Features Features Flags Catalog Plans Ad…" at bounding box center [490, 248] width 980 height 496
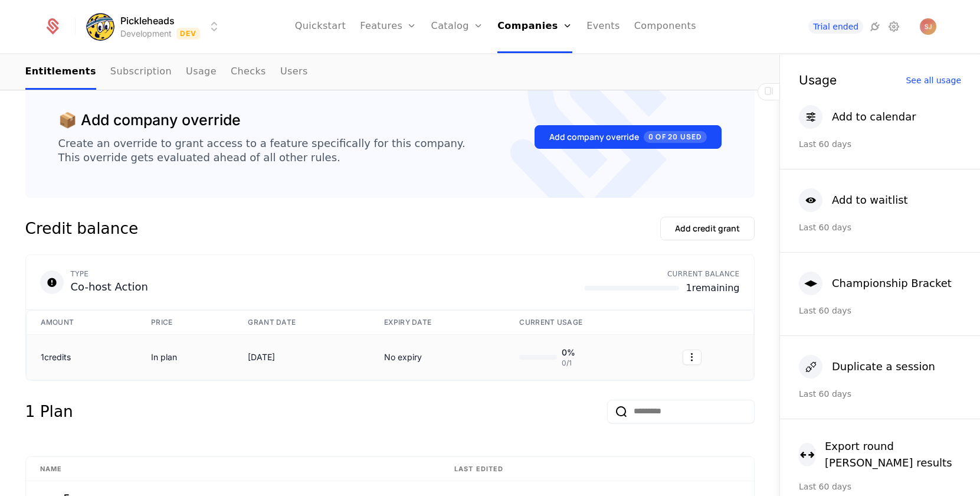
scroll to position [279, 0]
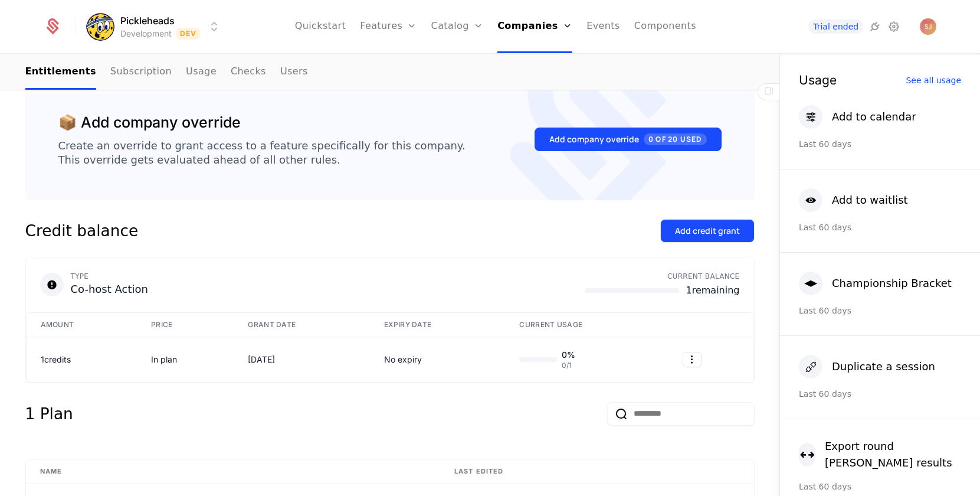
click at [699, 233] on div "Add credit grant" at bounding box center [707, 231] width 65 height 12
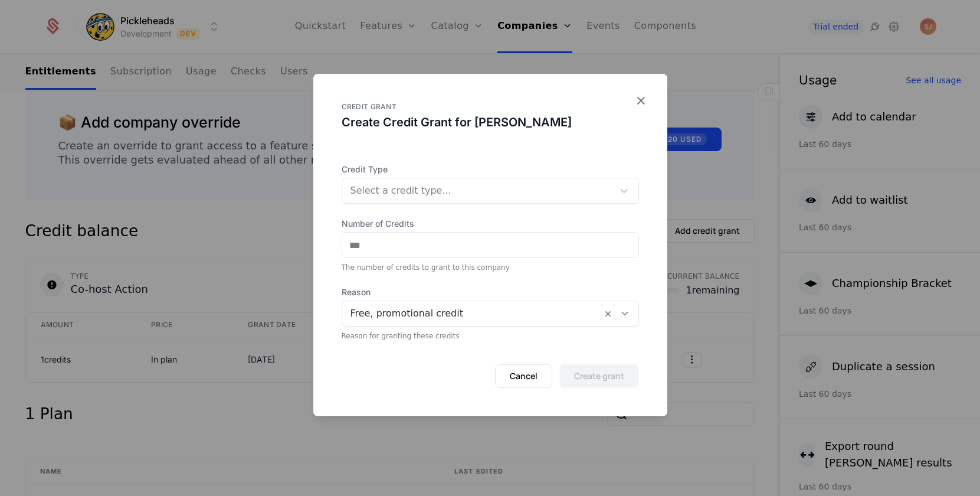
click at [624, 294] on span "Reason" at bounding box center [490, 292] width 297 height 12
click at [623, 307] on div at bounding box center [625, 313] width 20 height 13
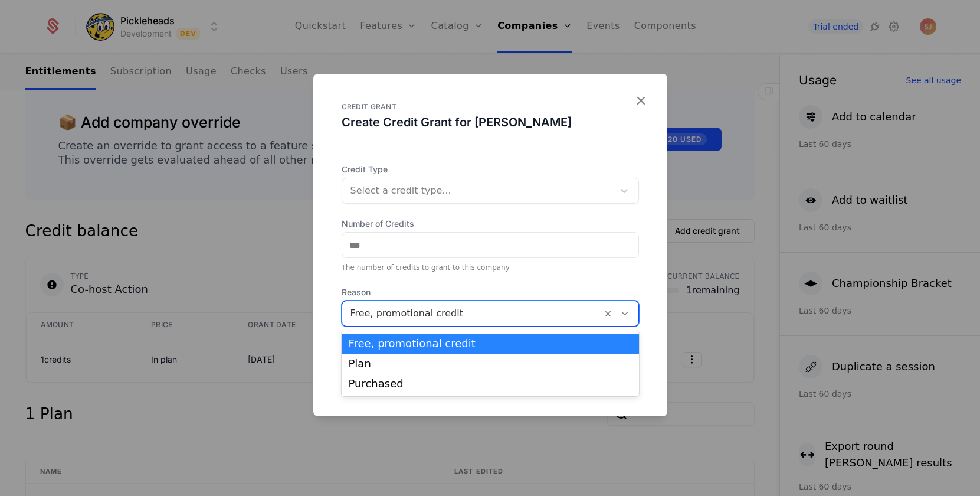
click at [597, 107] on div "CREDIT GRANT" at bounding box center [490, 106] width 297 height 9
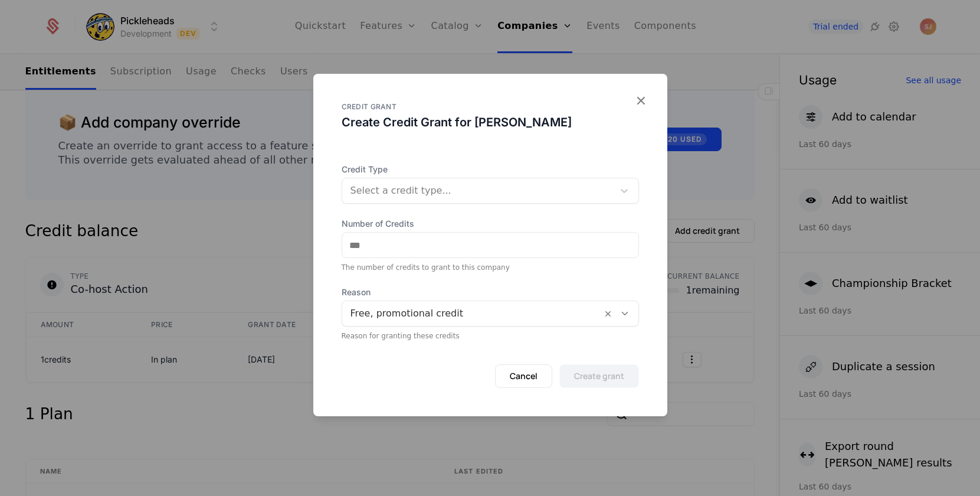
click at [583, 205] on form "Credit Type Select a credit type... Number of Credits The number of credits to …" at bounding box center [490, 276] width 297 height 224
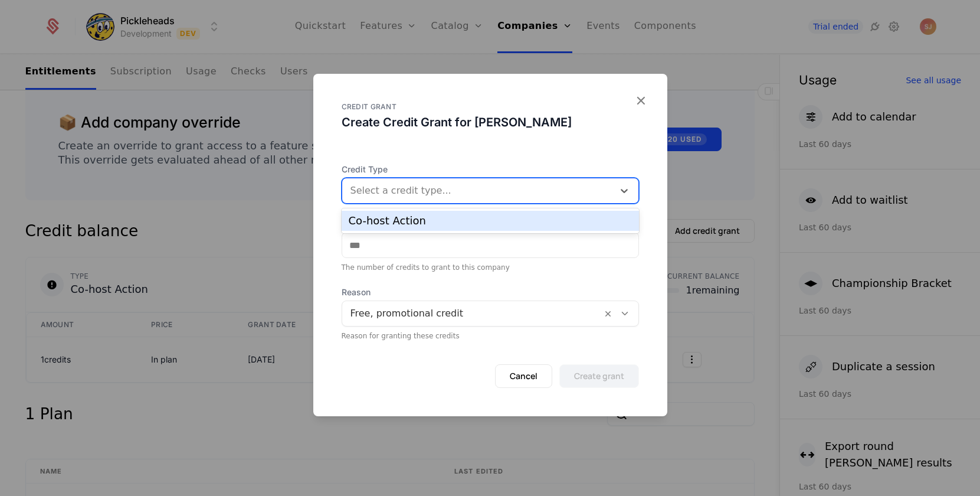
click at [577, 192] on div at bounding box center [478, 190] width 255 height 17
click at [562, 139] on div "CREDIT GRANT Create Credit Grant for jasand pereza" at bounding box center [490, 125] width 297 height 47
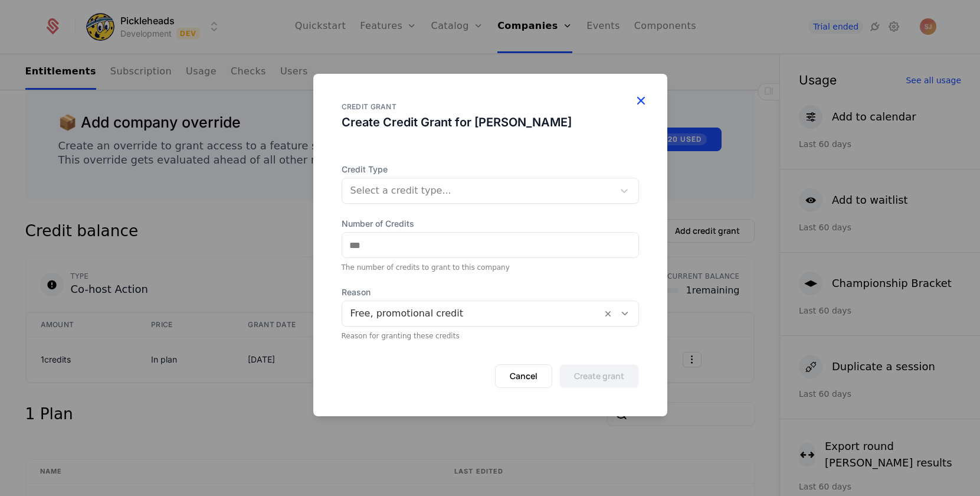
click at [636, 98] on icon "button" at bounding box center [640, 100] width 15 height 15
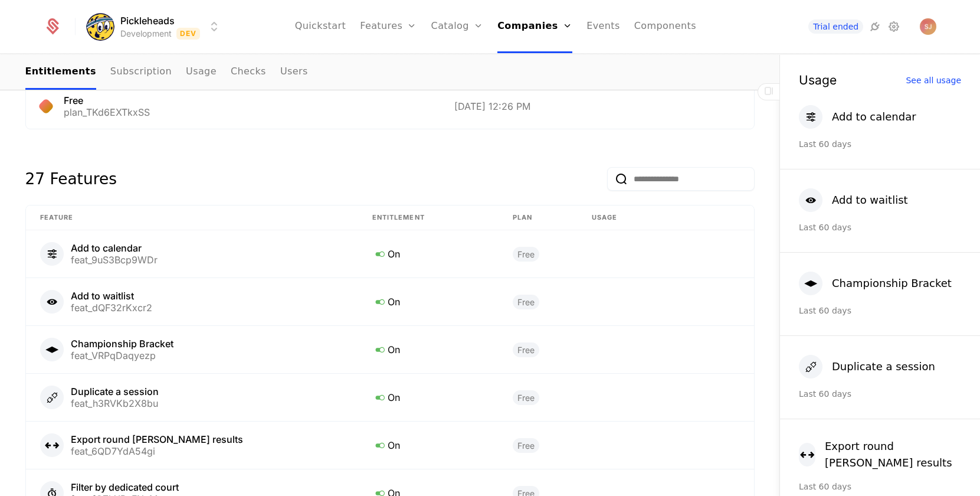
scroll to position [677, 0]
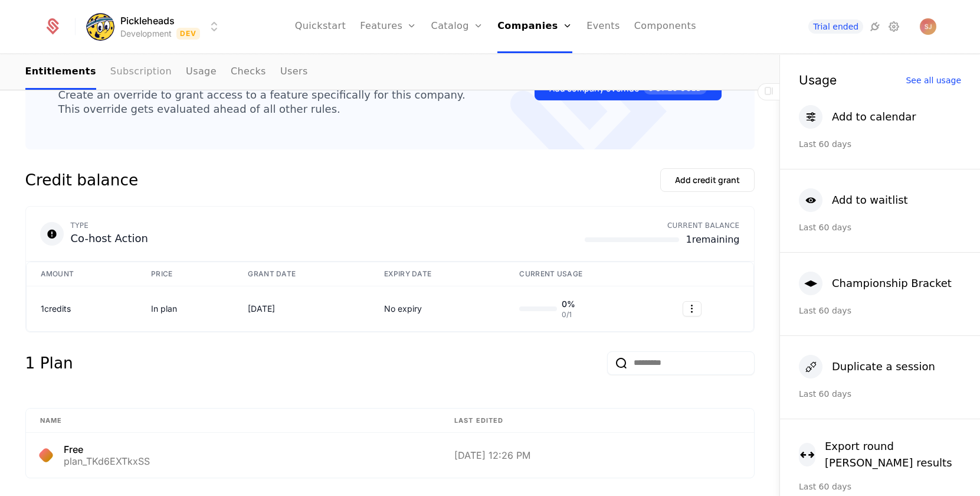
click at [115, 63] on link "Subscription" at bounding box center [140, 72] width 61 height 35
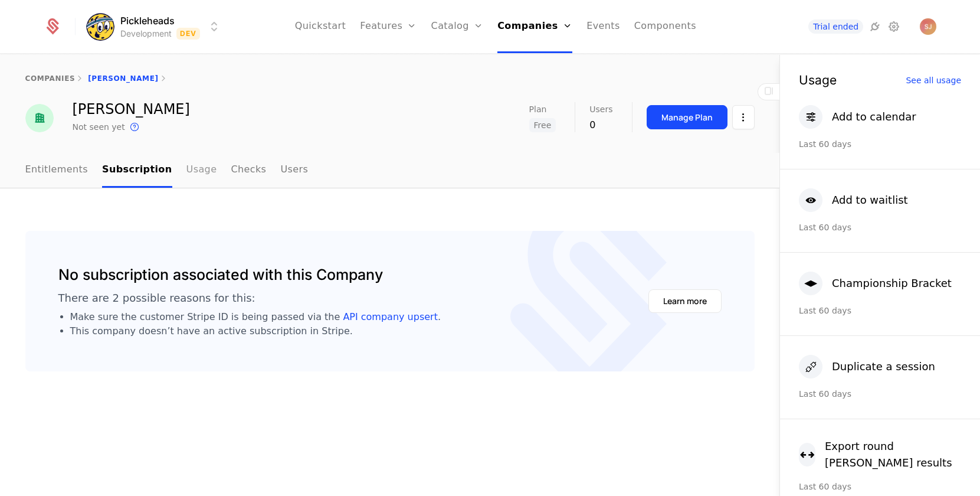
click at [187, 166] on link "Usage" at bounding box center [202, 170] width 31 height 35
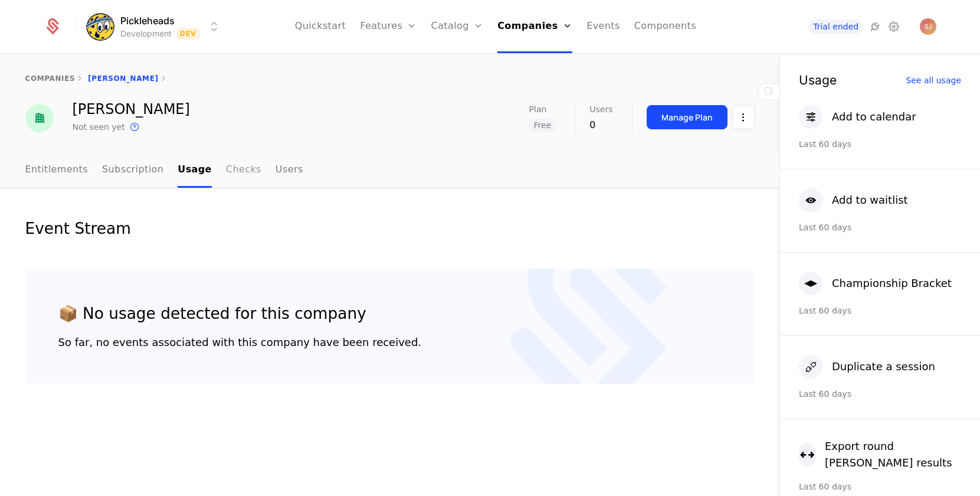
click at [226, 170] on link "Checks" at bounding box center [243, 170] width 35 height 35
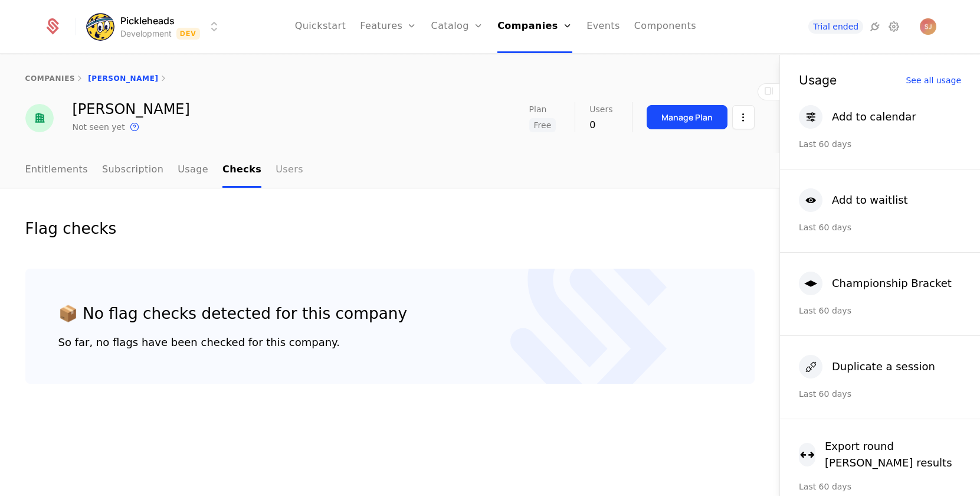
click at [276, 171] on link "Users" at bounding box center [290, 170] width 28 height 35
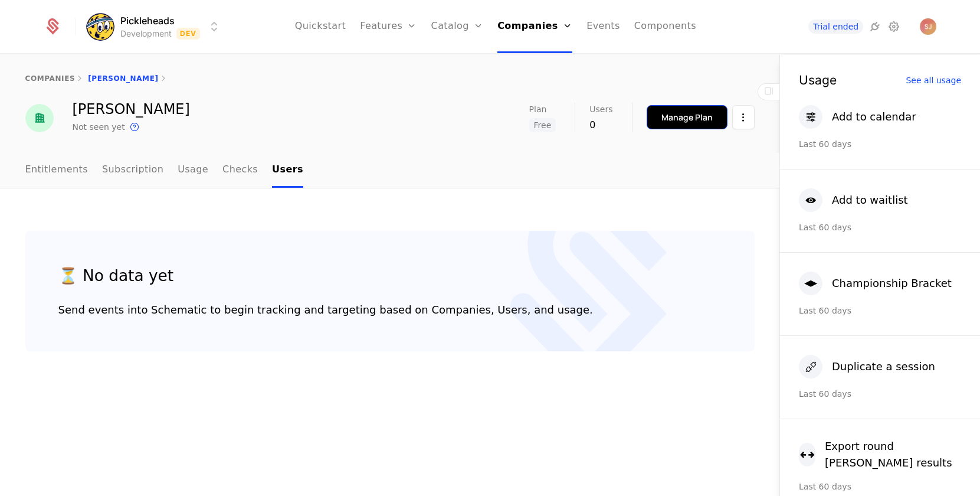
click at [685, 117] on div "Manage Plan" at bounding box center [687, 118] width 51 height 12
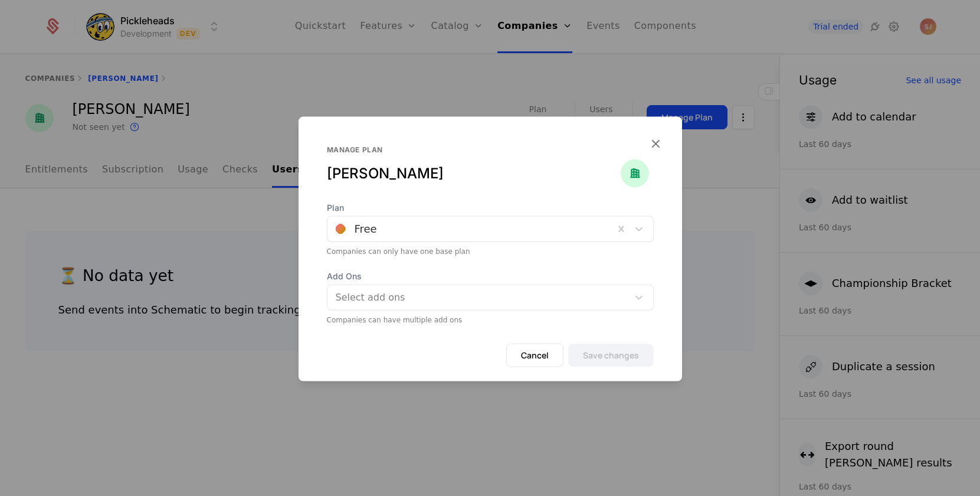
click at [558, 300] on div at bounding box center [479, 297] width 285 height 17
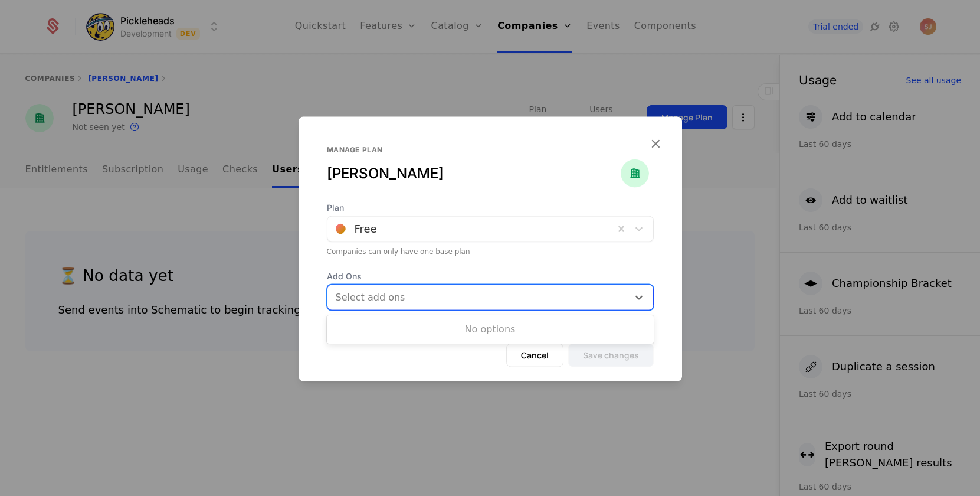
click at [506, 182] on div "Manage plan jasand pereza" at bounding box center [490, 173] width 327 height 57
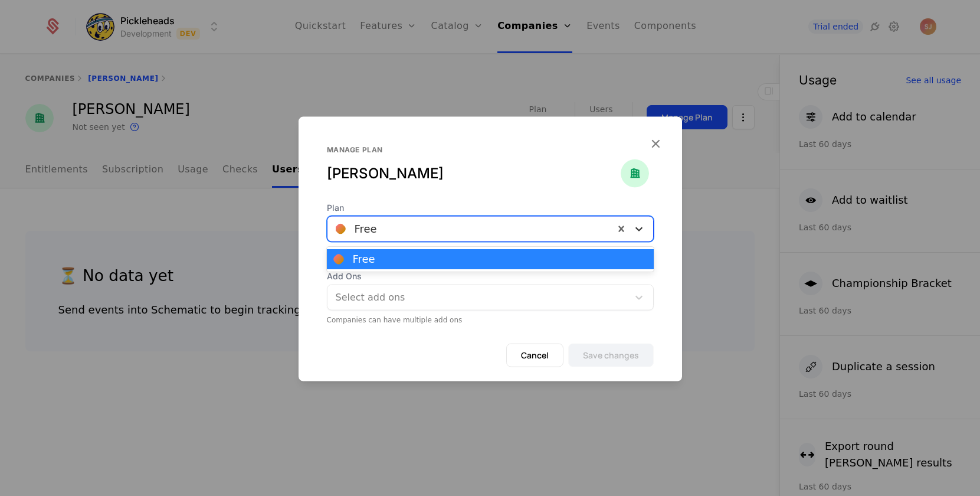
click at [637, 227] on icon at bounding box center [639, 229] width 12 height 12
click at [550, 206] on span "Plan" at bounding box center [490, 208] width 327 height 12
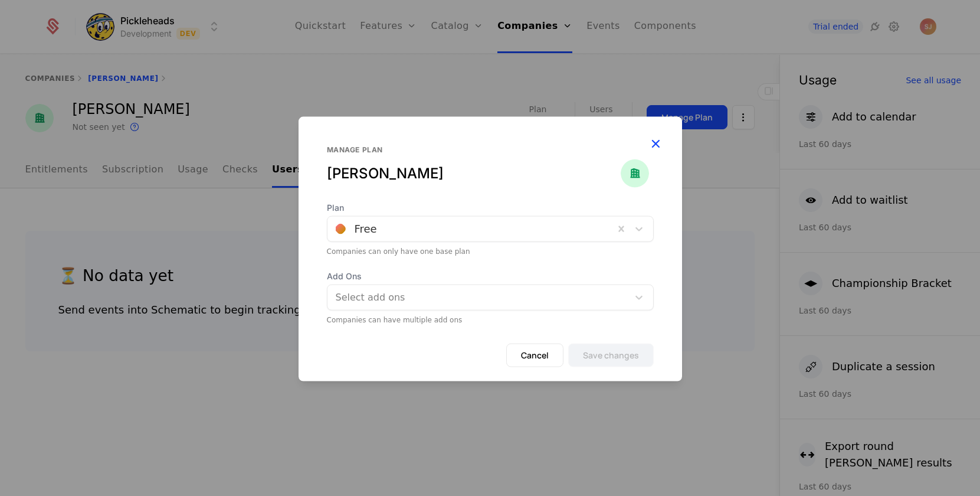
click at [655, 136] on icon "button" at bounding box center [655, 143] width 15 height 15
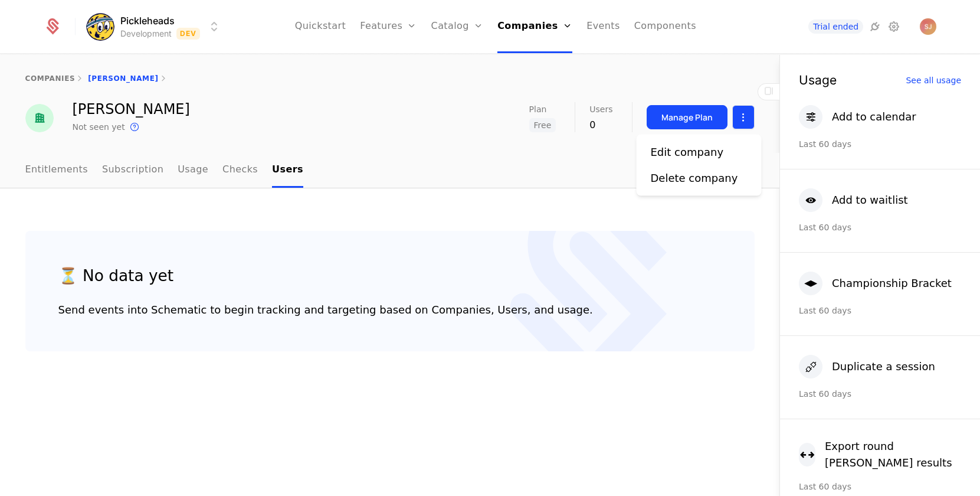
click at [739, 113] on html "Pickleheads Development Dev Quickstart Features Features Flags Catalog Plans Ad…" at bounding box center [490, 248] width 980 height 496
click at [689, 153] on div "Edit company" at bounding box center [687, 152] width 73 height 17
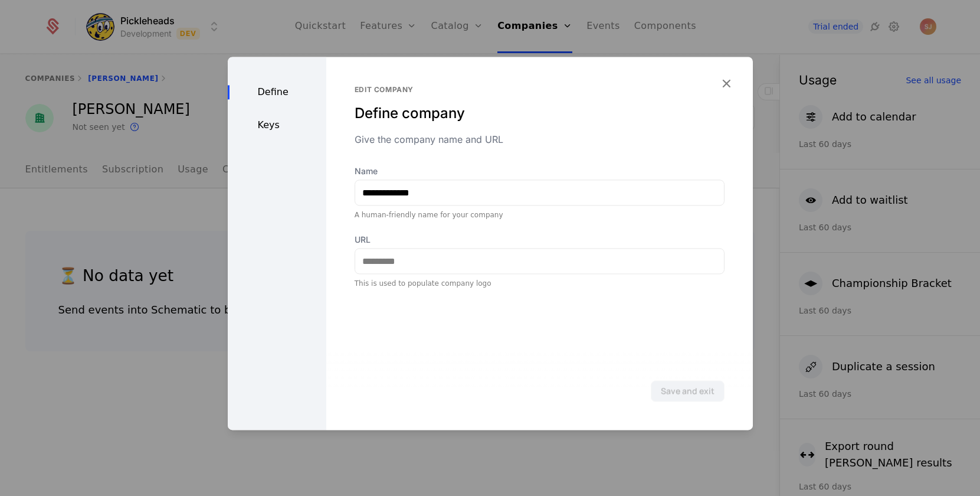
click at [276, 127] on div "Keys" at bounding box center [277, 125] width 99 height 14
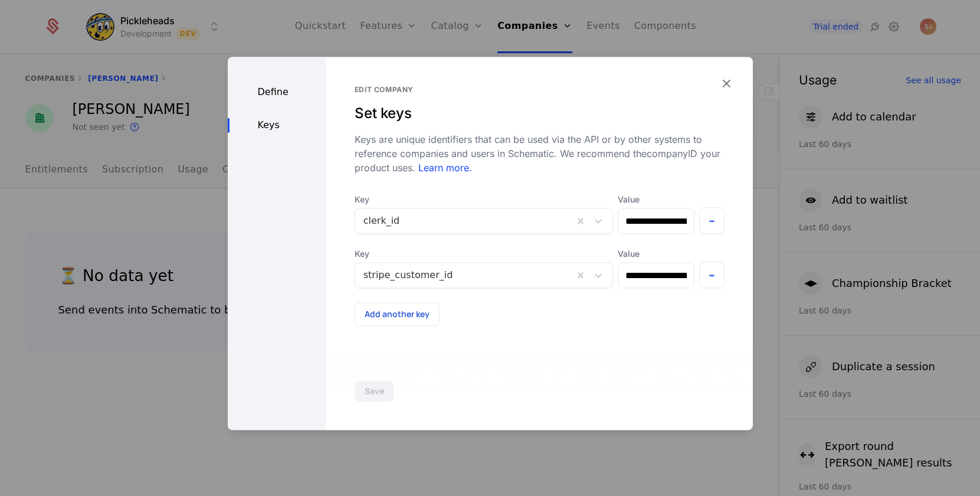
click at [725, 81] on icon "button" at bounding box center [726, 83] width 15 height 15
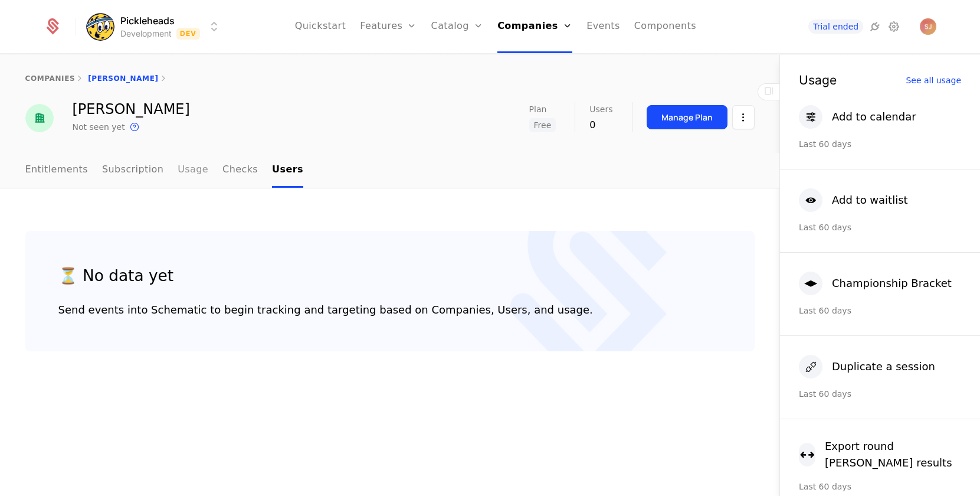
click at [188, 166] on link "Usage" at bounding box center [193, 170] width 31 height 35
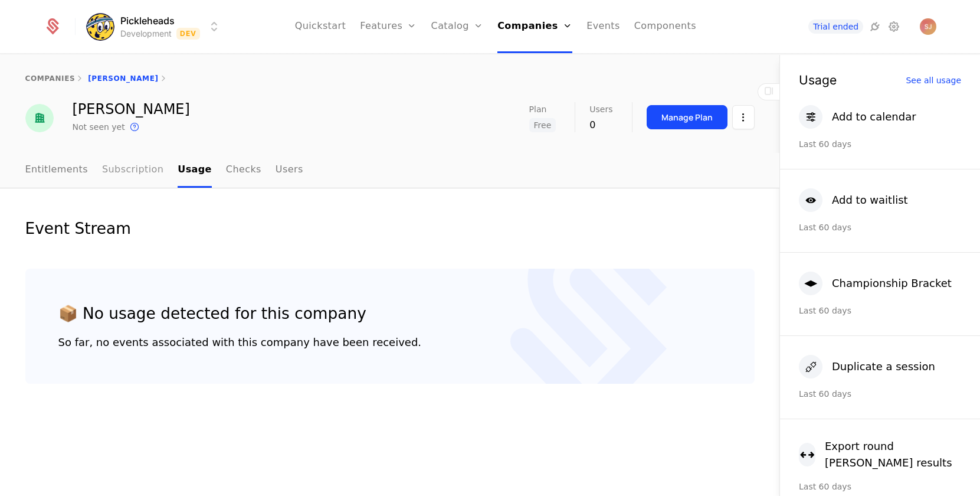
click at [134, 163] on link "Subscription" at bounding box center [132, 170] width 61 height 35
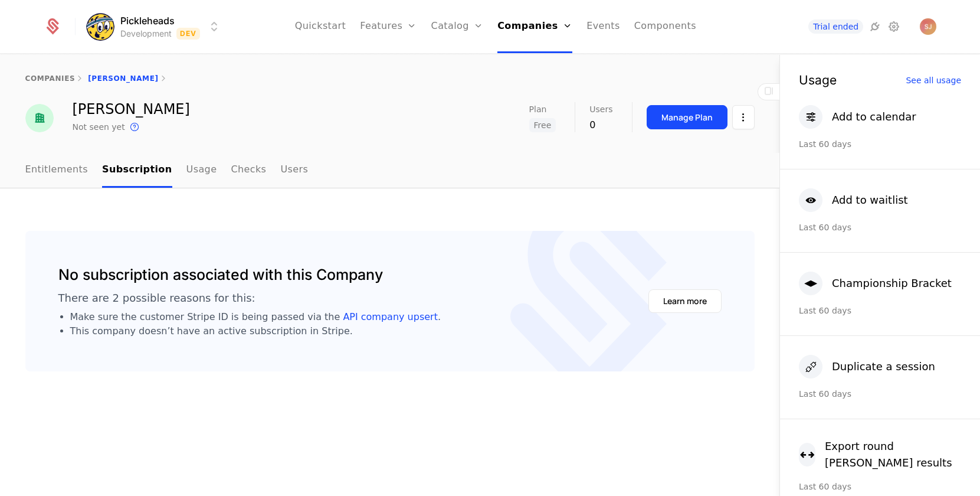
click at [285, 372] on div "No subscription associated with this Company There are 2 possible reasons for t…" at bounding box center [390, 342] width 780 height 308
click at [281, 382] on div "No subscription associated with this Company There are 2 possible reasons for t…" at bounding box center [390, 342] width 780 height 308
click at [32, 160] on link "Entitlements" at bounding box center [56, 170] width 63 height 35
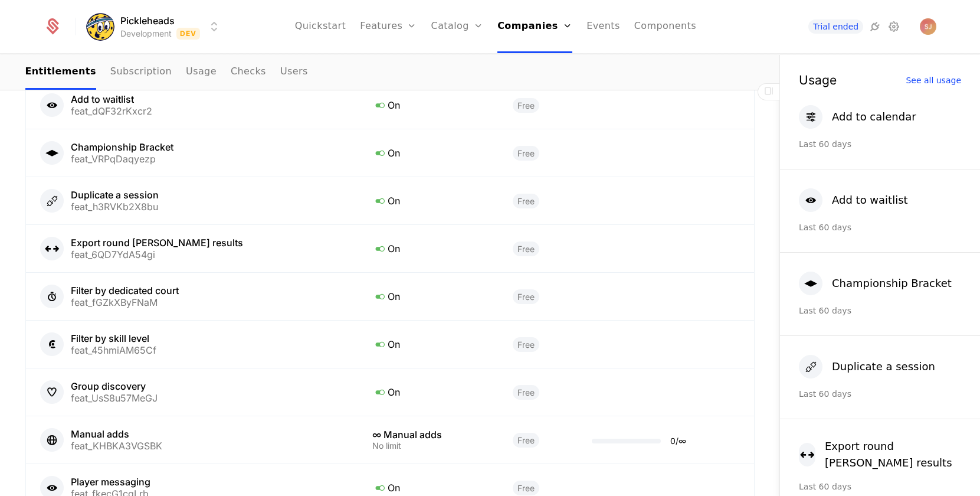
scroll to position [996, 0]
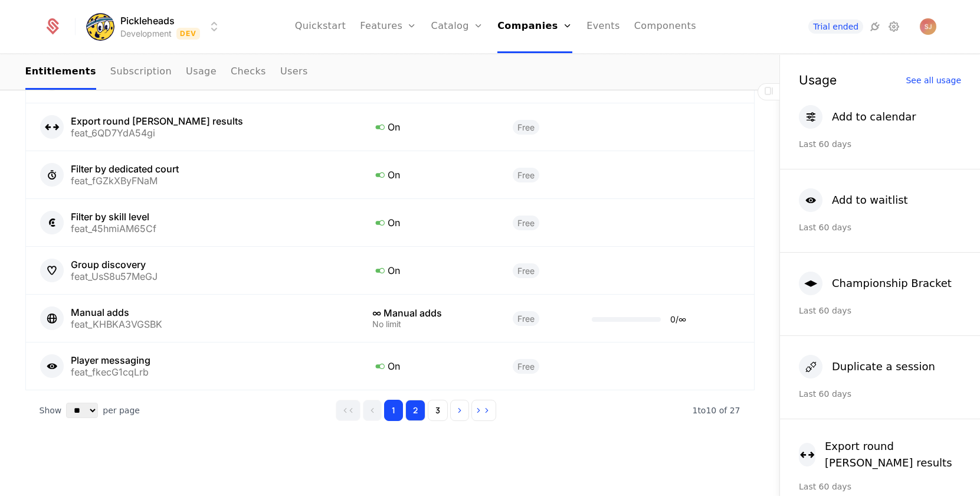
click at [411, 412] on button "2" at bounding box center [416, 410] width 20 height 21
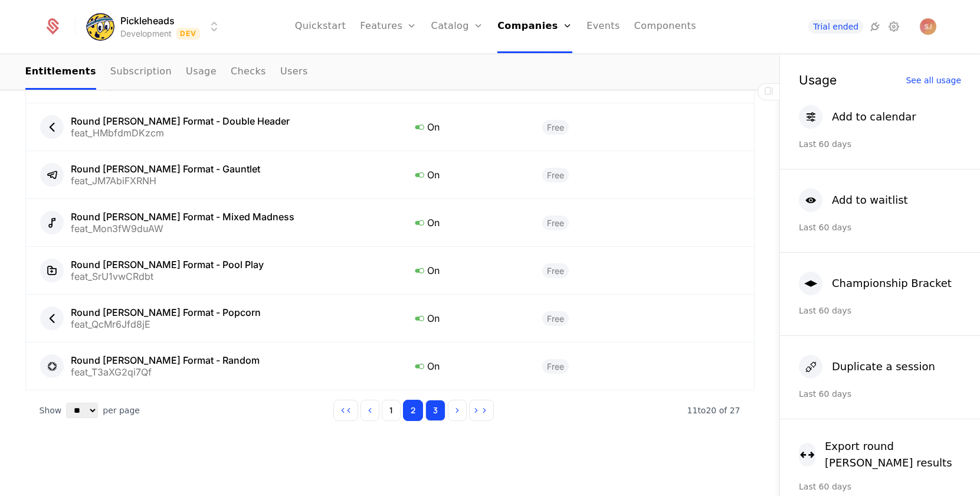
click at [442, 408] on button "3" at bounding box center [436, 410] width 20 height 21
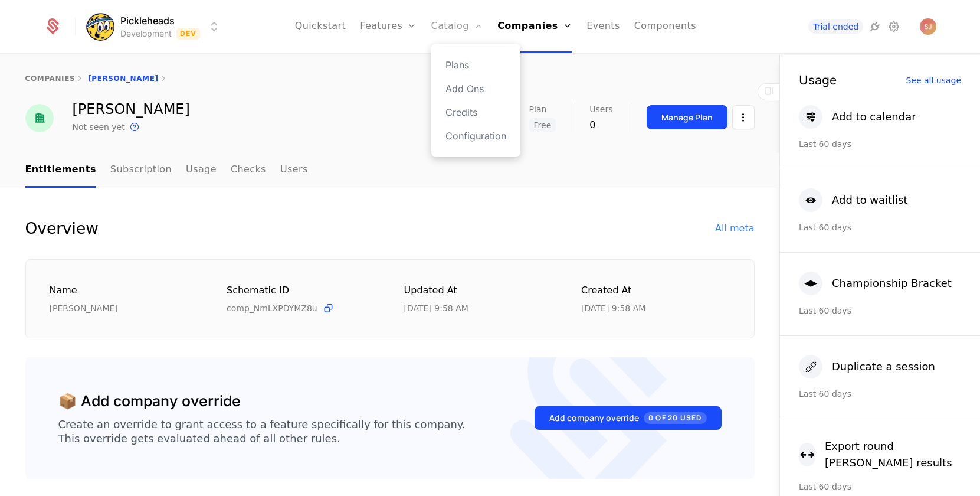
click at [455, 19] on link "Catalog" at bounding box center [457, 26] width 53 height 53
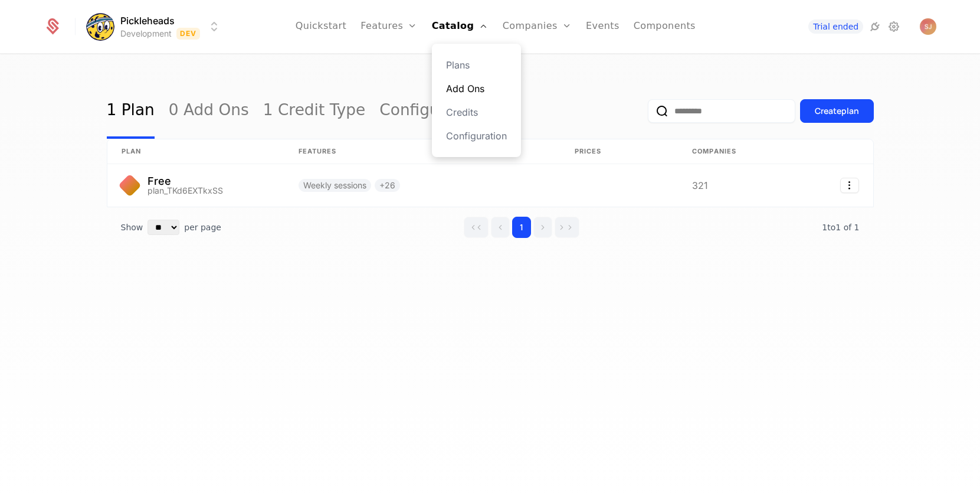
click at [480, 86] on link "Add Ons" at bounding box center [476, 88] width 61 height 14
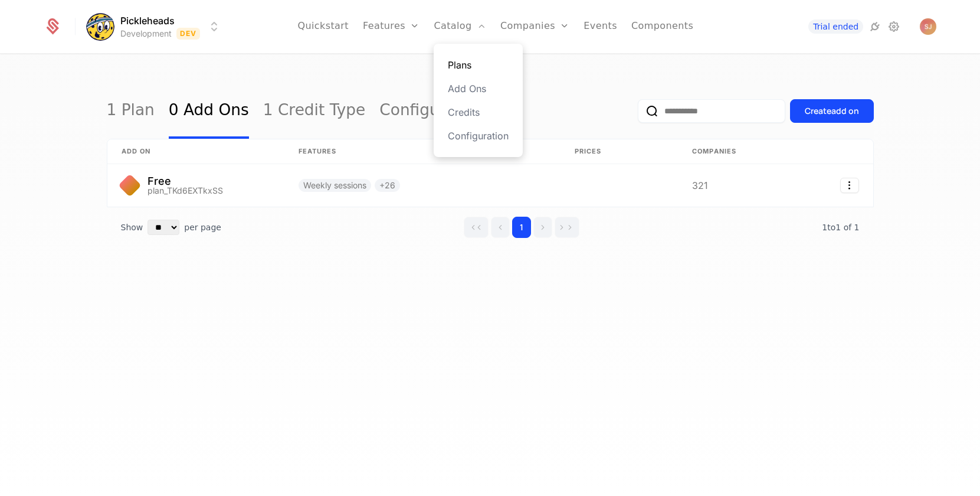
click at [467, 62] on link "Plans" at bounding box center [478, 65] width 61 height 14
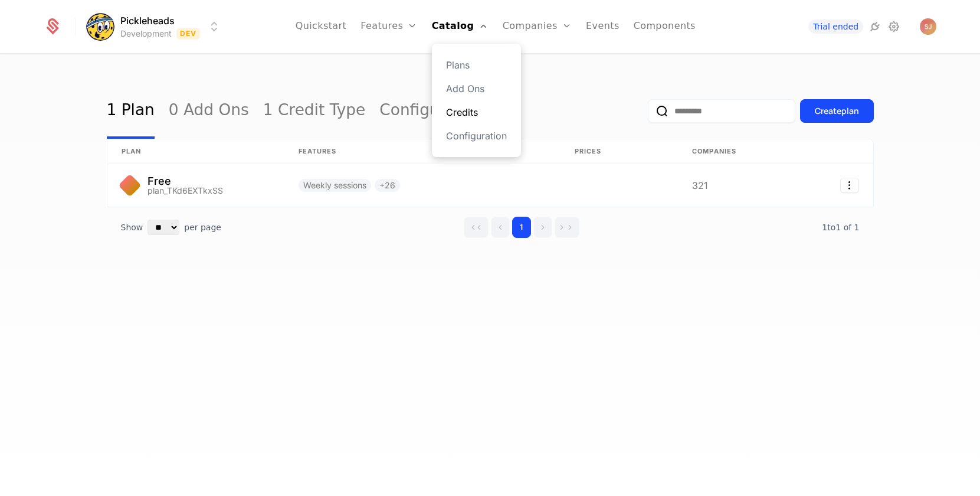
click at [464, 113] on link "Credits" at bounding box center [476, 112] width 61 height 14
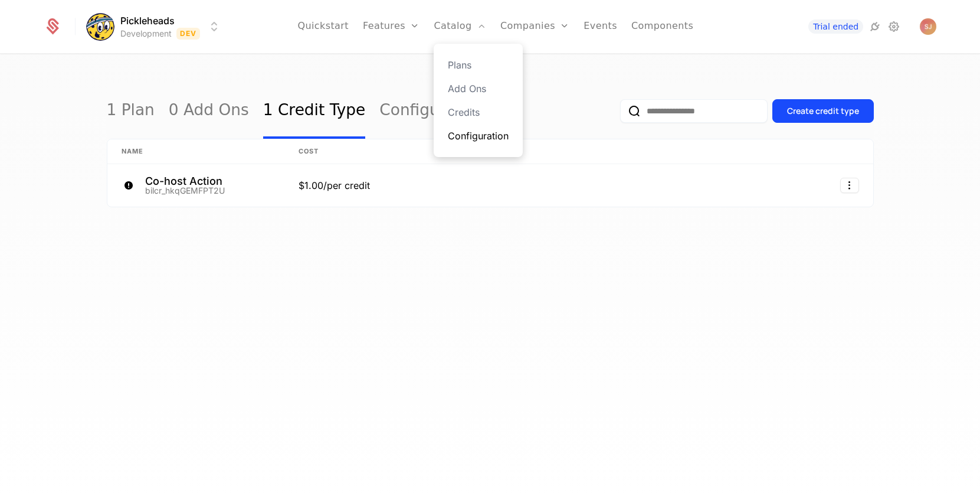
click at [462, 140] on link "Configuration" at bounding box center [478, 136] width 61 height 14
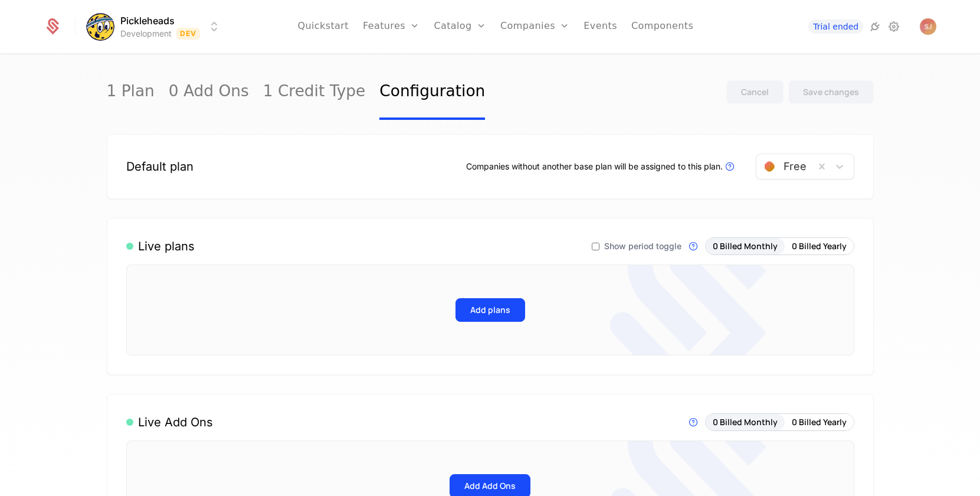
click at [55, 287] on div "1 Plan 0 Add Ons 1 Credit Type Configuration Cancel Save changes Default plan C…" at bounding box center [490, 279] width 980 height 448
click at [263, 91] on link "1 Credit Type" at bounding box center [314, 91] width 103 height 55
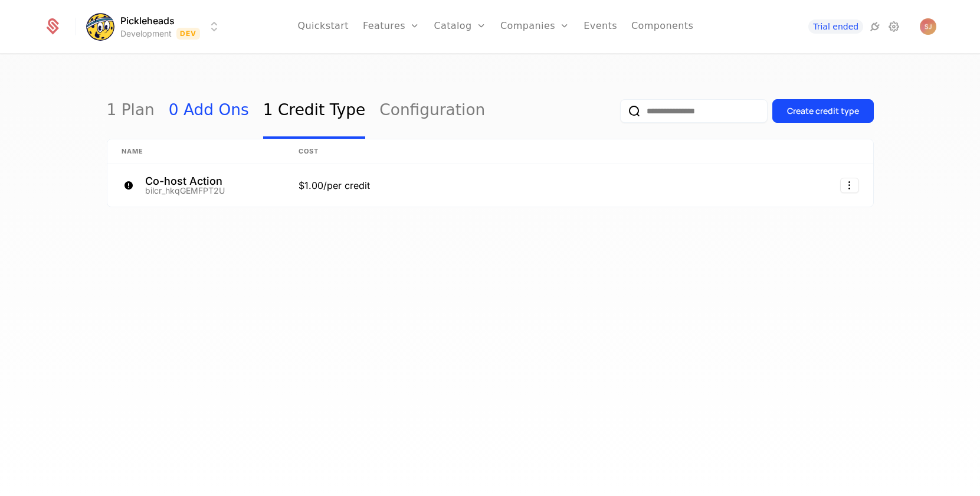
click at [194, 109] on link "0 Add Ons" at bounding box center [209, 110] width 80 height 55
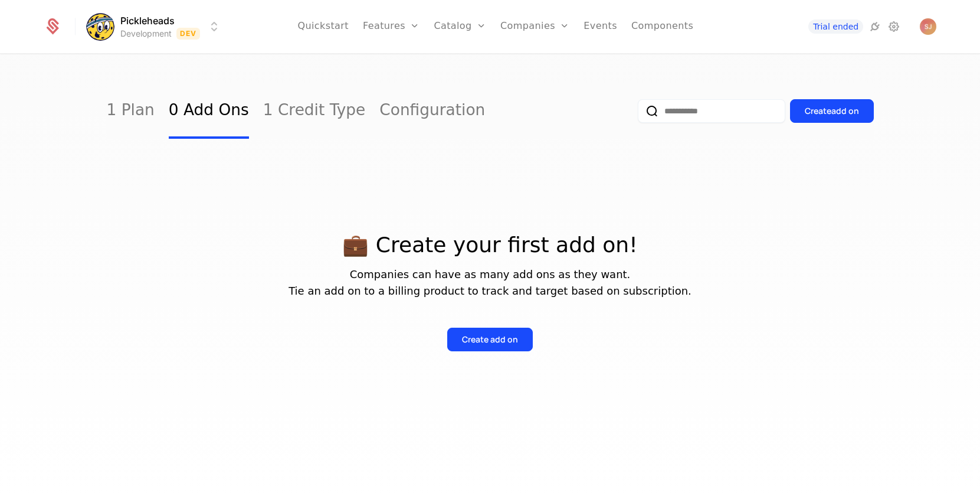
click at [294, 373] on div "💼 Create your first add on! Companies can have as many add ons as they want. Ti…" at bounding box center [490, 278] width 767 height 279
click at [817, 111] on div "Create add on" at bounding box center [832, 111] width 54 height 12
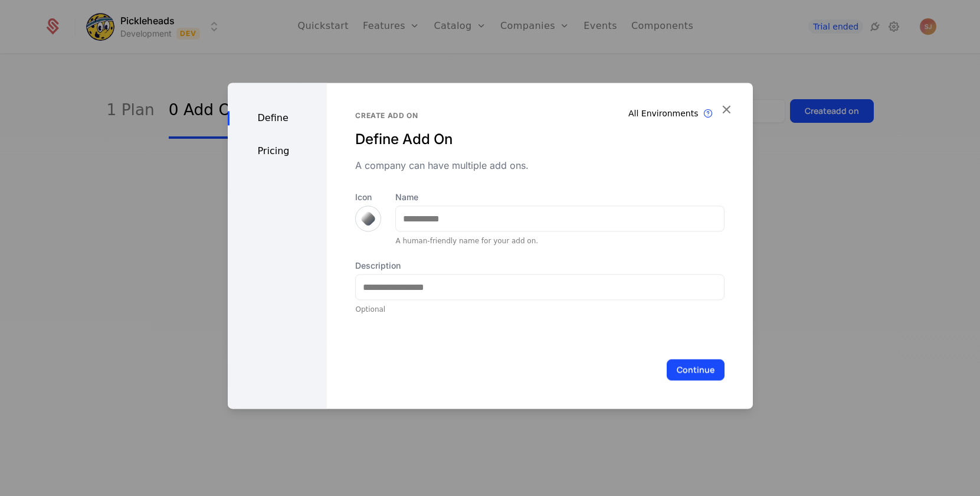
click at [263, 119] on div "Define" at bounding box center [278, 118] width 100 height 14
click at [263, 147] on div "Pricing" at bounding box center [278, 151] width 100 height 14
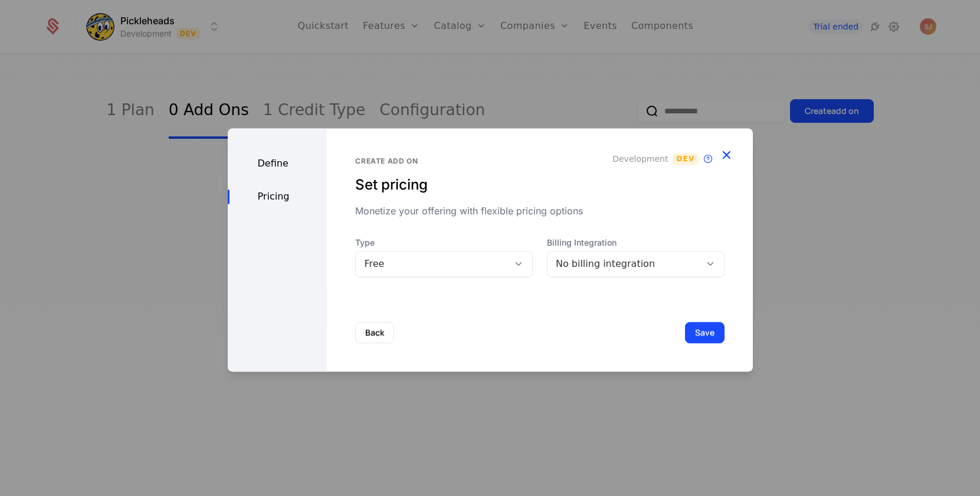
click at [726, 155] on icon "button" at bounding box center [726, 154] width 15 height 15
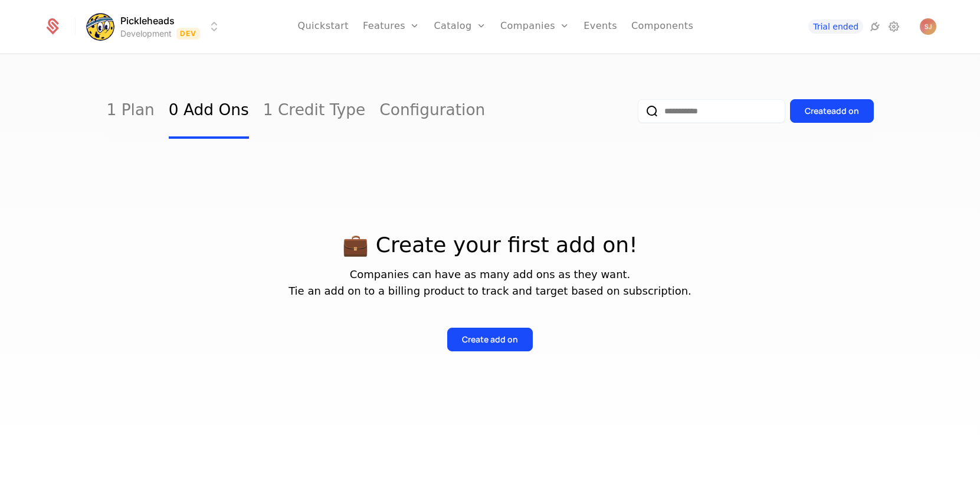
click at [773, 302] on div "💼 Create your first add on! Companies can have as many add ons as they want. Ti…" at bounding box center [490, 292] width 767 height 118
click at [676, 250] on p "💼 Create your first add on!" at bounding box center [490, 245] width 767 height 24
click at [475, 115] on link "Credits" at bounding box center [478, 112] width 61 height 14
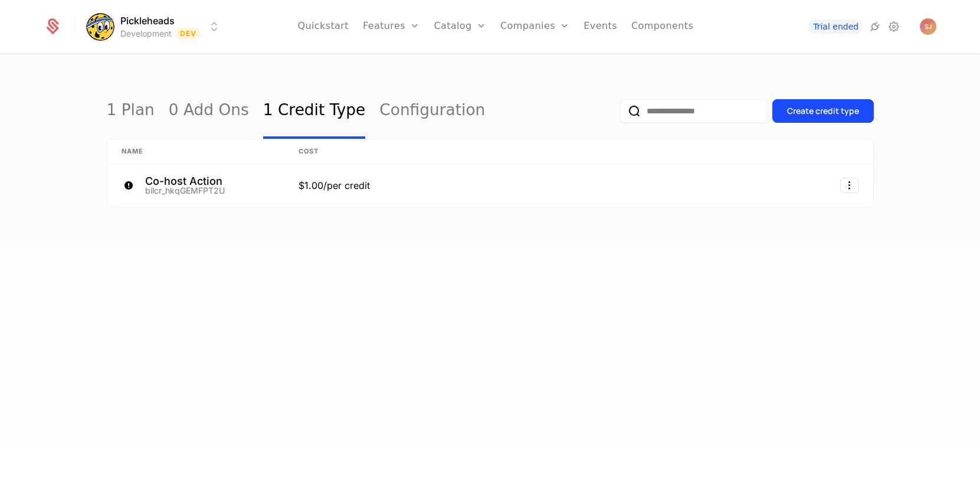
click at [535, 277] on div "1 Plan 0 Add Ons 1 Credit Type Configuration Create credit type Name Cost Co-ho…" at bounding box center [490, 279] width 980 height 448
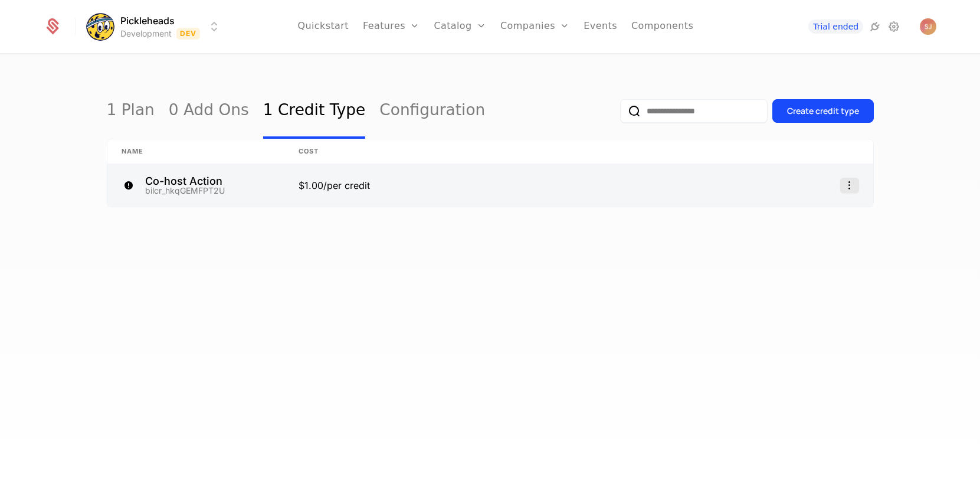
click at [855, 179] on icon "Select action" at bounding box center [850, 185] width 19 height 15
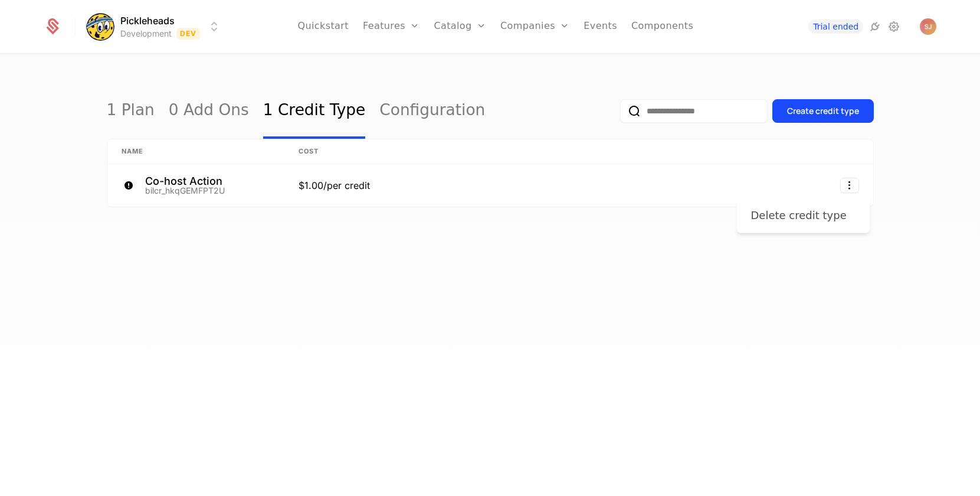
click at [830, 212] on div "Delete credit type" at bounding box center [799, 215] width 96 height 17
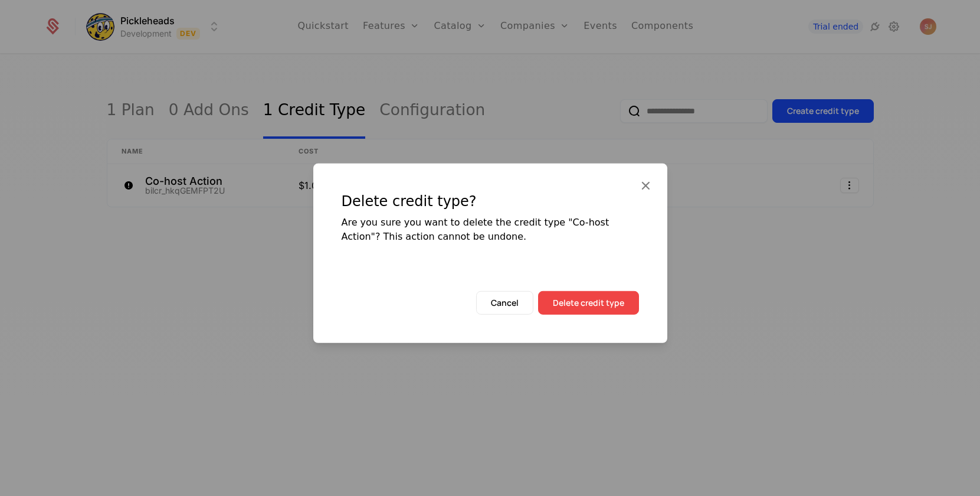
click at [577, 303] on button "Delete credit type" at bounding box center [588, 303] width 101 height 24
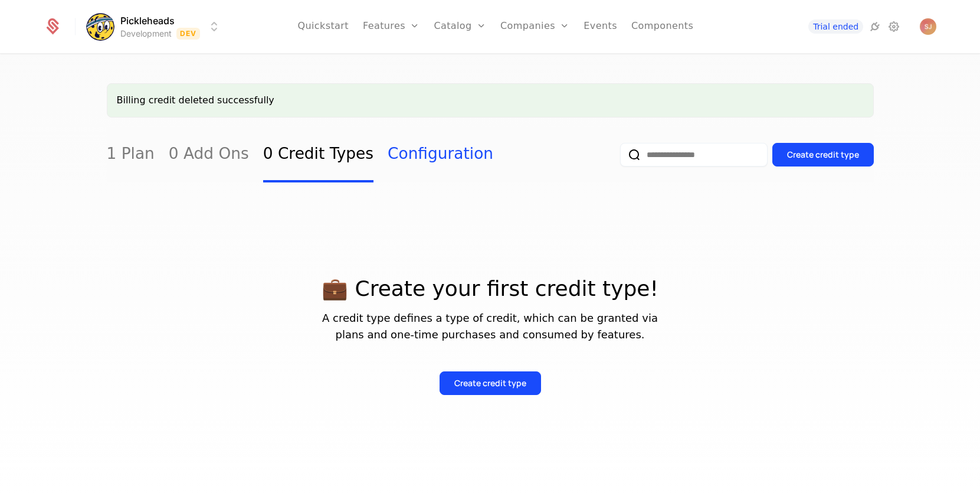
click at [407, 161] on link "Configuration" at bounding box center [441, 154] width 106 height 55
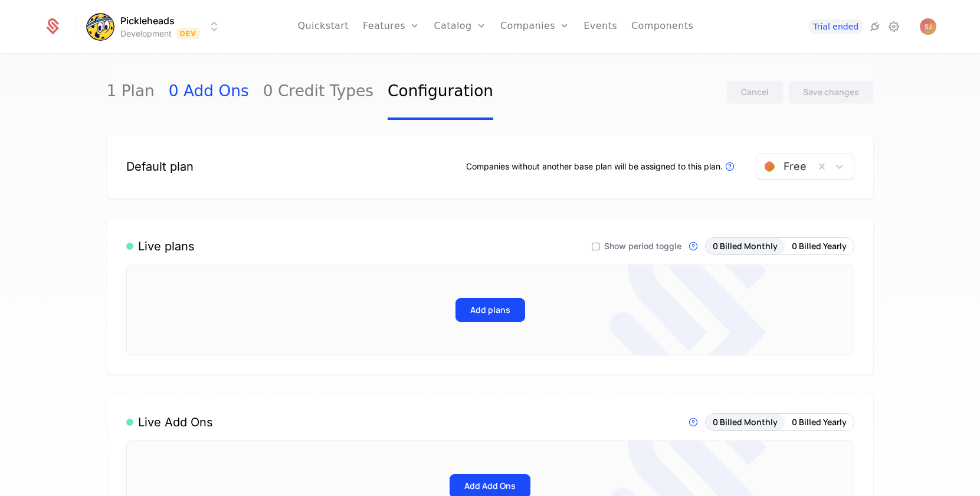
click at [212, 106] on link "0 Add Ons" at bounding box center [209, 91] width 80 height 55
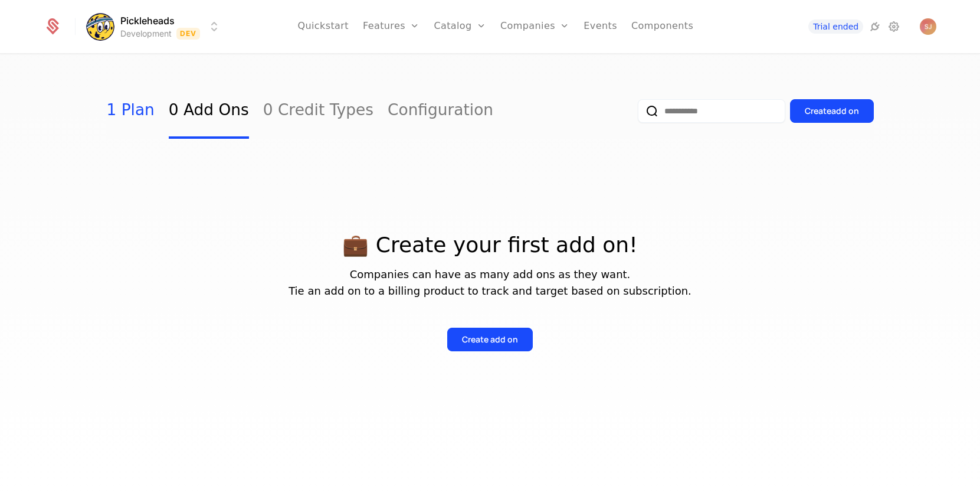
click at [142, 127] on link "1 Plan" at bounding box center [131, 110] width 48 height 55
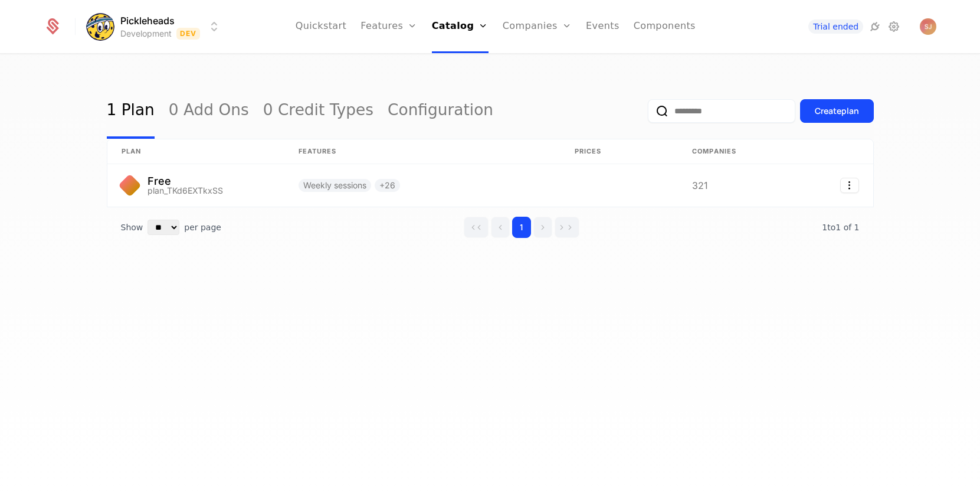
click at [136, 119] on link "1 Plan" at bounding box center [131, 110] width 48 height 55
click at [351, 309] on div "1 Plan 0 Add Ons 0 Credit Types Configuration Create plan plan Features Prices …" at bounding box center [490, 279] width 980 height 448
click at [878, 25] on icon at bounding box center [875, 26] width 14 height 14
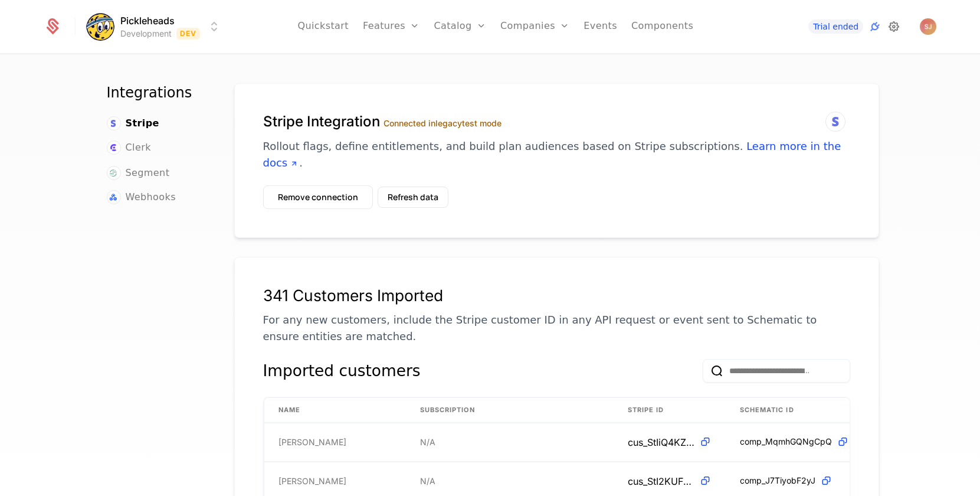
click at [894, 25] on icon at bounding box center [894, 26] width 14 height 14
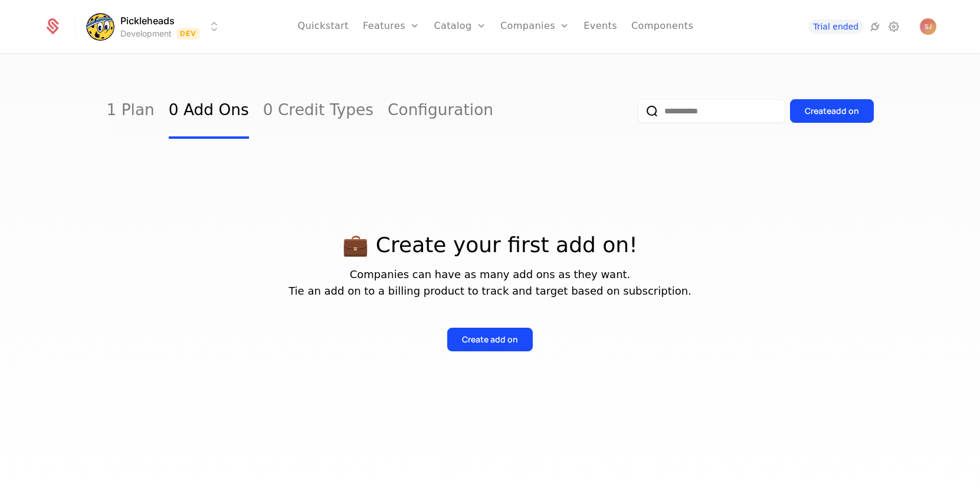
click at [147, 246] on p "💼 Create your first add on!" at bounding box center [490, 245] width 767 height 24
click at [297, 113] on link "0 Credit Types" at bounding box center [318, 110] width 110 height 55
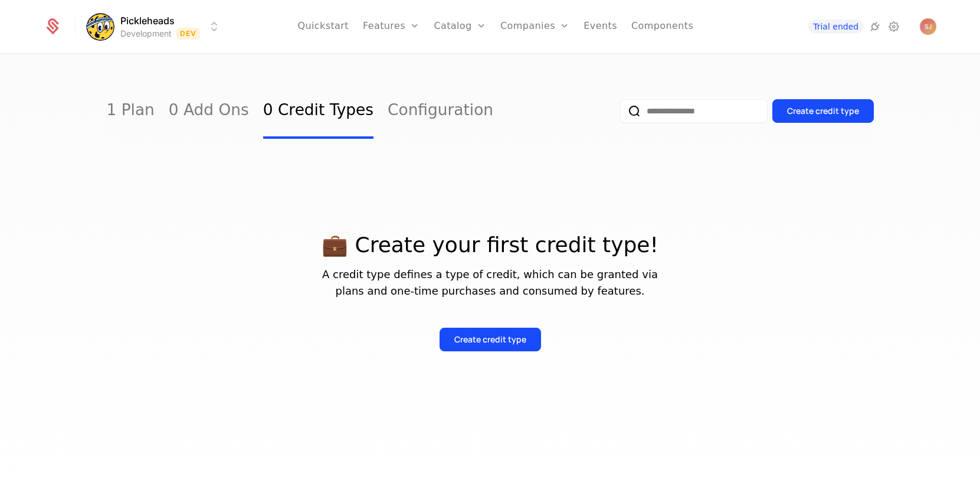
click at [507, 165] on div "💼 Create your first credit type! A credit type defines a type of credit, which …" at bounding box center [490, 278] width 767 height 279
click at [400, 375] on div "💼 Create your first credit type! A credit type defines a type of credit, which …" at bounding box center [490, 278] width 767 height 279
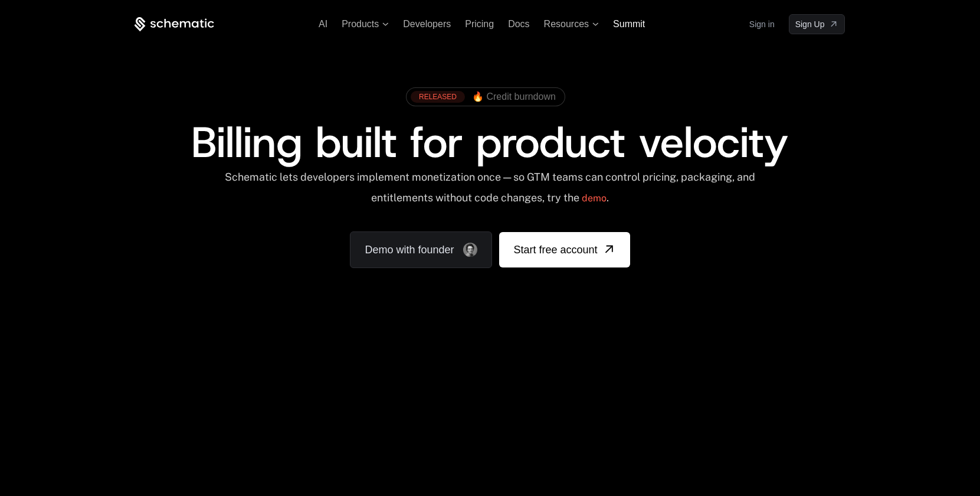
click at [637, 27] on span "Summit" at bounding box center [629, 24] width 32 height 10
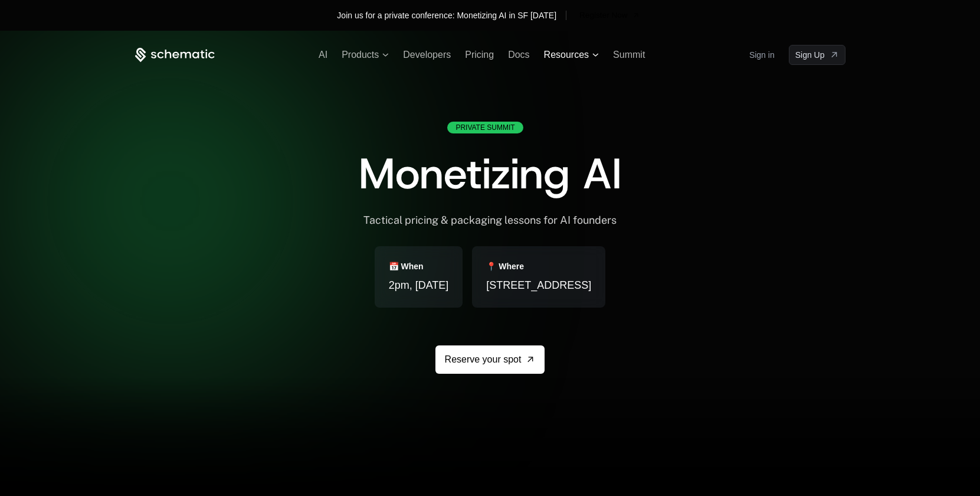
click at [557, 55] on span "Resources" at bounding box center [566, 55] width 45 height 11
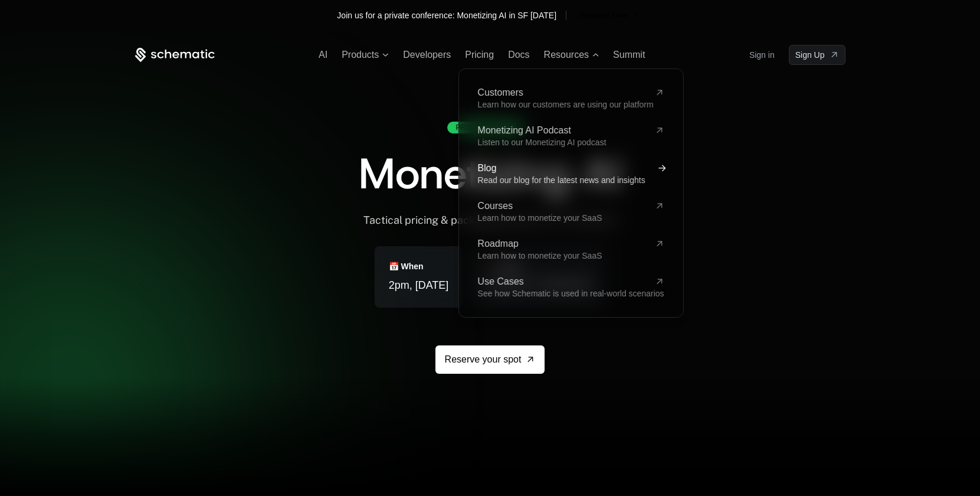
click at [485, 169] on span "Blog" at bounding box center [564, 168] width 172 height 9
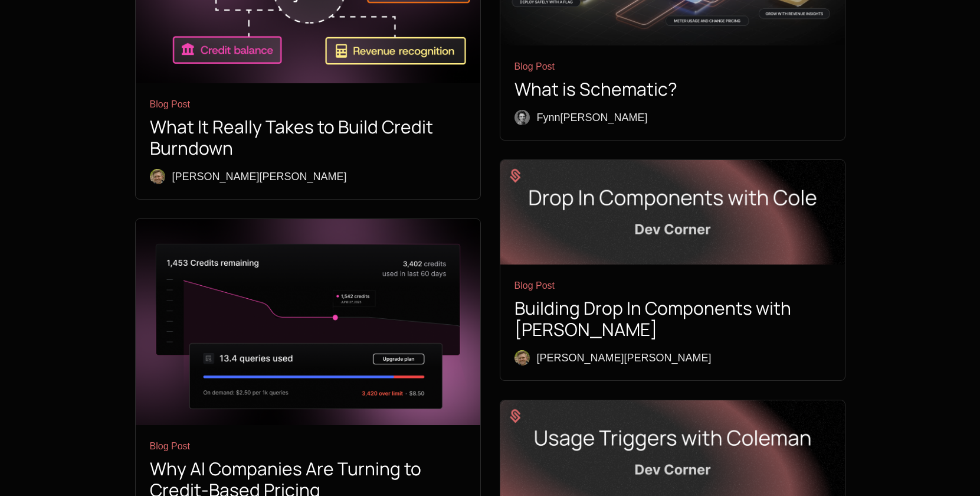
scroll to position [1365, 0]
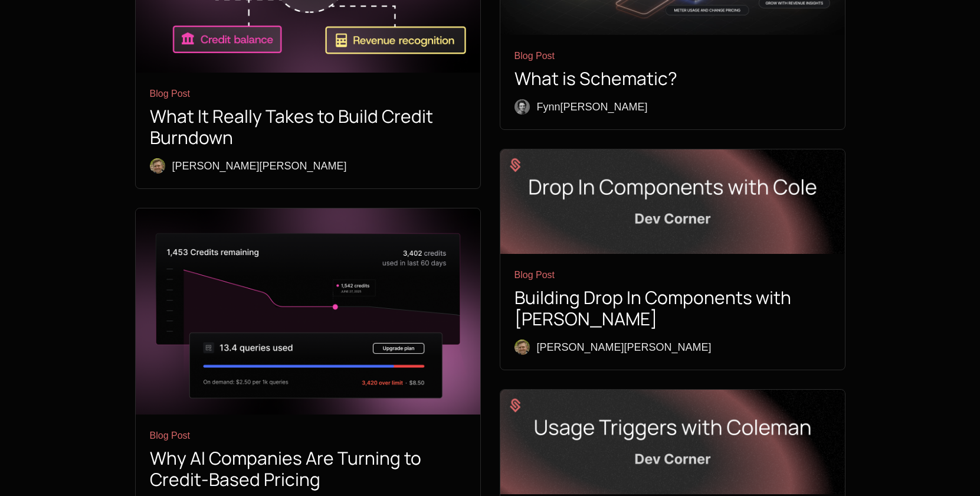
click at [641, 390] on img at bounding box center [673, 442] width 345 height 104
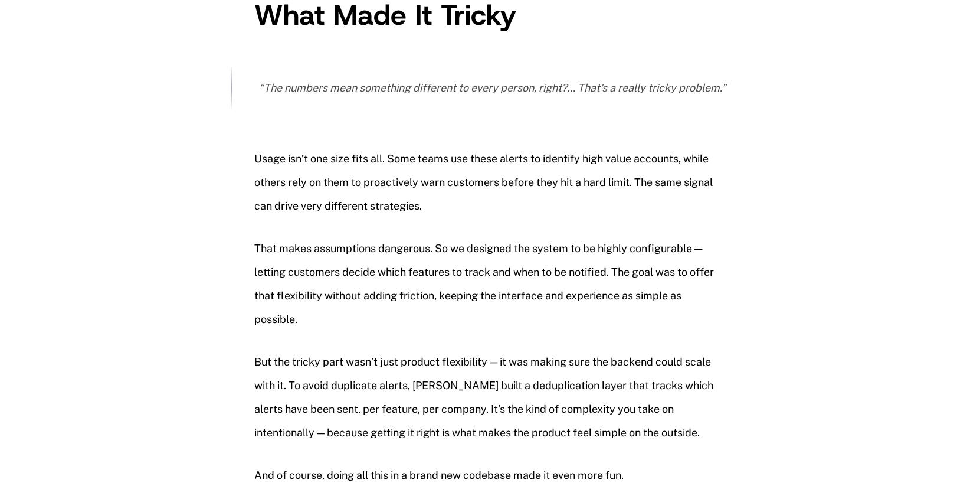
scroll to position [1425, 0]
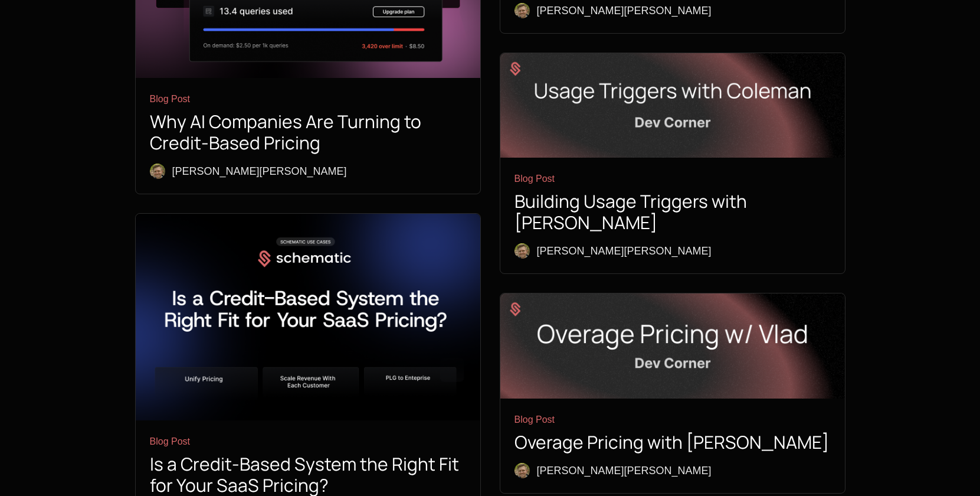
scroll to position [1695, 0]
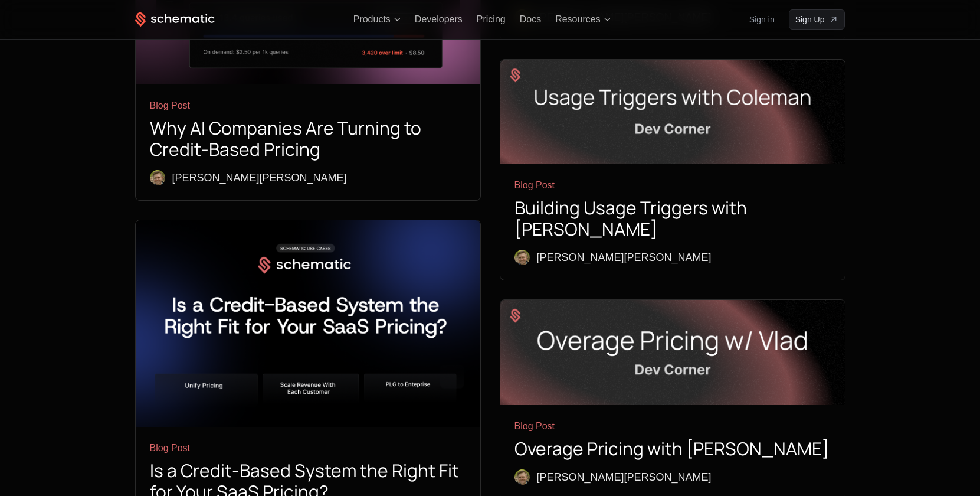
click at [570, 300] on img at bounding box center [673, 352] width 345 height 104
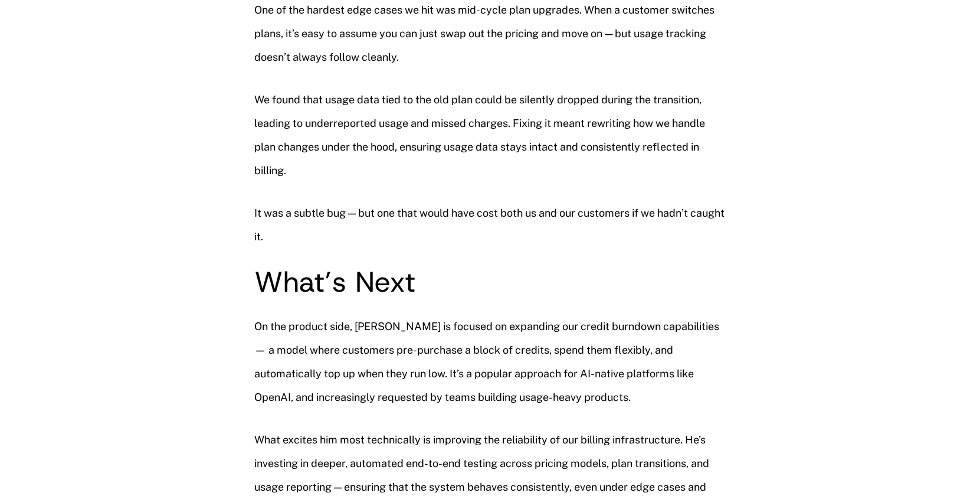
scroll to position [1469, 0]
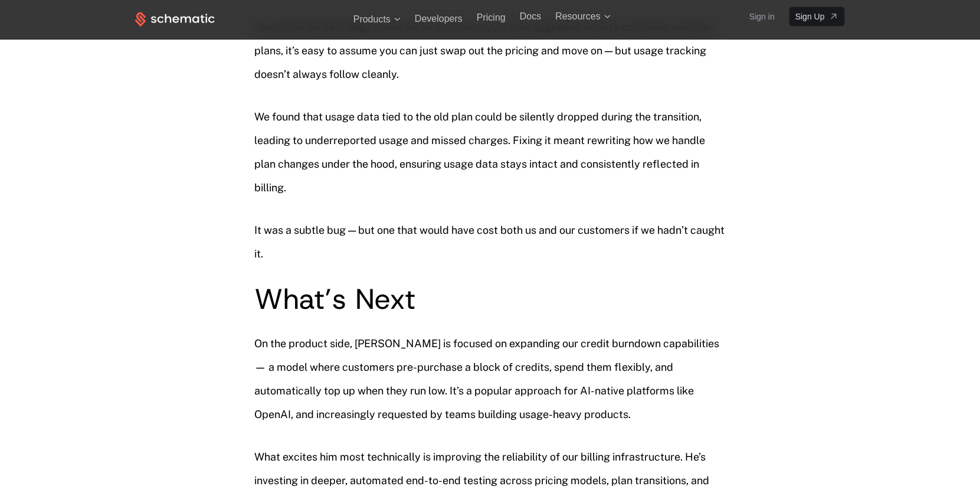
click at [563, 332] on p "On the product side, Vlad is focused on expanding our credit burndown capabilit…" at bounding box center [490, 379] width 472 height 94
click at [557, 332] on p "On the product side, Vlad is focused on expanding our credit burndown capabilit…" at bounding box center [490, 379] width 472 height 94
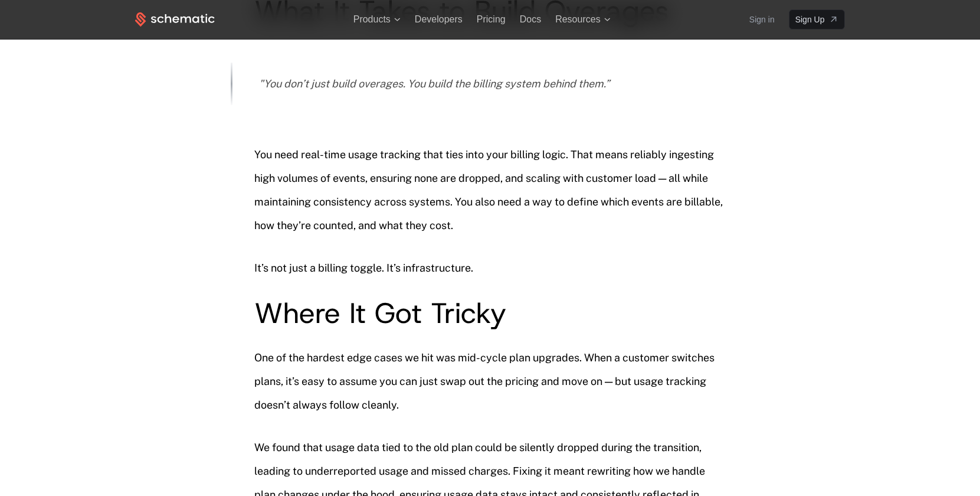
scroll to position [1107, 0]
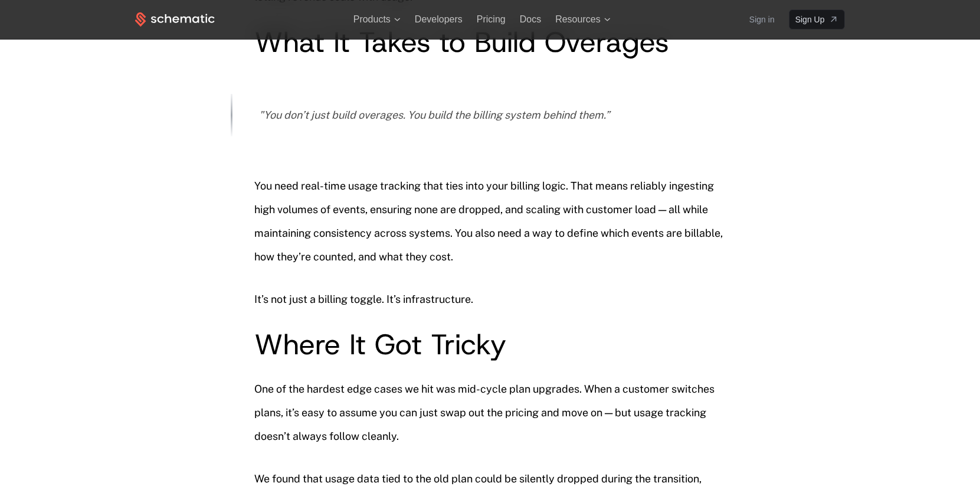
click at [460, 330] on h2 "Where It Got Tricky" at bounding box center [490, 344] width 472 height 28
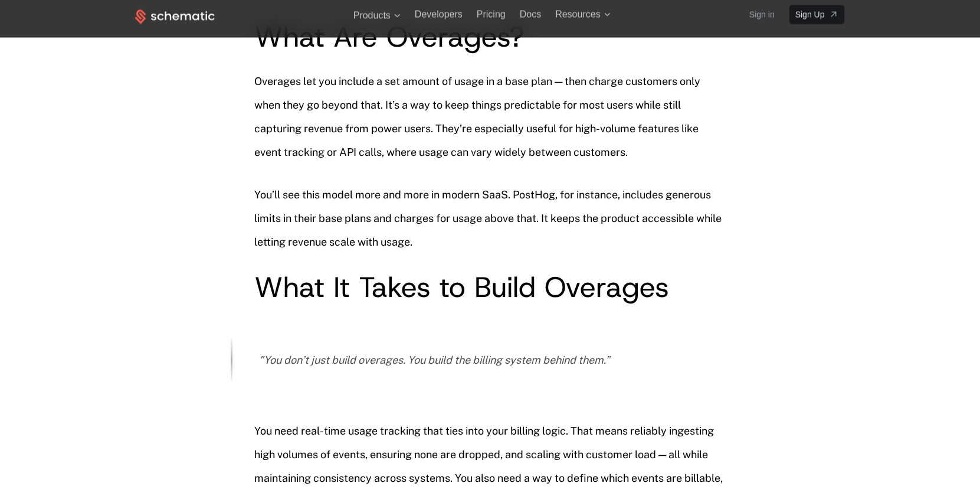
scroll to position [769, 0]
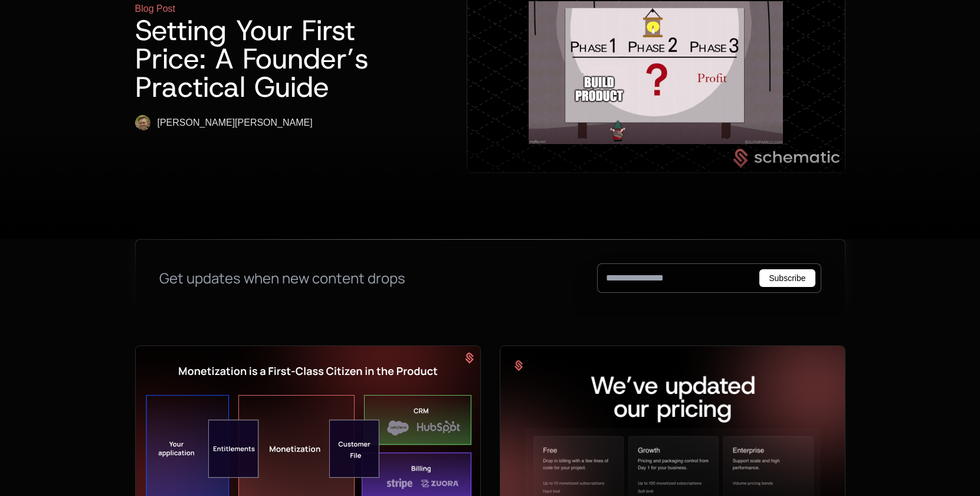
scroll to position [133, 0]
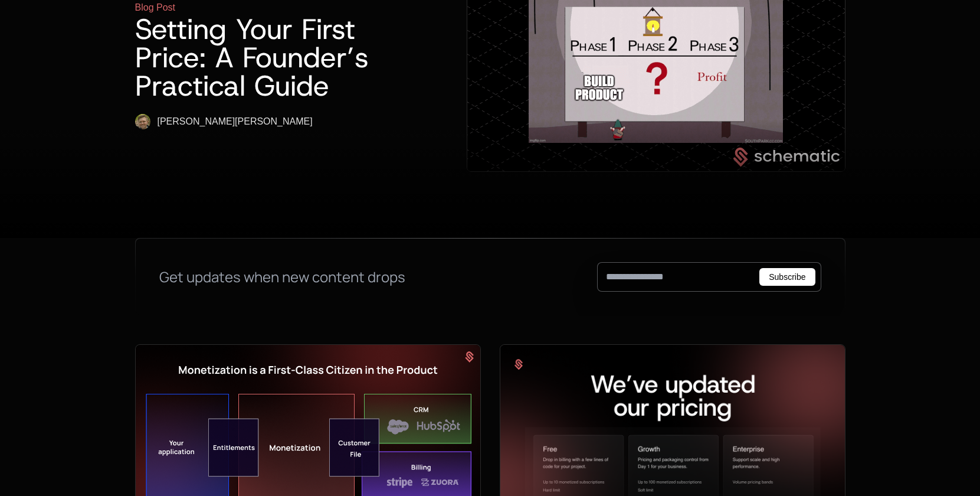
click at [917, 149] on div at bounding box center [490, 179] width 980 height 118
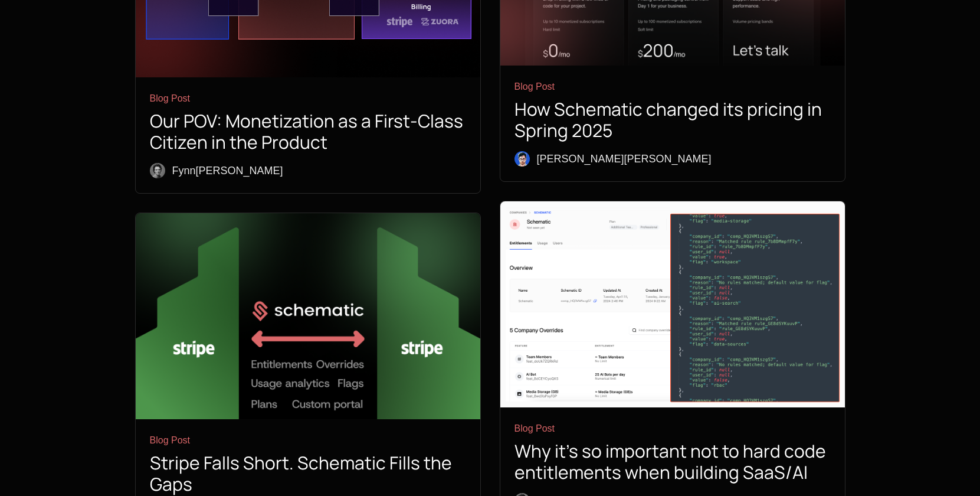
scroll to position [602, 0]
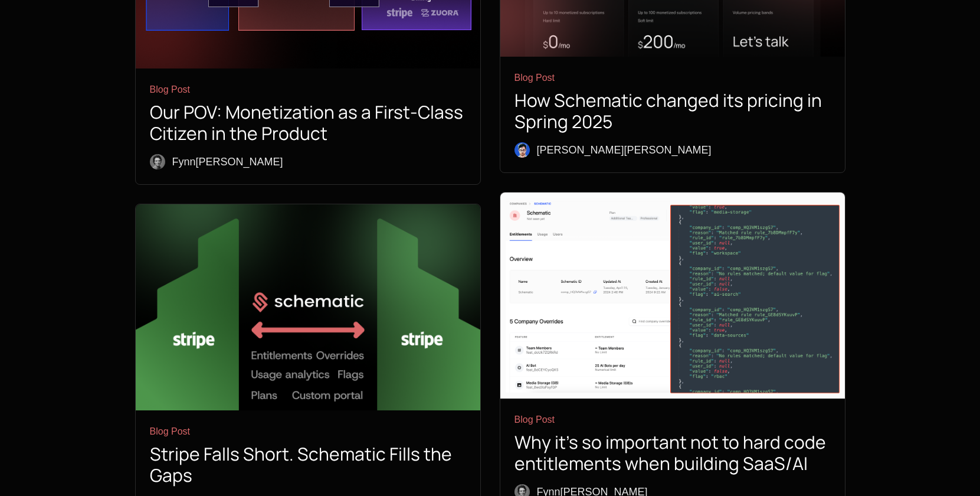
click at [686, 247] on img at bounding box center [673, 295] width 345 height 206
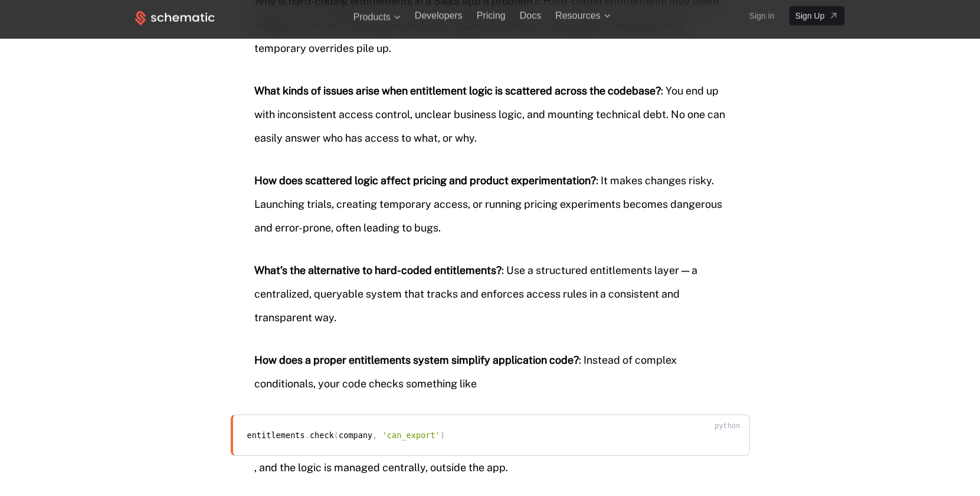
scroll to position [1726, 0]
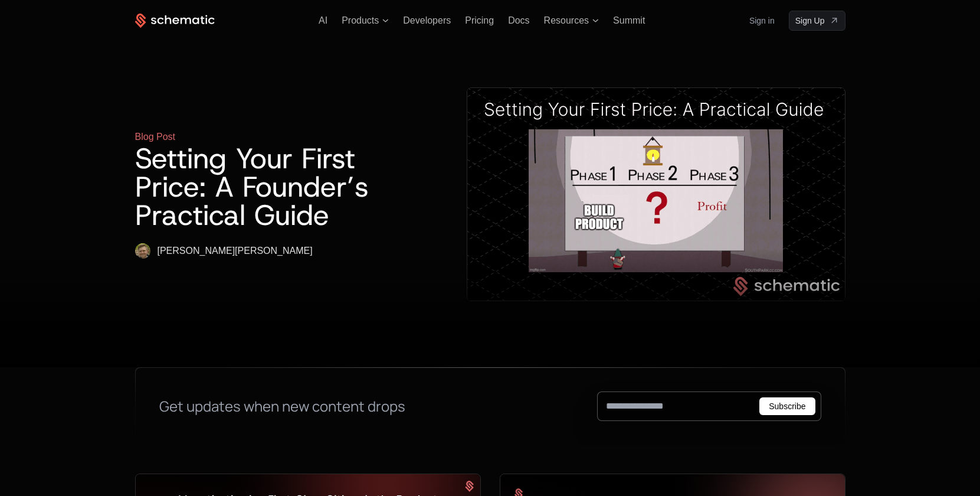
scroll to position [1, 0]
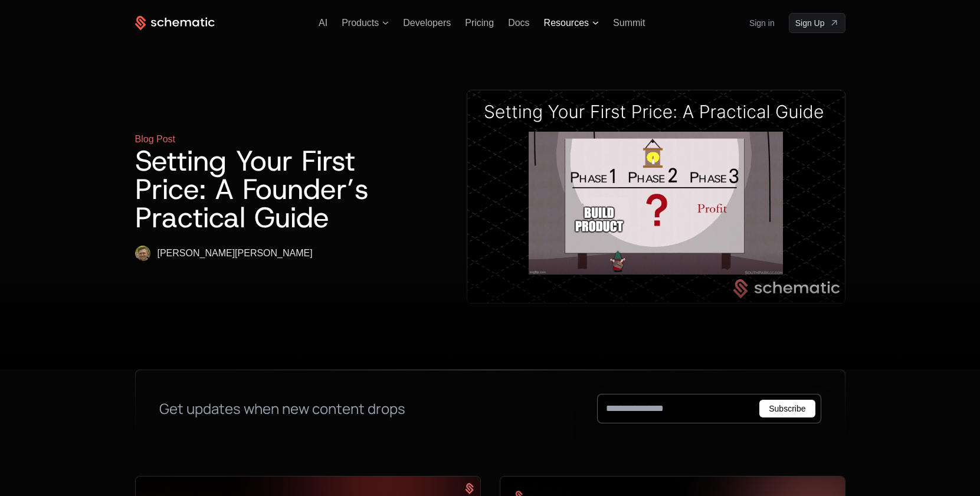
click at [558, 24] on span "Resources" at bounding box center [566, 23] width 45 height 11
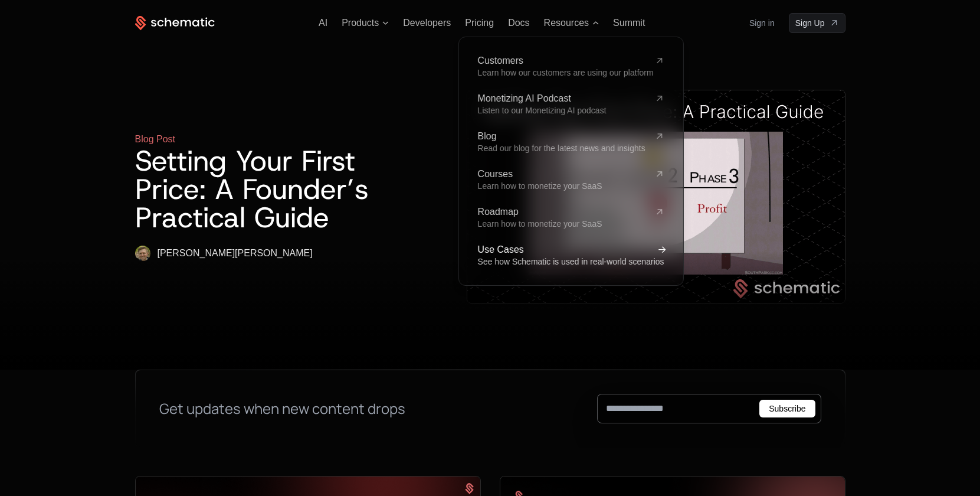
click at [507, 245] on span "Use Cases" at bounding box center [564, 249] width 172 height 9
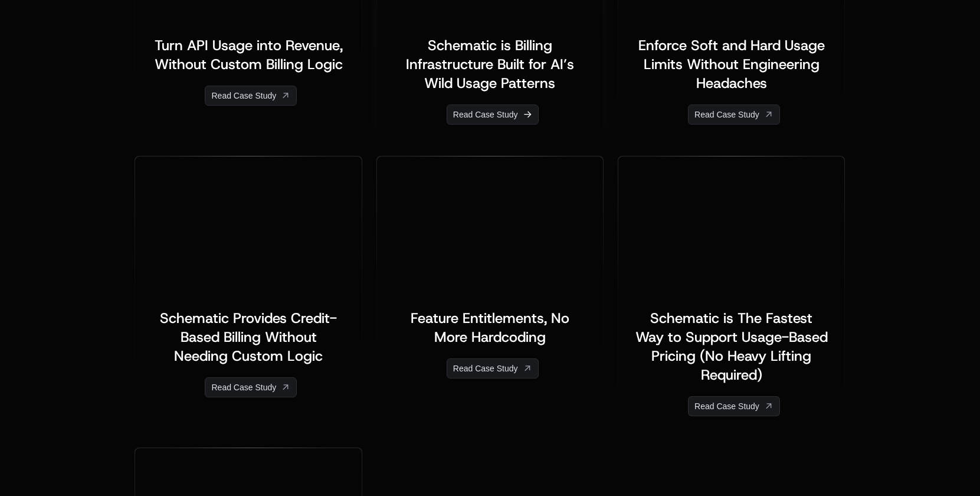
scroll to position [666, 0]
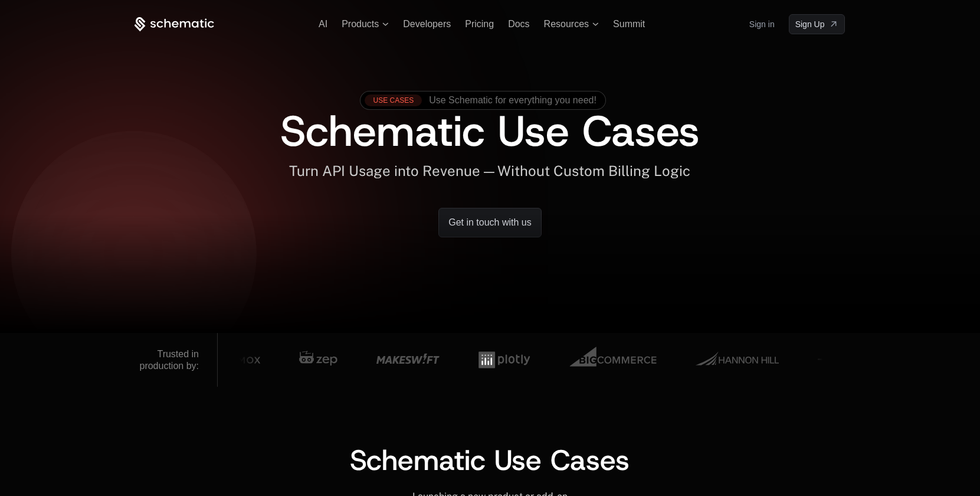
click at [531, 25] on ul "AI Products Developers Pricing Docs Resources Summit" at bounding box center [482, 24] width 326 height 11
click at [521, 25] on span "Docs" at bounding box center [518, 24] width 21 height 10
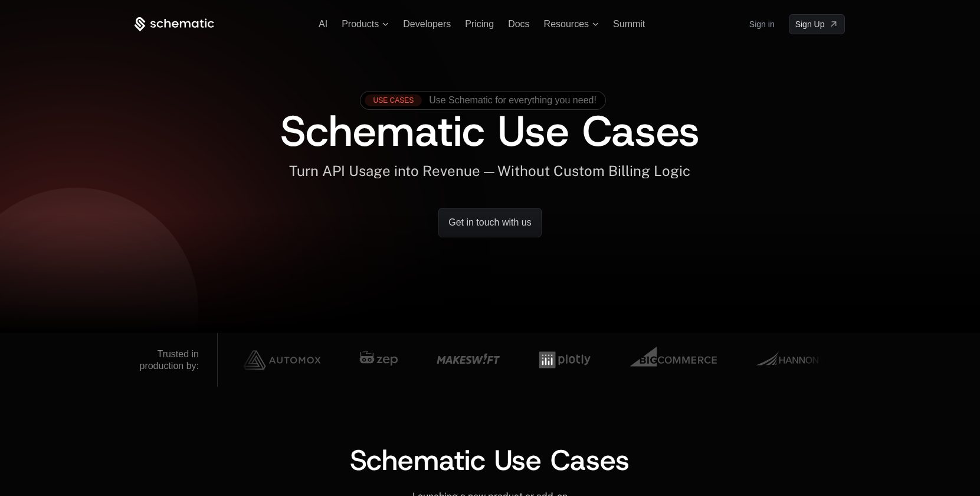
click at [761, 22] on link "Sign in" at bounding box center [762, 24] width 25 height 19
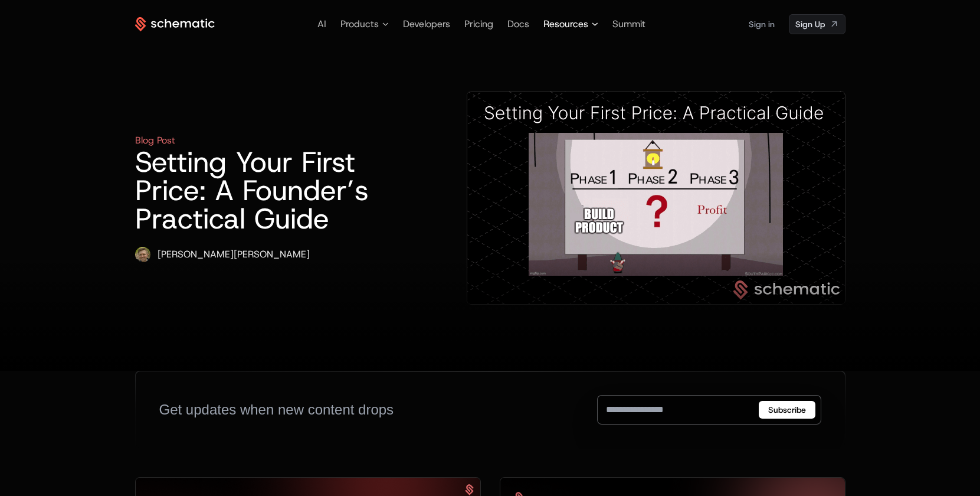
click at [573, 24] on span "Resources" at bounding box center [566, 24] width 45 height 14
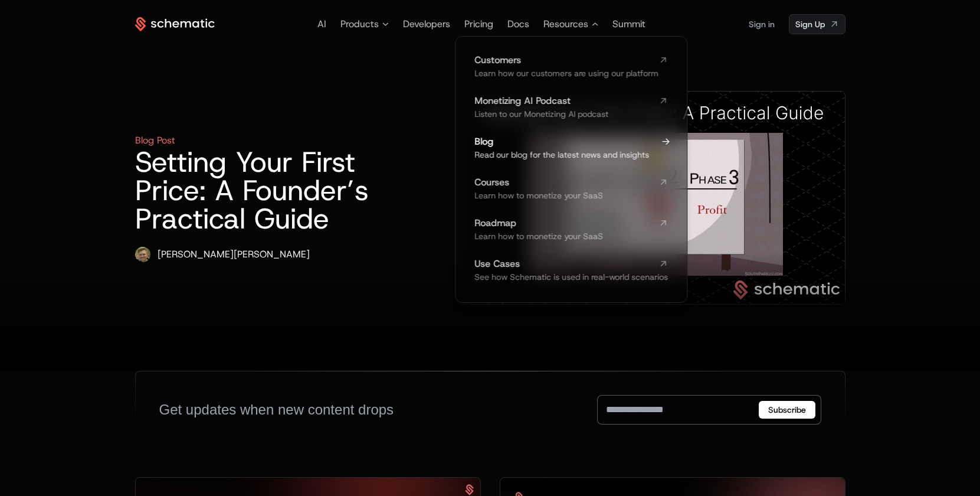
click at [519, 143] on span "Blog" at bounding box center [564, 141] width 179 height 9
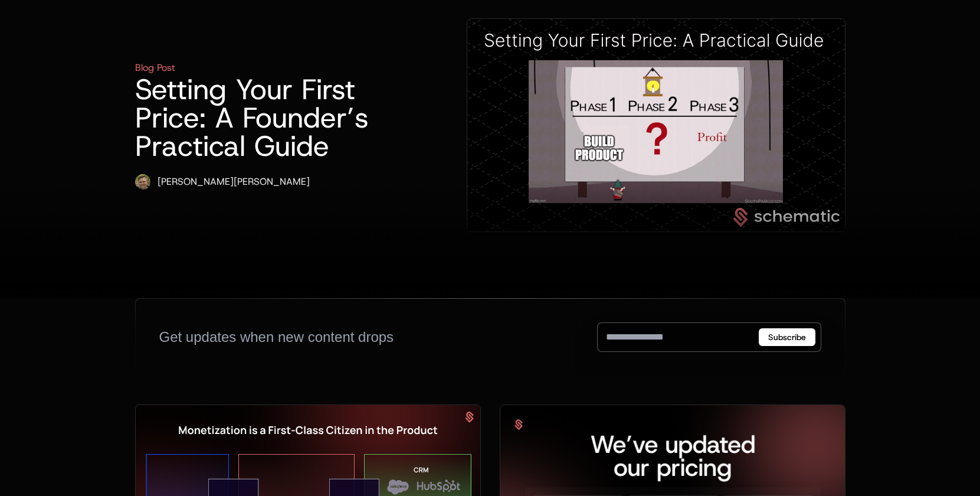
scroll to position [67, 0]
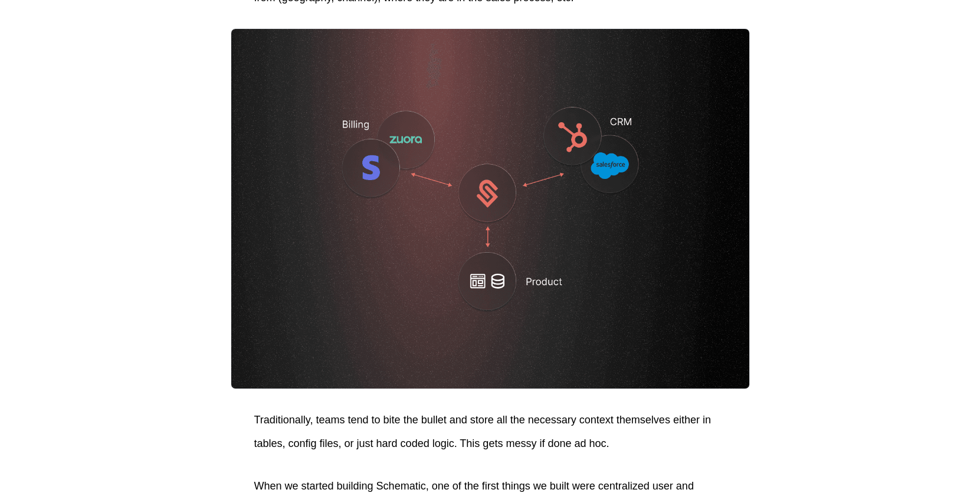
scroll to position [256, 0]
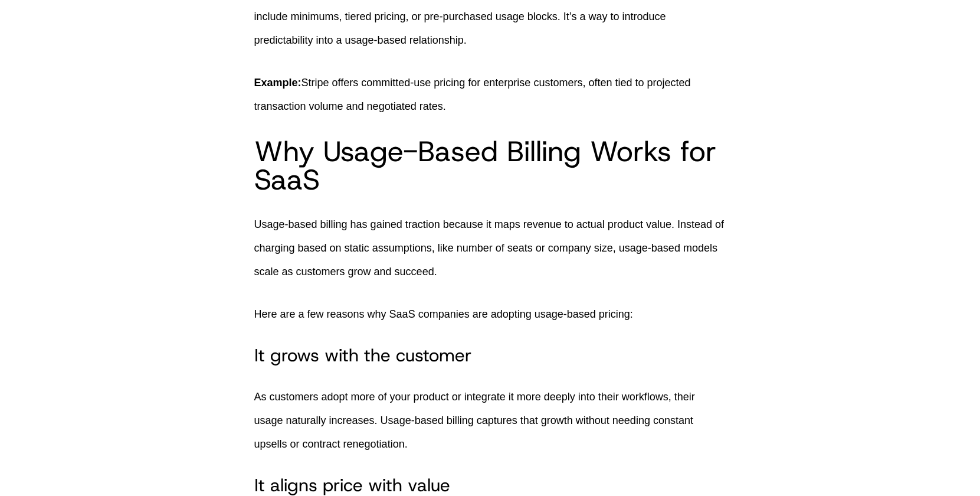
scroll to position [848, 0]
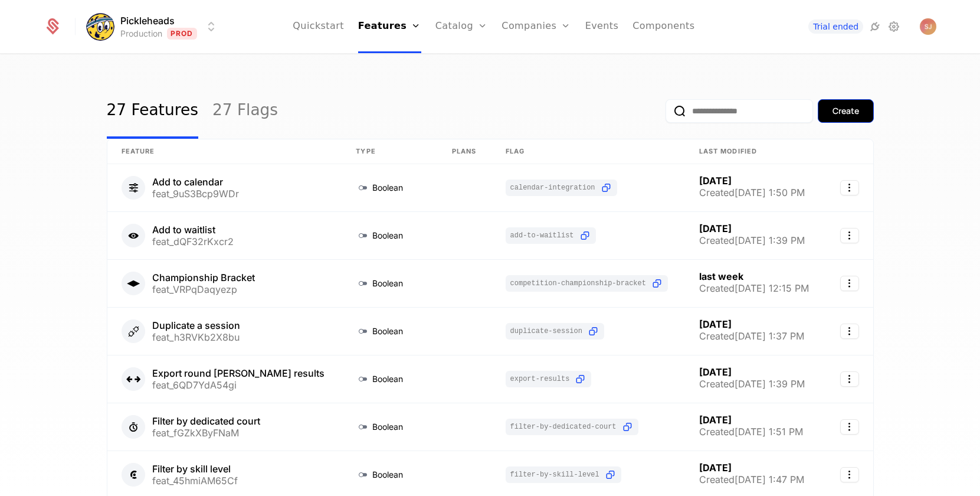
click at [839, 118] on button "Create" at bounding box center [846, 111] width 56 height 24
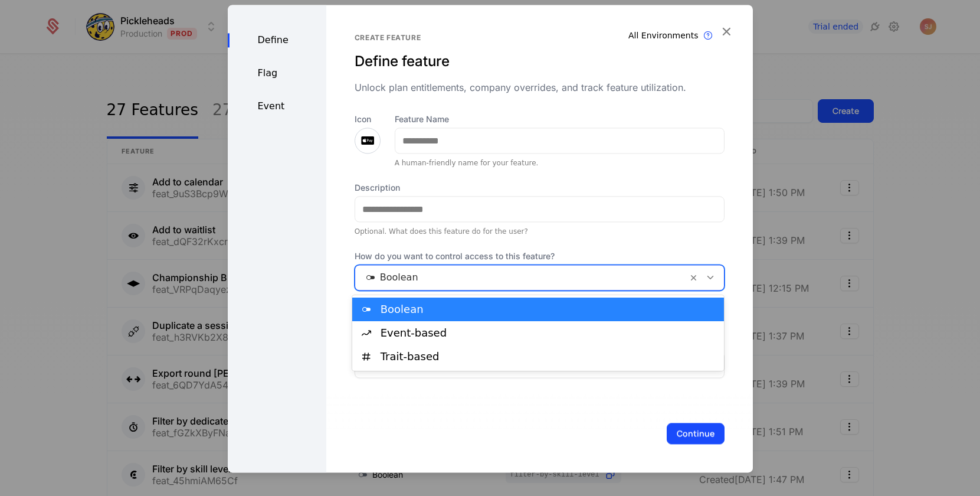
click at [432, 268] on div "Boolean" at bounding box center [521, 277] width 332 height 21
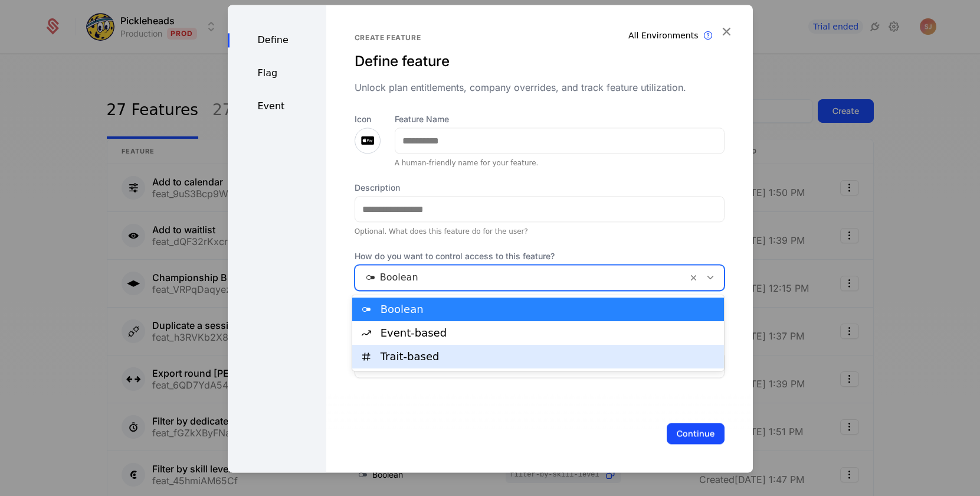
click at [411, 358] on div "Trait-based" at bounding box center [549, 356] width 337 height 11
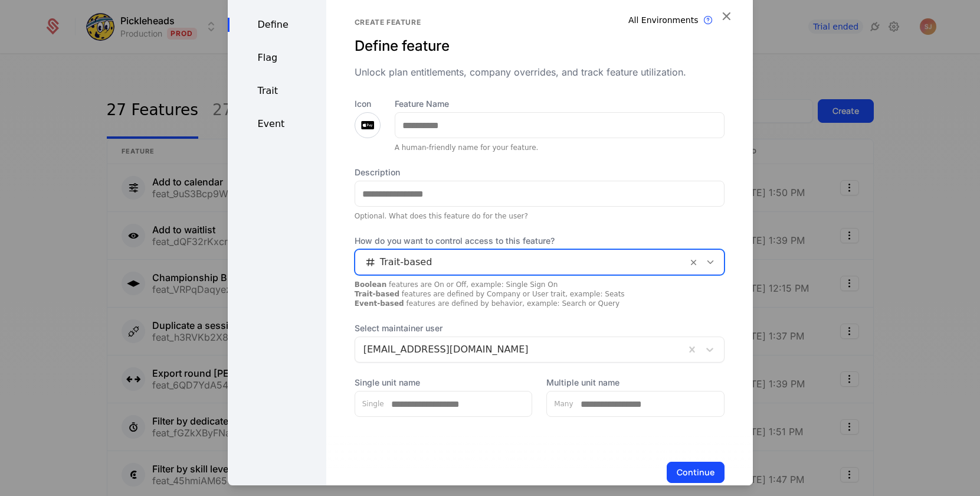
click at [524, 254] on div at bounding box center [522, 262] width 316 height 17
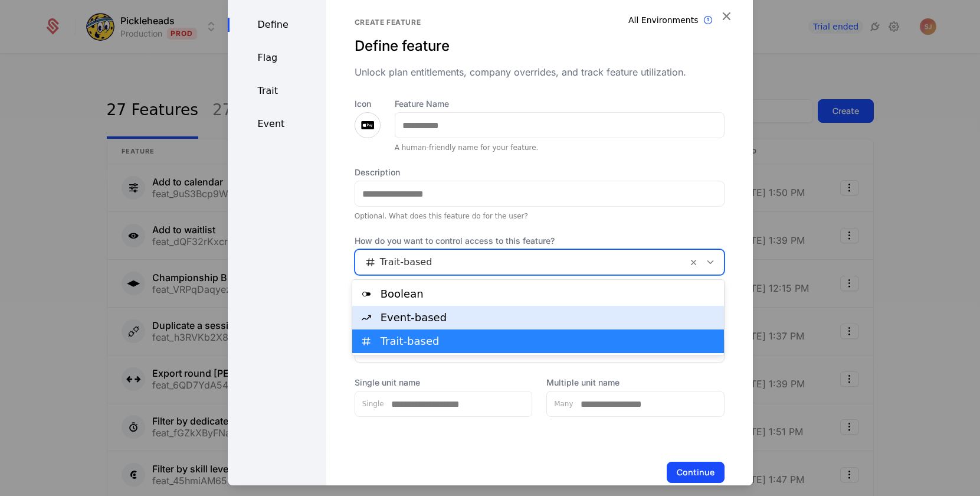
click at [469, 321] on div "Event-based" at bounding box center [549, 317] width 337 height 11
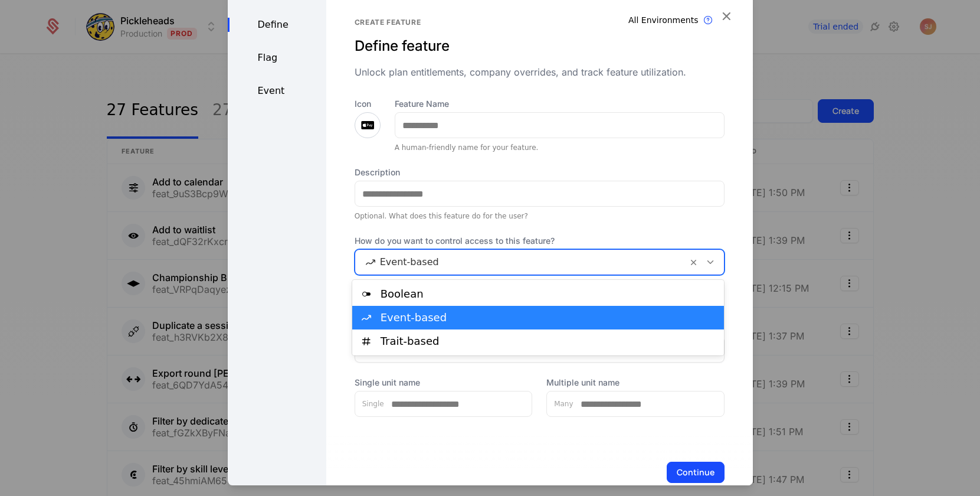
click at [467, 266] on div at bounding box center [522, 262] width 316 height 17
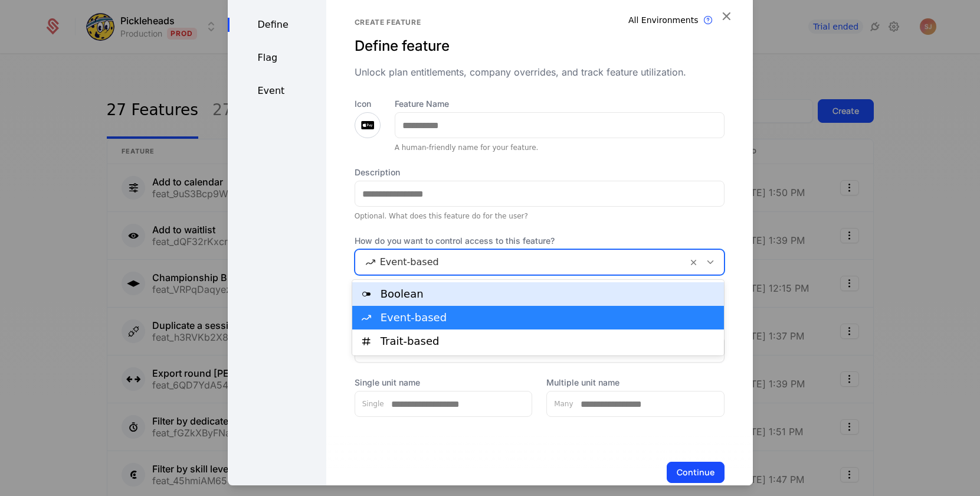
click at [450, 286] on div "Boolean" at bounding box center [538, 294] width 372 height 24
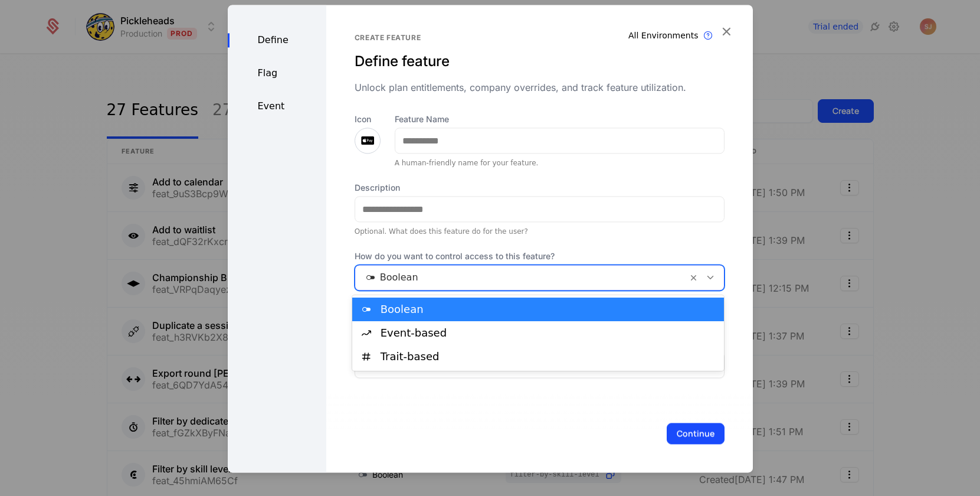
click at [449, 275] on div at bounding box center [522, 277] width 316 height 17
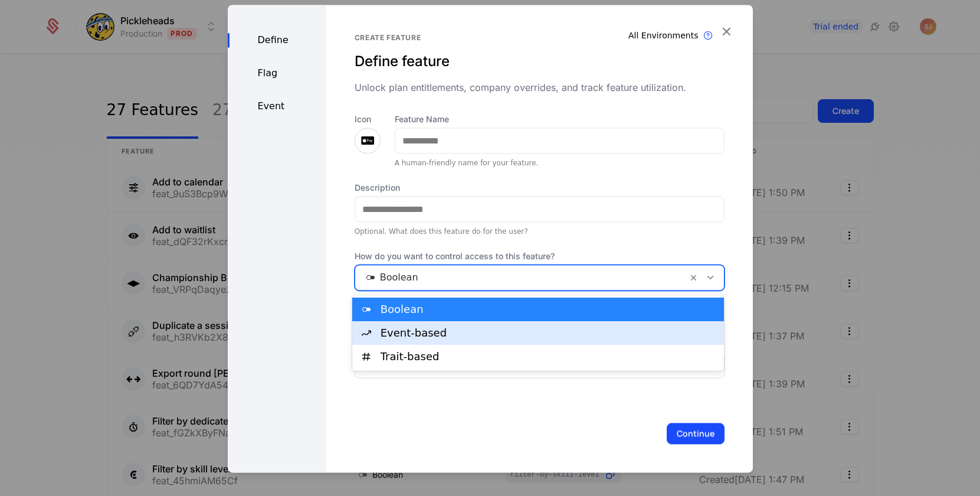
click at [410, 333] on div "Event-based" at bounding box center [549, 333] width 337 height 11
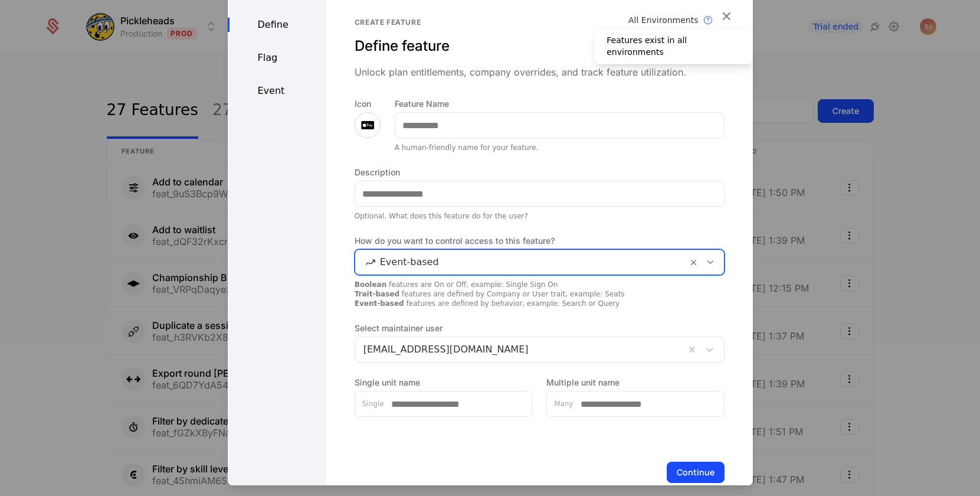
click at [711, 20] on icon at bounding box center [708, 20] width 14 height 14
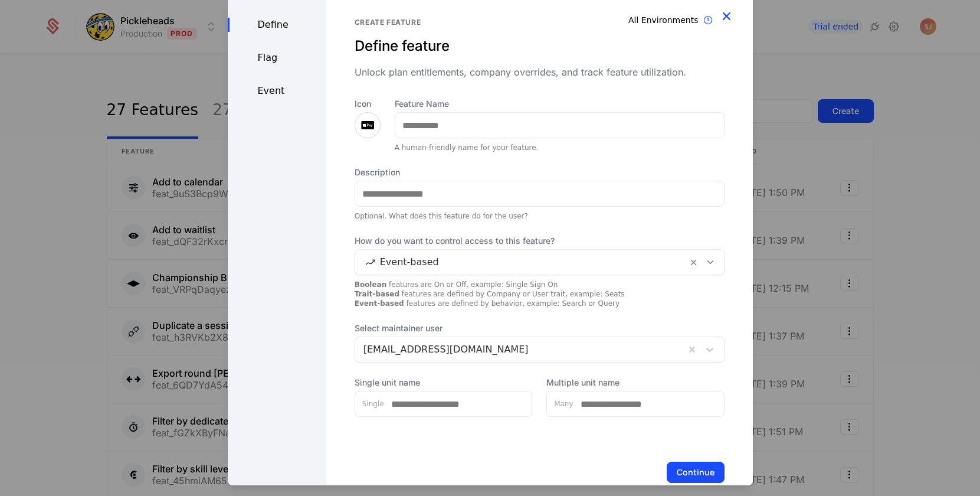
click at [725, 15] on icon "button" at bounding box center [726, 15] width 15 height 15
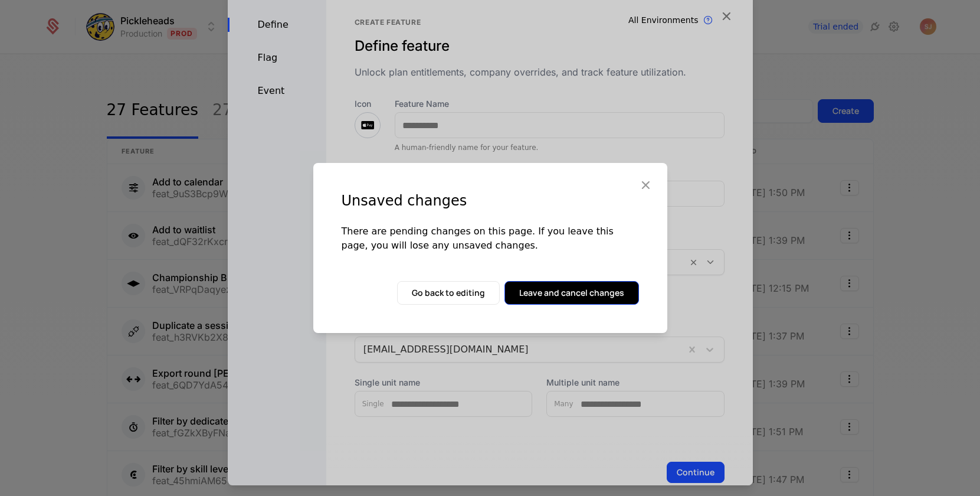
click at [551, 290] on button "Leave and cancel changes" at bounding box center [572, 293] width 135 height 24
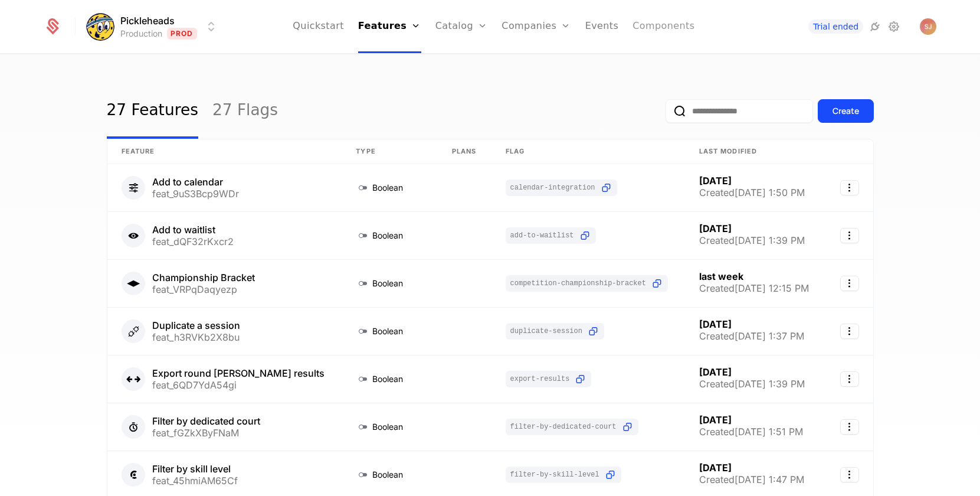
click at [649, 37] on link "Components" at bounding box center [664, 26] width 62 height 53
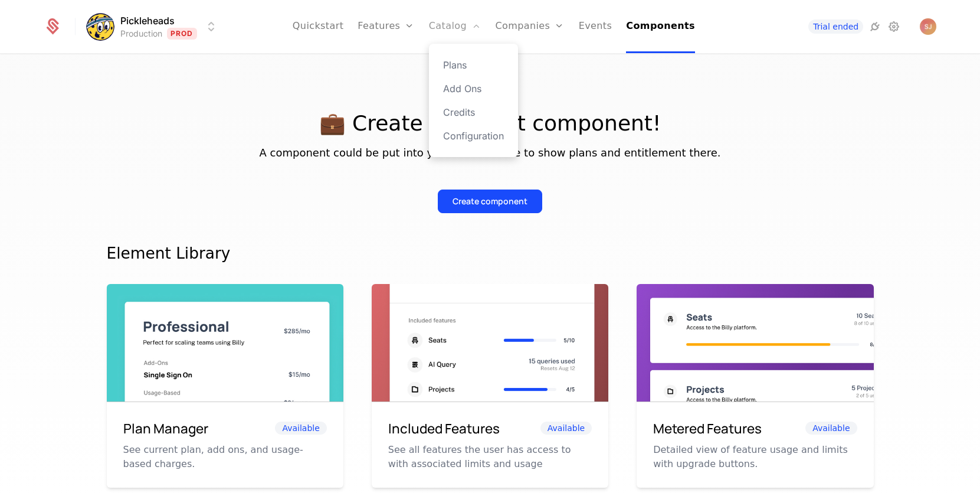
click at [459, 24] on link "Catalog" at bounding box center [455, 26] width 53 height 53
